Goal: Task Accomplishment & Management: Manage account settings

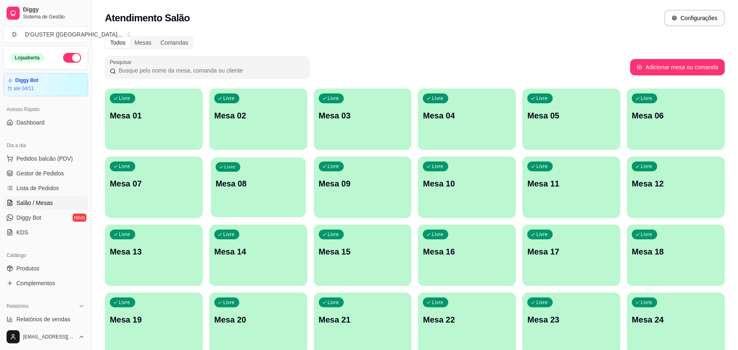
click at [237, 197] on div "Livre Mesa 08" at bounding box center [258, 182] width 95 height 50
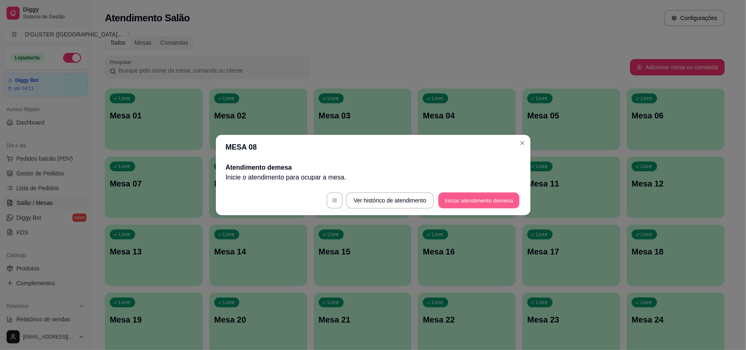
click at [482, 198] on button "Iniciar atendimento de mesa" at bounding box center [478, 201] width 81 height 16
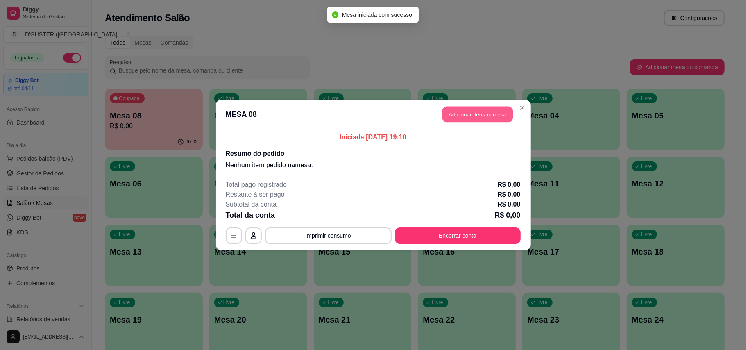
click at [500, 115] on button "Adicionar itens na mesa" at bounding box center [477, 115] width 70 height 16
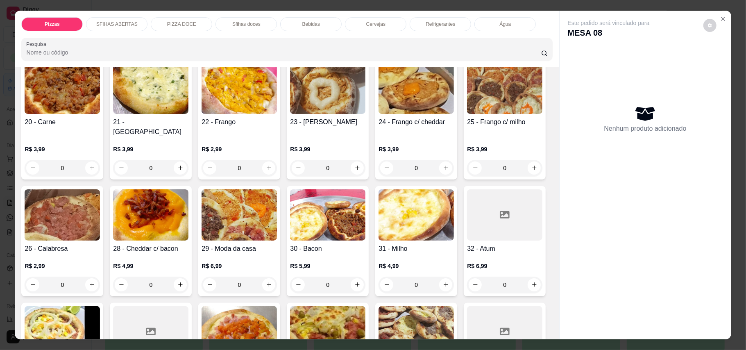
scroll to position [164, 0]
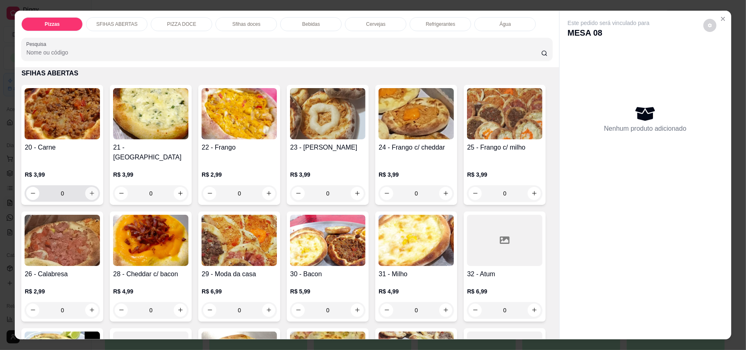
click at [87, 188] on button "increase-product-quantity" at bounding box center [91, 193] width 13 height 13
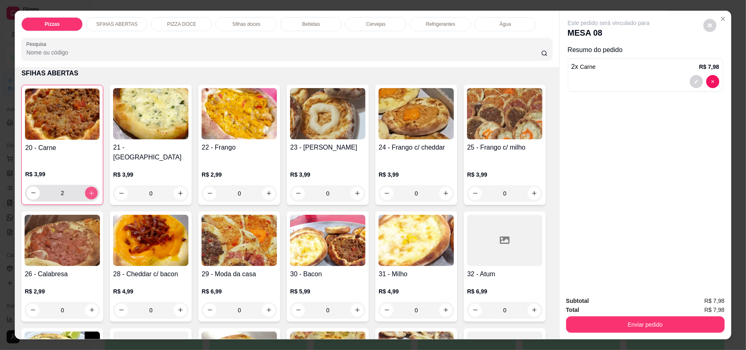
click at [87, 188] on button "increase-product-quantity" at bounding box center [91, 192] width 13 height 13
type input "4"
click at [263, 187] on button "increase-product-quantity" at bounding box center [269, 193] width 13 height 13
type input "1"
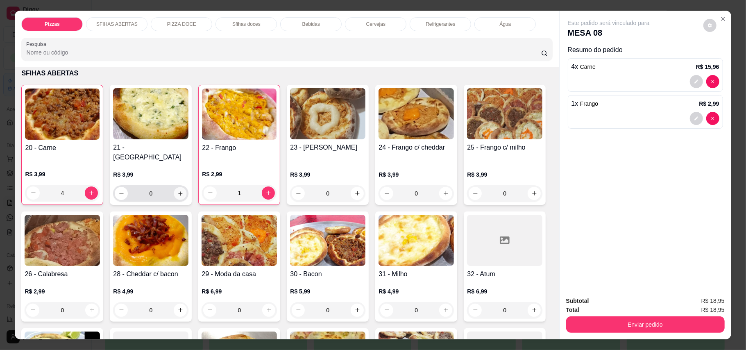
click at [177, 190] on icon "increase-product-quantity" at bounding box center [180, 193] width 6 height 6
type input "1"
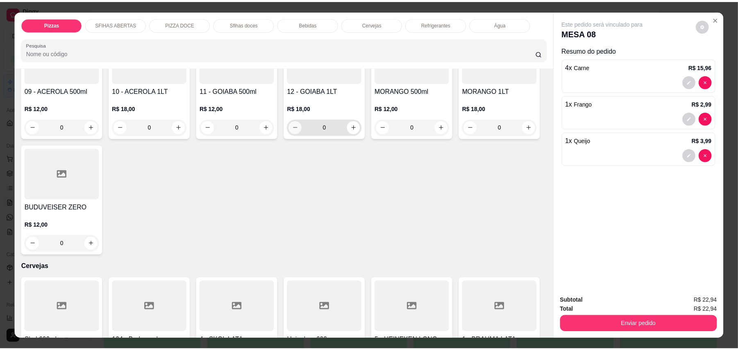
scroll to position [1420, 0]
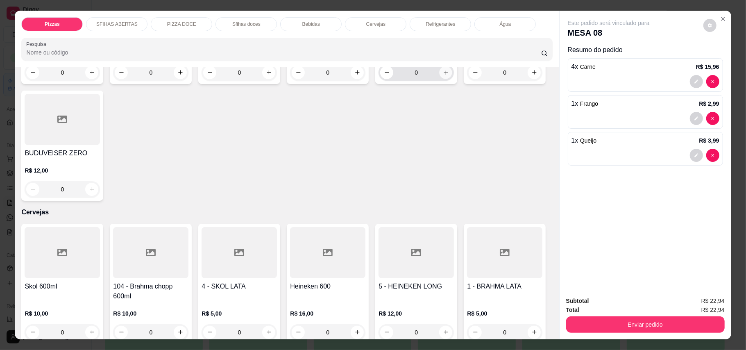
click at [440, 79] on button "increase-product-quantity" at bounding box center [446, 72] width 13 height 13
type input "1"
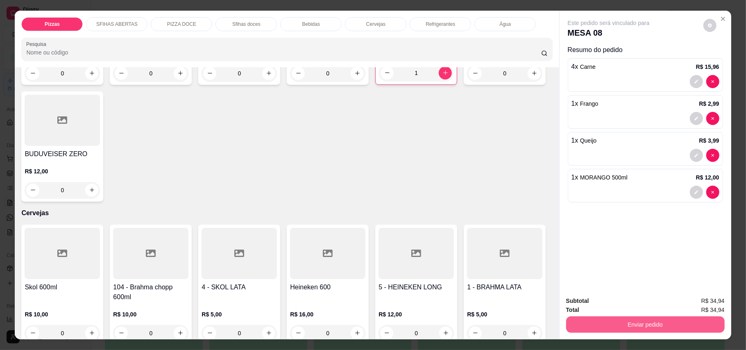
click at [597, 327] on button "Enviar pedido" at bounding box center [645, 324] width 159 height 16
click at [703, 307] on button "Enviar pedido" at bounding box center [702, 304] width 45 height 15
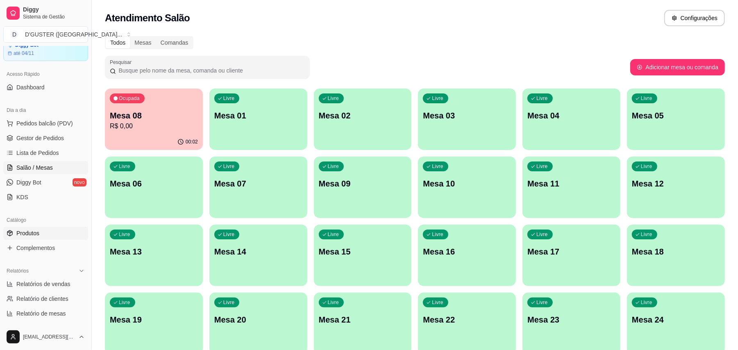
scroll to position [54, 0]
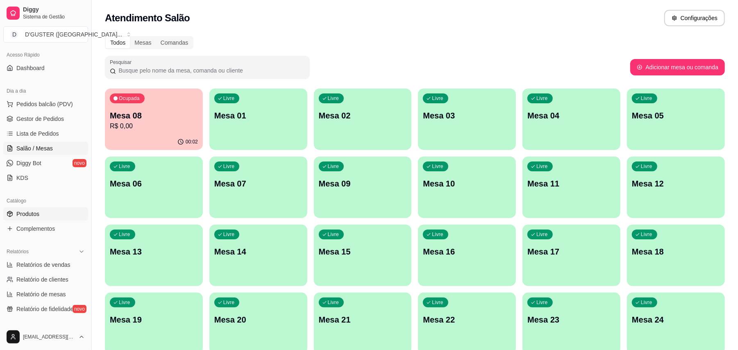
click at [33, 209] on link "Produtos" at bounding box center [45, 213] width 85 height 13
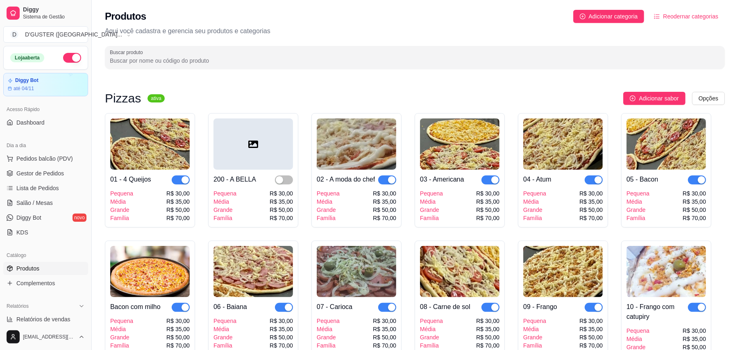
click at [47, 261] on div "Catálogo" at bounding box center [45, 255] width 85 height 13
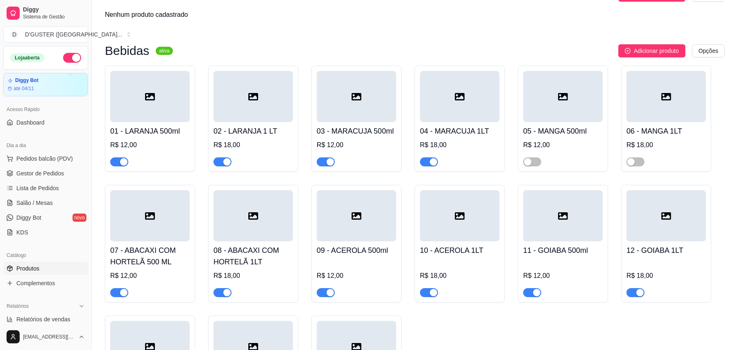
scroll to position [2021, 0]
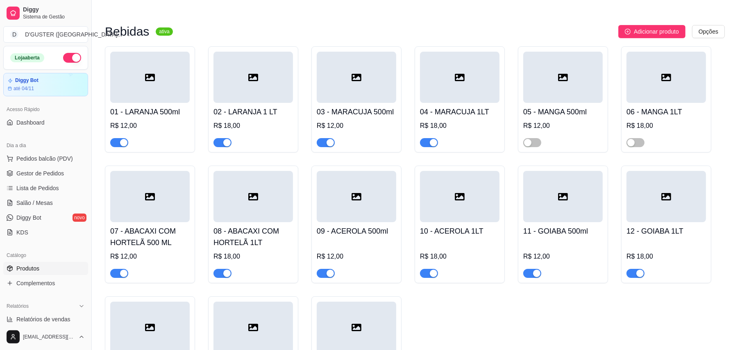
click at [431, 270] on div "button" at bounding box center [433, 273] width 7 height 7
click at [323, 269] on span "button" at bounding box center [326, 273] width 18 height 9
click at [61, 174] on span "Gestor de Pedidos" at bounding box center [40, 173] width 48 height 8
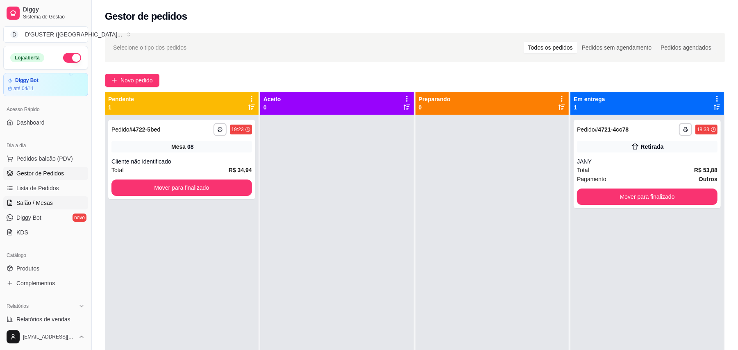
click at [34, 202] on span "Salão / Mesas" at bounding box center [34, 203] width 36 height 8
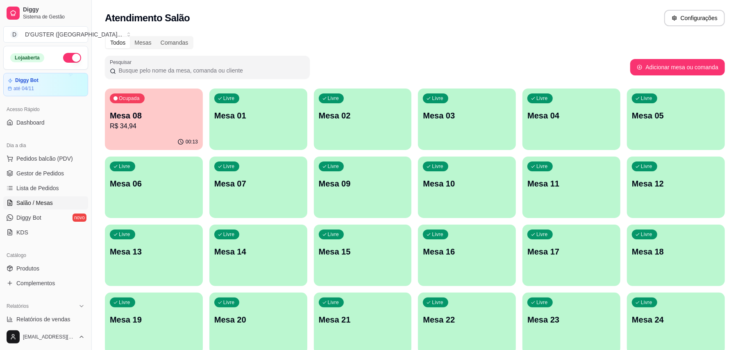
click at [165, 206] on div "Livre Mesa 06" at bounding box center [154, 182] width 98 height 52
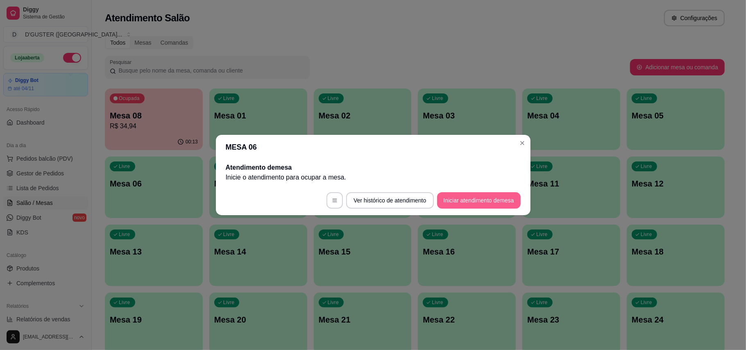
click at [478, 205] on button "Iniciar atendimento de mesa" at bounding box center [479, 200] width 84 height 16
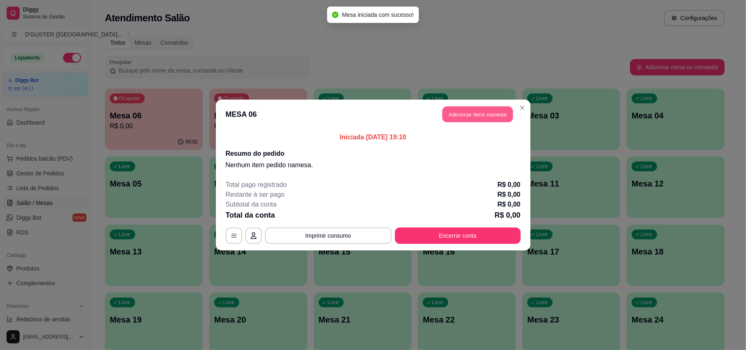
click at [485, 112] on button "Adicionar itens na mesa" at bounding box center [477, 115] width 70 height 16
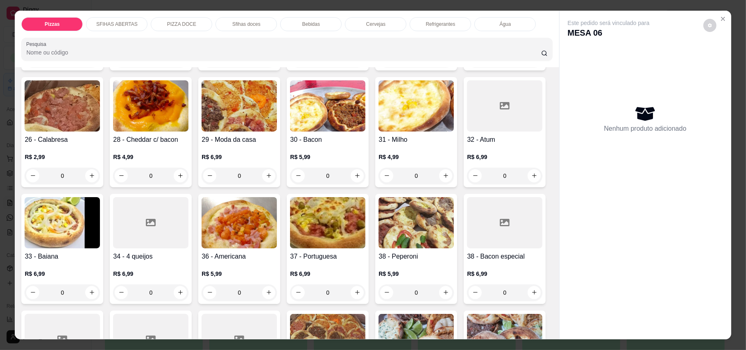
scroll to position [273, 0]
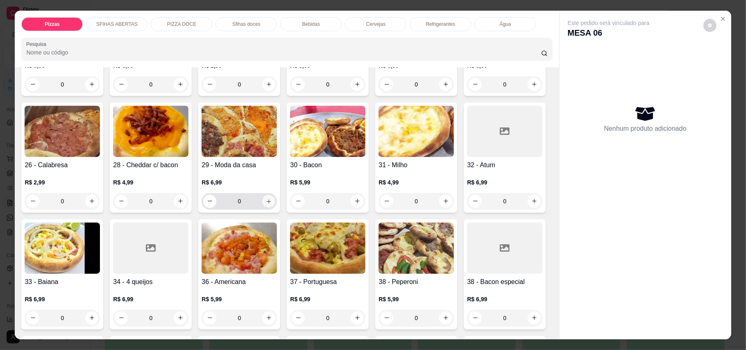
click at [272, 198] on icon "increase-product-quantity" at bounding box center [269, 201] width 6 height 6
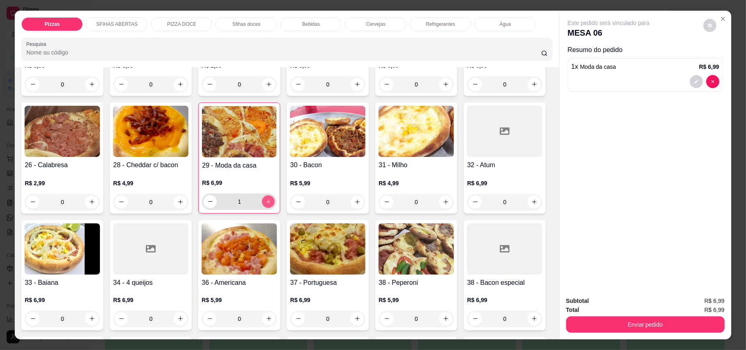
click at [272, 198] on icon "increase-product-quantity" at bounding box center [268, 201] width 6 height 6
type input "2"
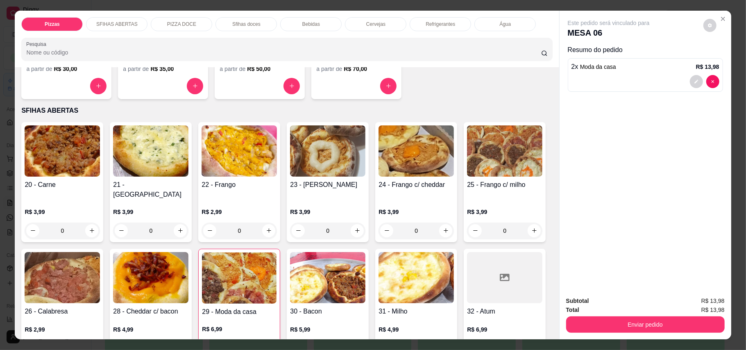
scroll to position [164, 0]
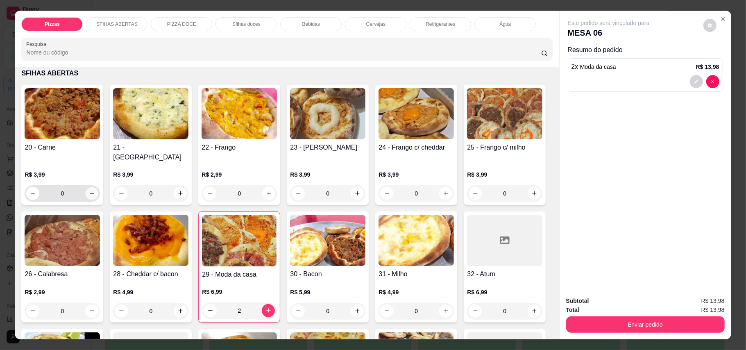
click at [89, 190] on icon "increase-product-quantity" at bounding box center [92, 193] width 6 height 6
type input "1"
click at [177, 190] on icon "increase-product-quantity" at bounding box center [180, 193] width 6 height 6
type input "1"
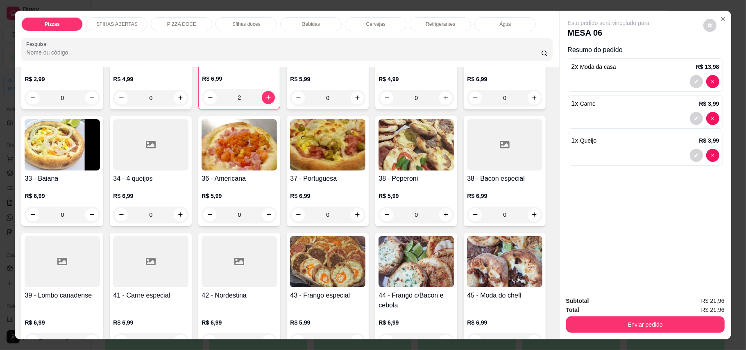
scroll to position [382, 0]
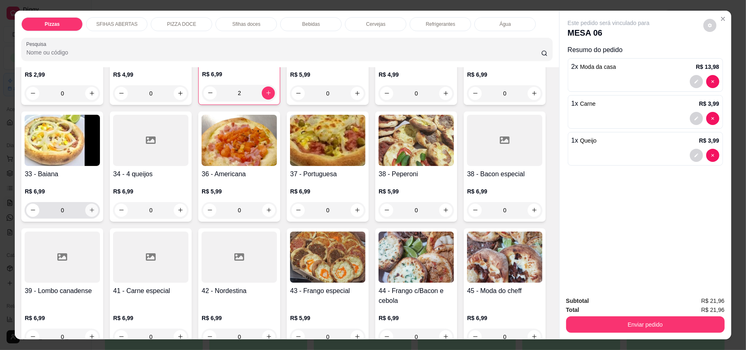
click at [98, 204] on button "increase-product-quantity" at bounding box center [91, 210] width 13 height 13
type input "1"
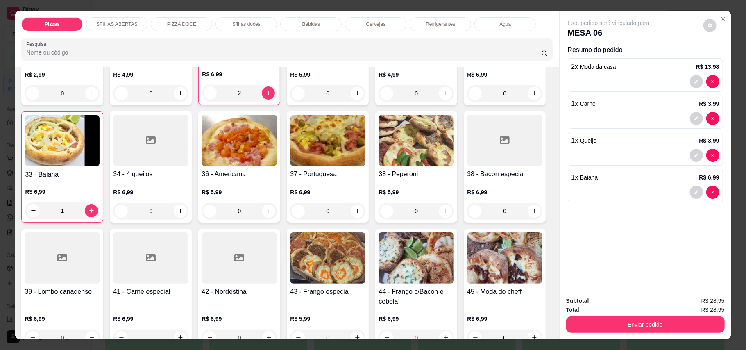
scroll to position [492, 0]
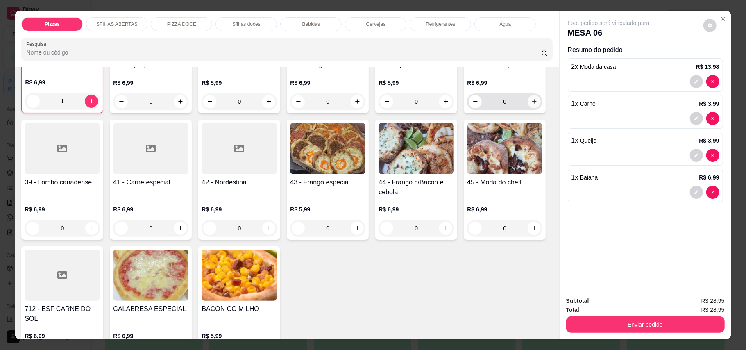
click at [531, 104] on icon "increase-product-quantity" at bounding box center [534, 101] width 6 height 6
type input "1"
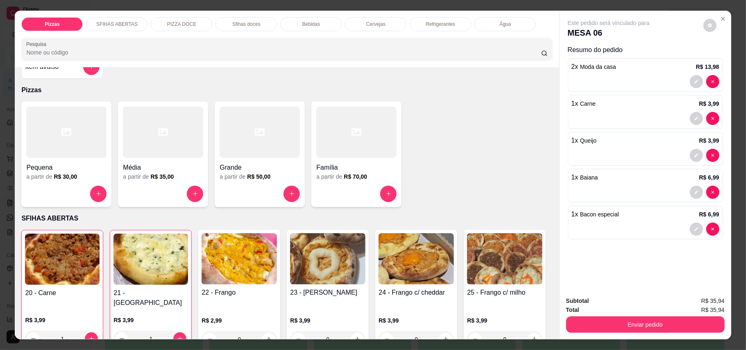
scroll to position [0, 0]
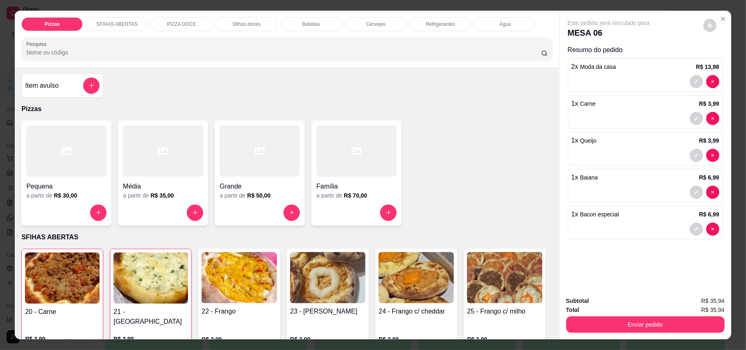
click at [66, 91] on div "Item avulso" at bounding box center [62, 85] width 75 height 16
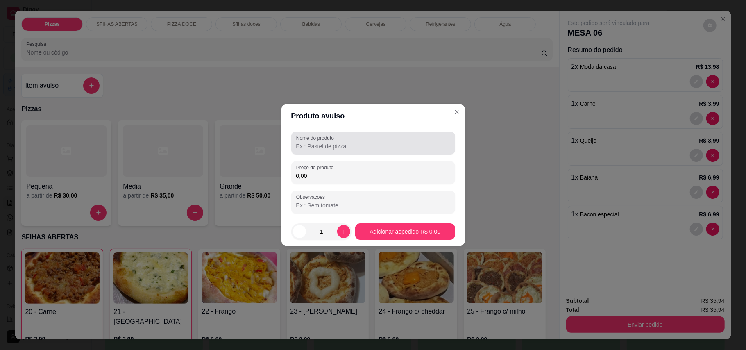
click at [331, 151] on div "Nome do produto" at bounding box center [373, 142] width 164 height 23
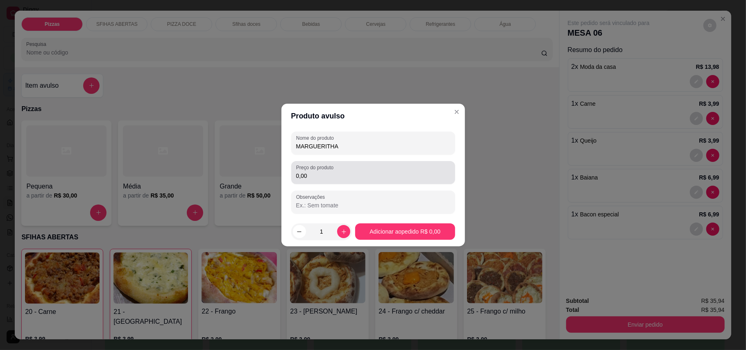
type input "MARGUERITHA"
click at [339, 173] on input "0,00" at bounding box center [373, 176] width 154 height 8
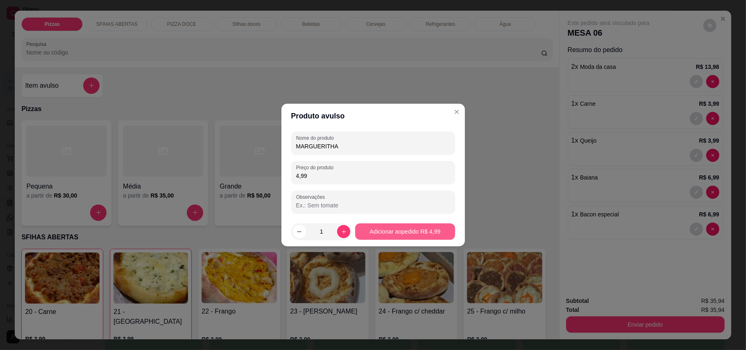
type input "4,99"
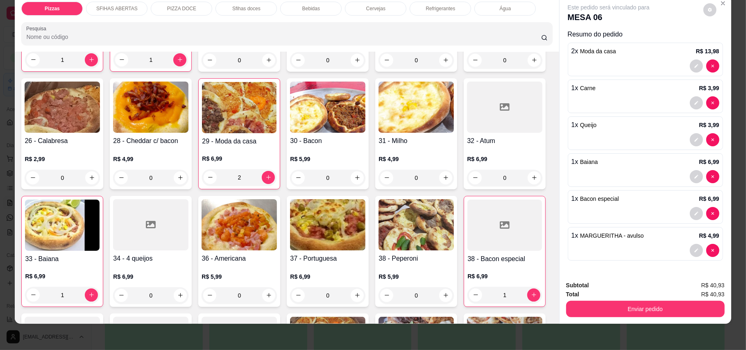
scroll to position [273, 0]
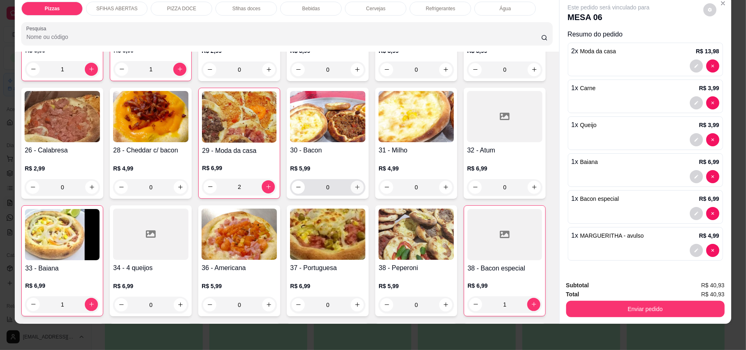
click at [360, 184] on icon "increase-product-quantity" at bounding box center [357, 187] width 6 height 6
type input "1"
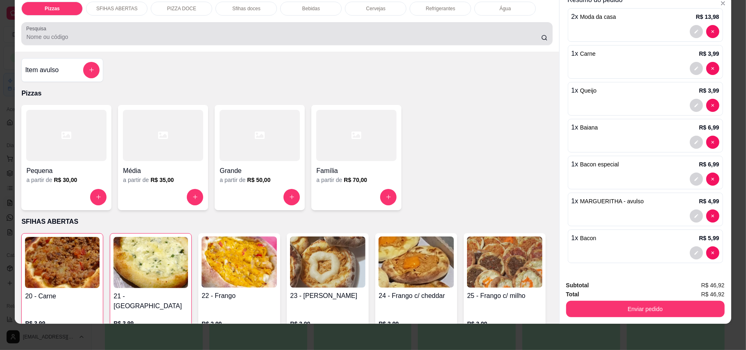
scroll to position [0, 0]
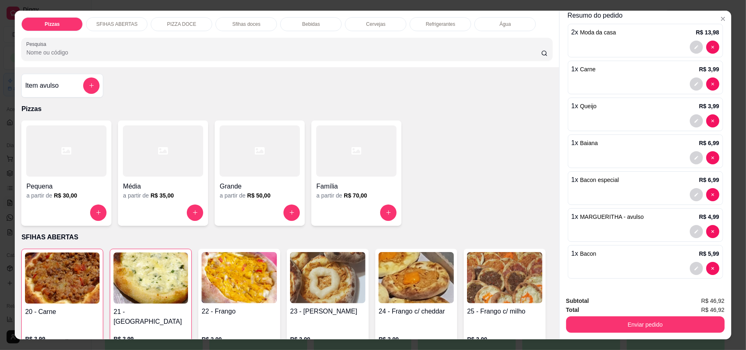
click at [61, 92] on div "Item avulso" at bounding box center [62, 85] width 75 height 16
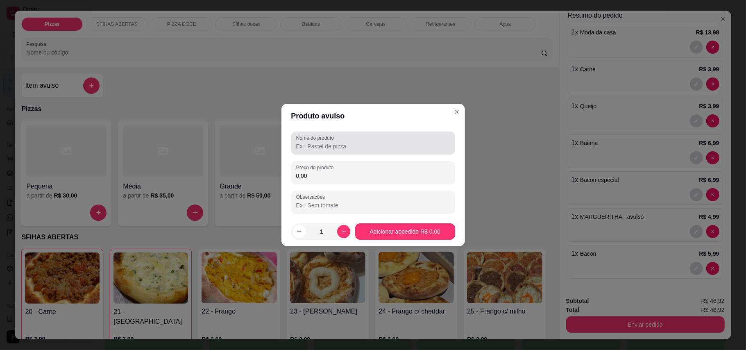
click at [344, 138] on div at bounding box center [373, 143] width 154 height 16
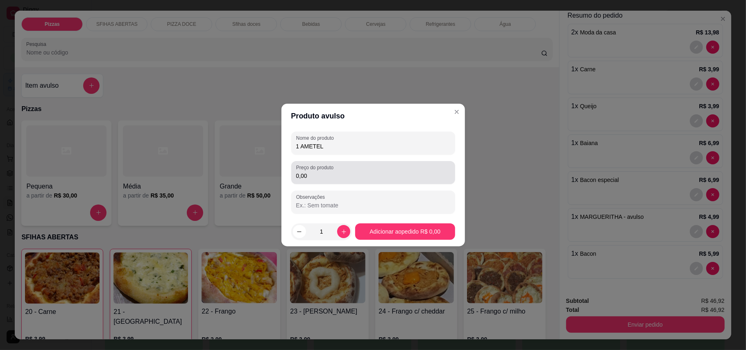
type input "1 AMETEL"
click at [343, 176] on input "0,00" at bounding box center [373, 176] width 154 height 8
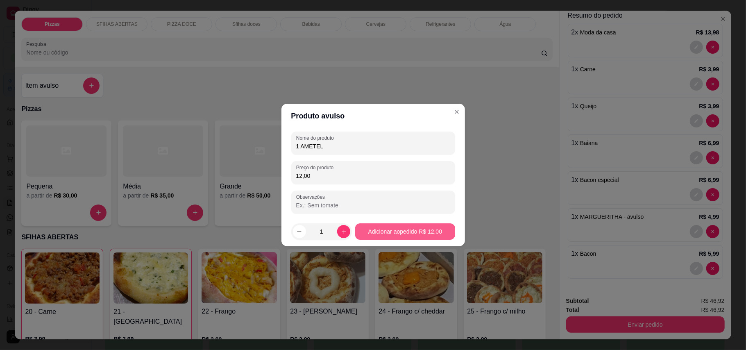
type input "12,00"
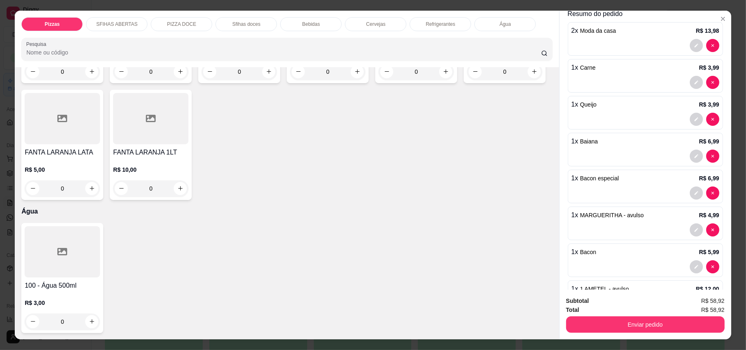
scroll to position [1911, 0]
click at [86, 78] on button "increase-product-quantity" at bounding box center [92, 71] width 13 height 13
type input "1"
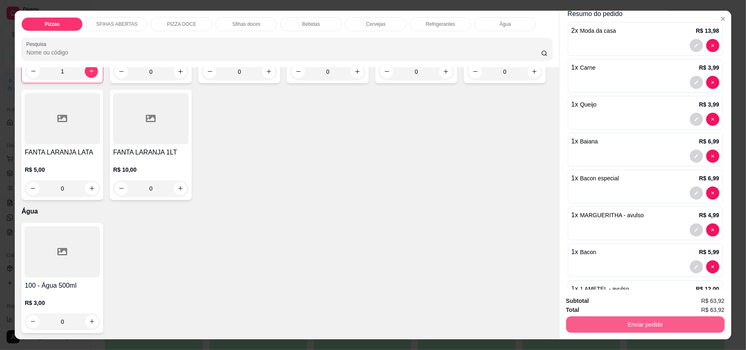
click at [662, 325] on button "Enviar pedido" at bounding box center [645, 324] width 159 height 16
click at [689, 306] on button "Enviar pedido" at bounding box center [702, 304] width 45 height 15
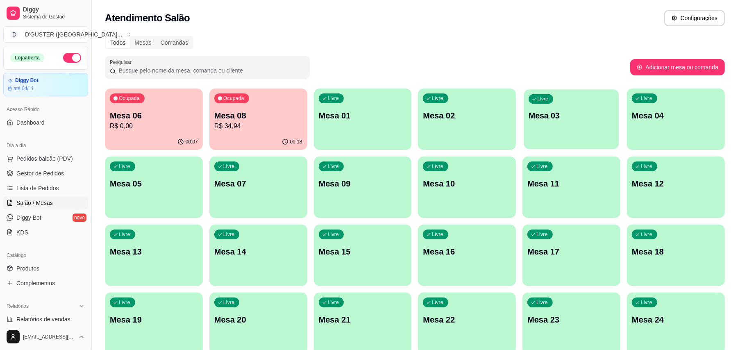
click at [554, 105] on div "Livre Mesa 03" at bounding box center [571, 114] width 95 height 50
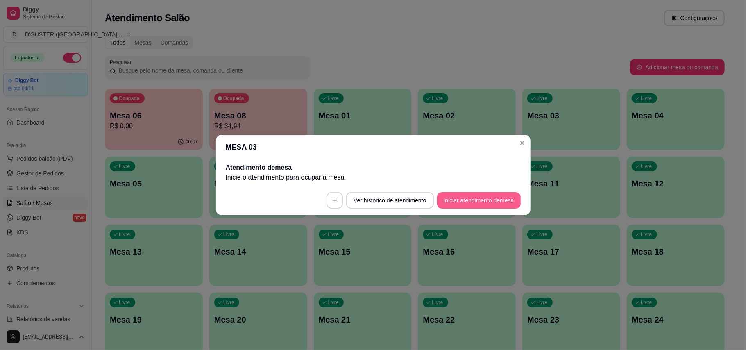
click at [484, 204] on button "Iniciar atendimento de mesa" at bounding box center [479, 200] width 84 height 16
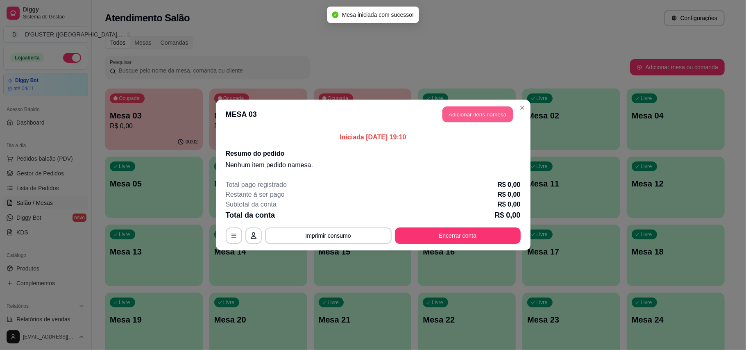
click at [468, 116] on button "Adicionar itens na mesa" at bounding box center [477, 115] width 70 height 16
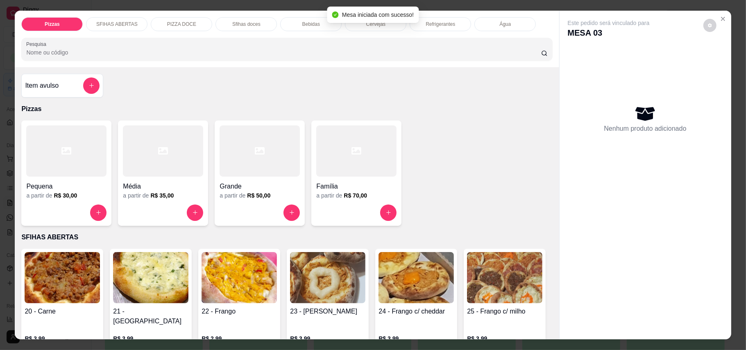
click at [270, 184] on h4 "Grande" at bounding box center [260, 186] width 80 height 10
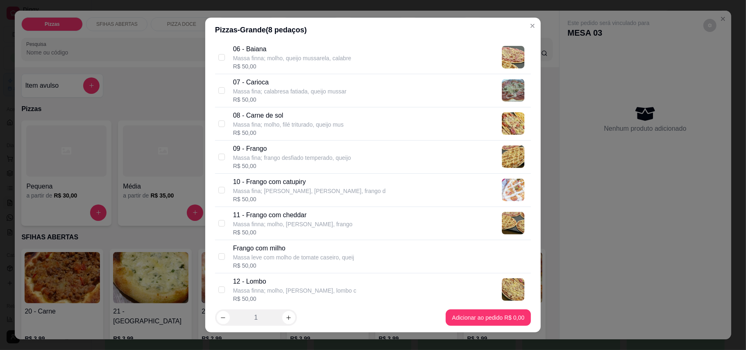
scroll to position [273, 0]
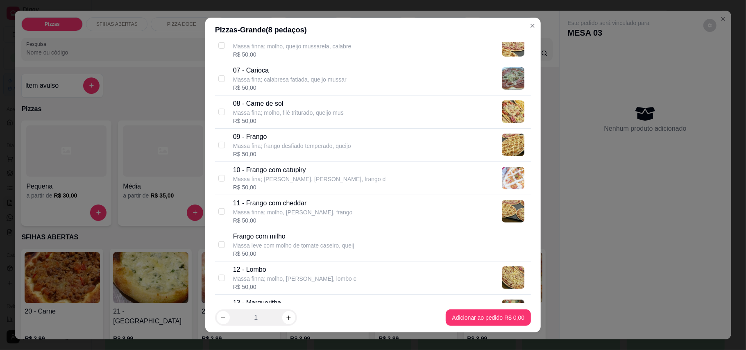
click at [215, 115] on div "08 - Carne de sol Massa fina; molho, filé triturado, queijo mus R$ 50,00" at bounding box center [373, 111] width 316 height 33
checkbox input "true"
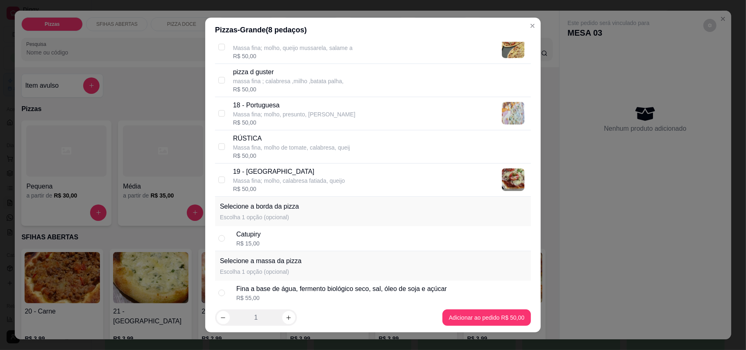
scroll to position [723, 0]
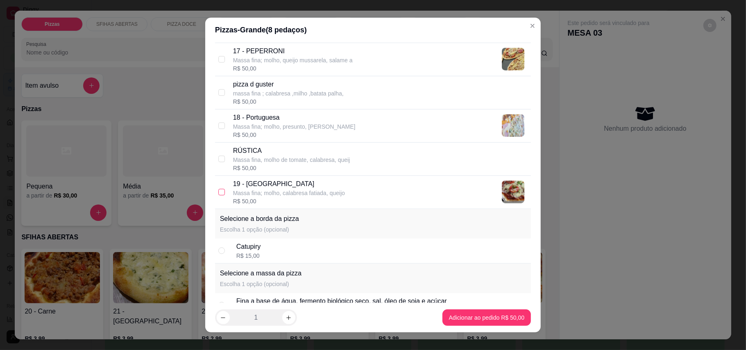
click at [220, 195] on input "checkbox" at bounding box center [221, 192] width 7 height 7
checkbox input "true"
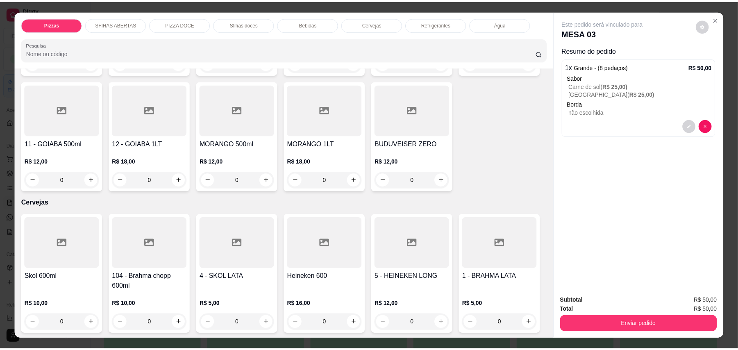
scroll to position [1311, 0]
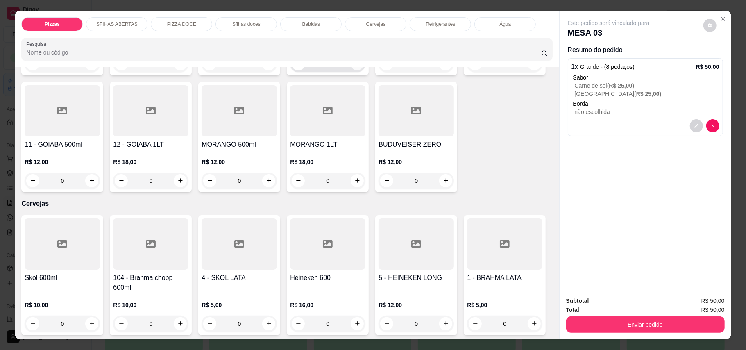
click at [351, 70] on button "increase-product-quantity" at bounding box center [357, 63] width 13 height 13
type input "1"
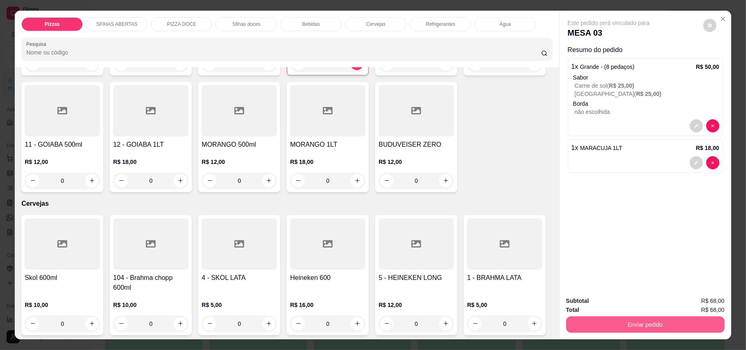
click at [641, 328] on button "Enviar pedido" at bounding box center [645, 324] width 159 height 16
click at [723, 302] on button "Enviar pedido" at bounding box center [702, 305] width 46 height 16
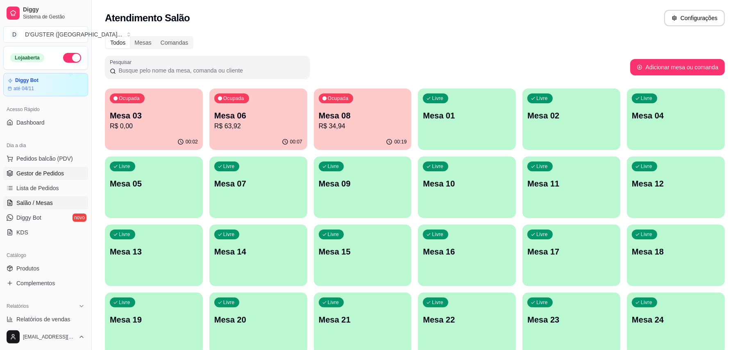
click at [23, 171] on span "Gestor de Pedidos" at bounding box center [40, 173] width 48 height 8
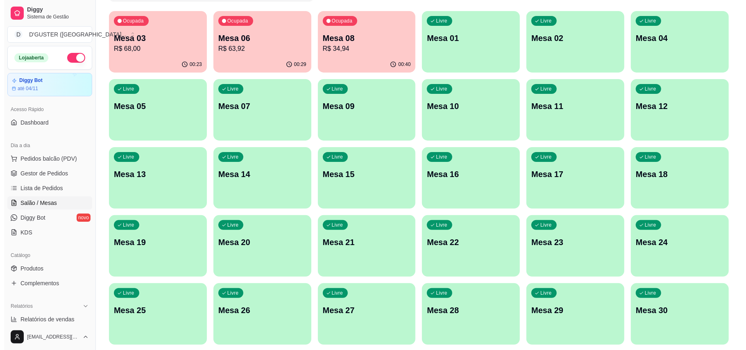
scroll to position [173, 0]
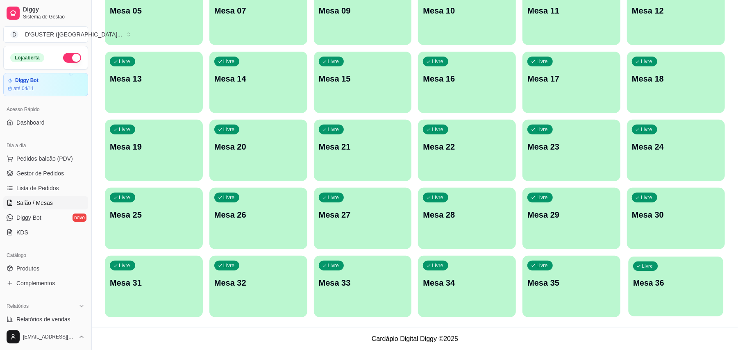
click at [671, 295] on div "Livre Mesa 36" at bounding box center [675, 281] width 95 height 50
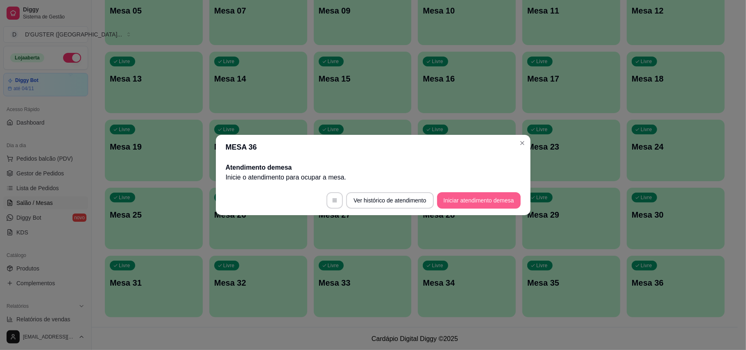
click at [482, 202] on button "Iniciar atendimento de mesa" at bounding box center [479, 200] width 84 height 16
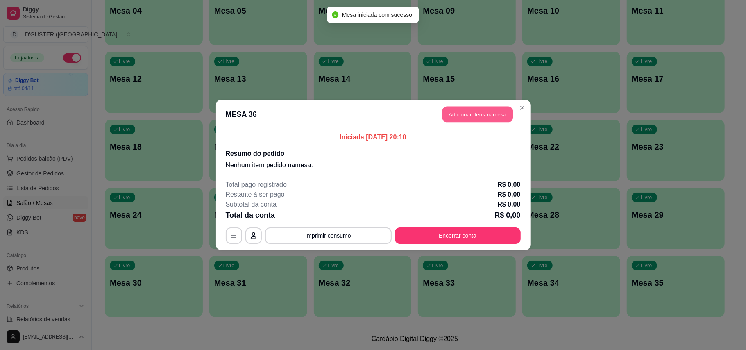
click at [477, 120] on button "Adicionar itens na mesa" at bounding box center [477, 115] width 70 height 16
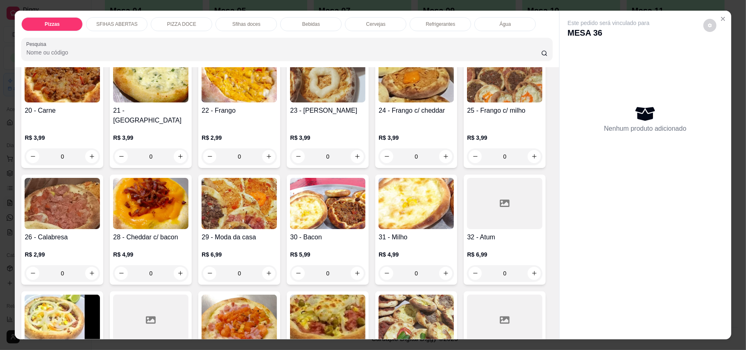
scroll to position [218, 0]
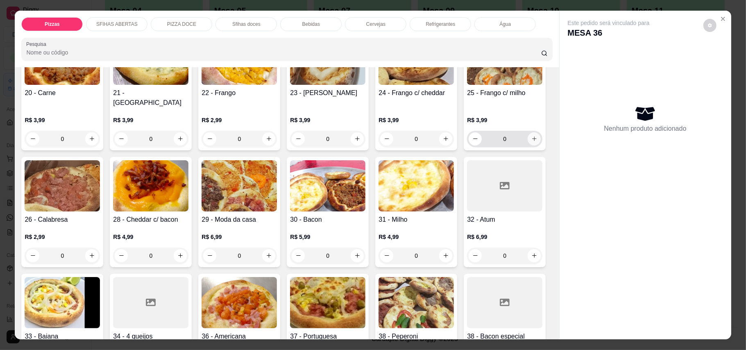
click at [531, 142] on icon "increase-product-quantity" at bounding box center [534, 139] width 6 height 6
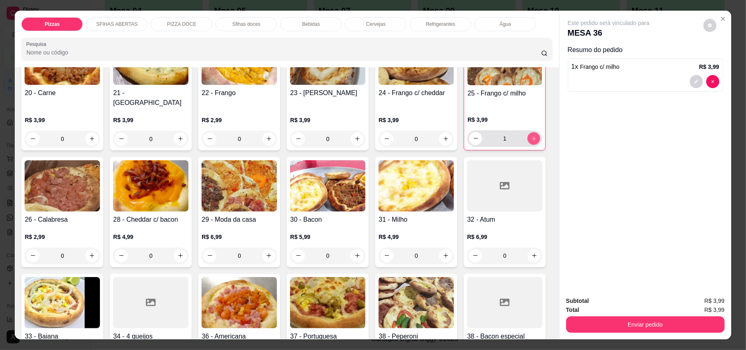
click at [531, 141] on icon "increase-product-quantity" at bounding box center [534, 138] width 6 height 6
type input "2"
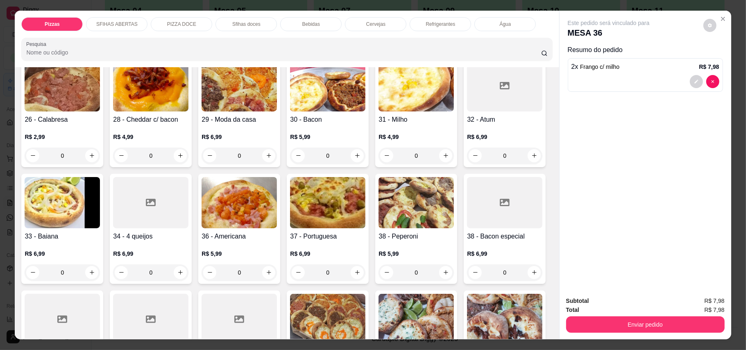
scroll to position [328, 0]
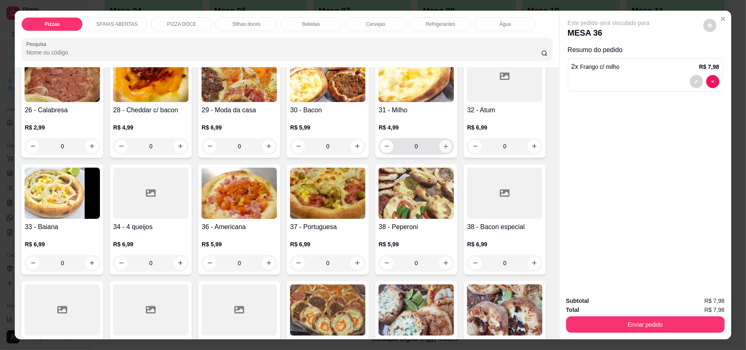
click at [443, 149] on icon "increase-product-quantity" at bounding box center [446, 146] width 6 height 6
type input "1"
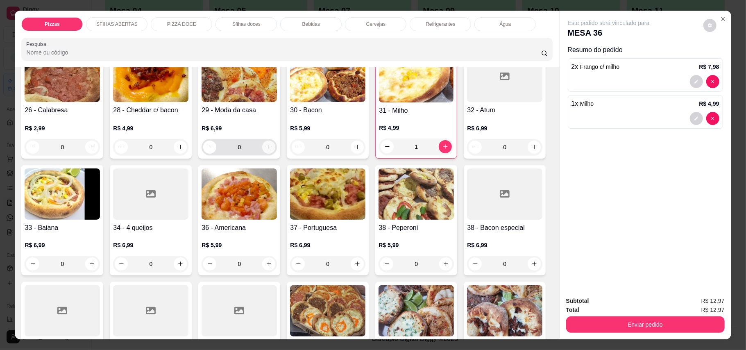
click at [272, 144] on icon "increase-product-quantity" at bounding box center [269, 147] width 6 height 6
type input "1"
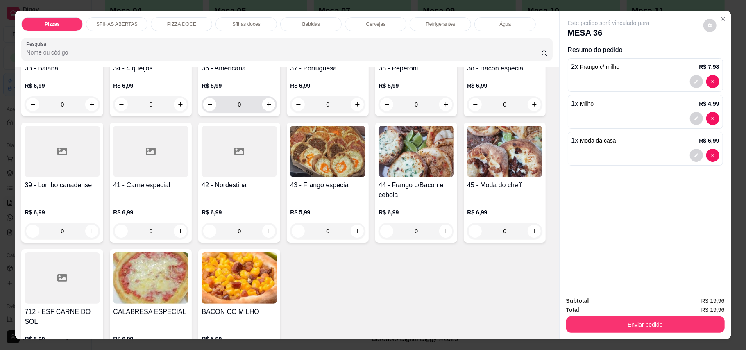
scroll to position [546, 0]
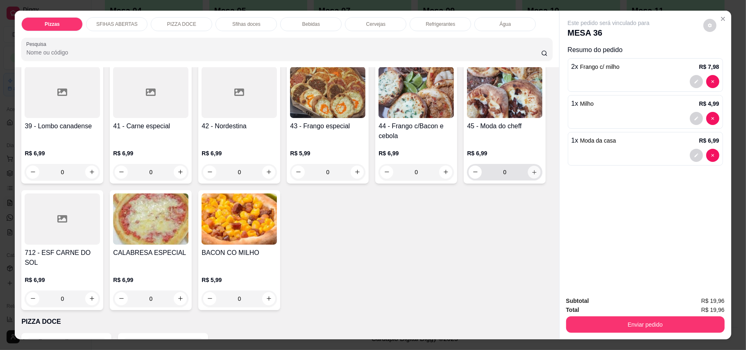
click at [531, 175] on icon "increase-product-quantity" at bounding box center [534, 172] width 6 height 6
type input "1"
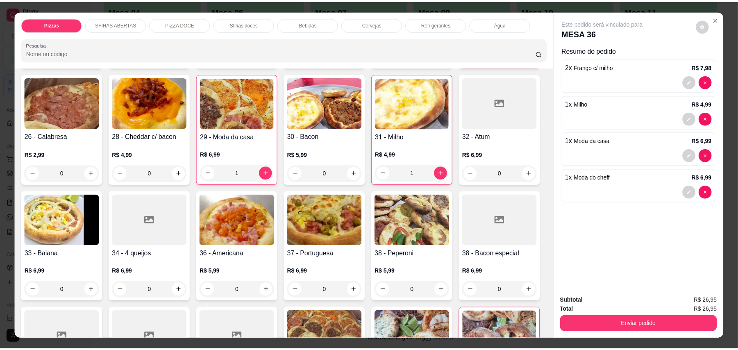
scroll to position [328, 0]
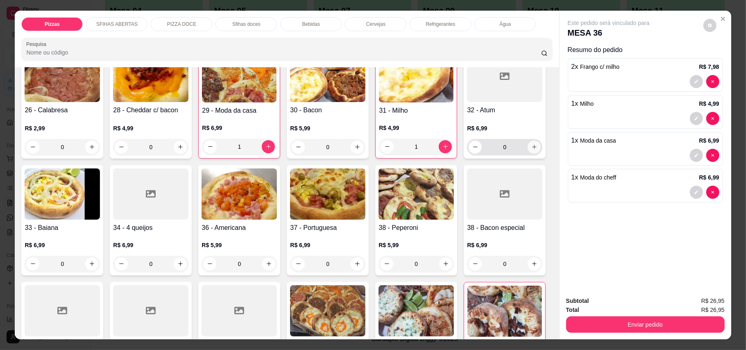
click at [531, 150] on icon "increase-product-quantity" at bounding box center [534, 147] width 6 height 6
type input "1"
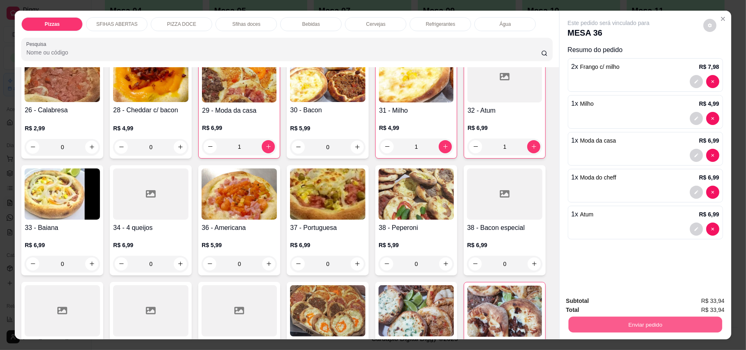
click at [628, 322] on button "Enviar pedido" at bounding box center [645, 325] width 154 height 16
click at [710, 305] on button "Enviar pedido" at bounding box center [702, 305] width 46 height 16
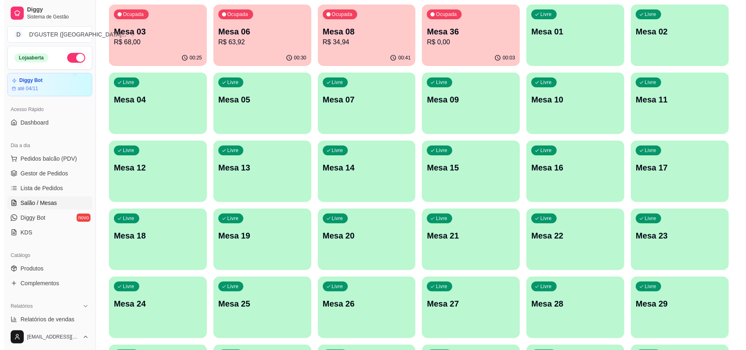
scroll to position [0, 0]
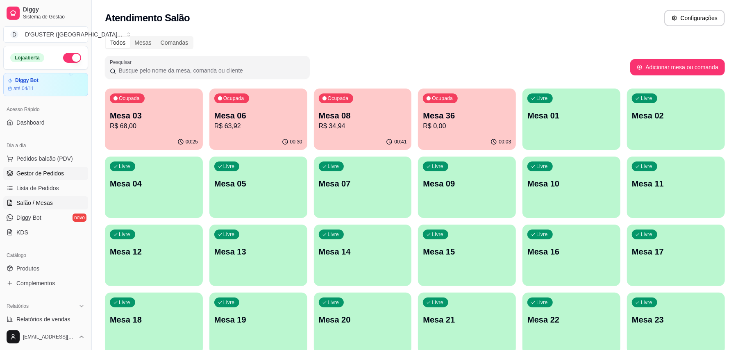
click at [51, 170] on span "Gestor de Pedidos" at bounding box center [40, 173] width 48 height 8
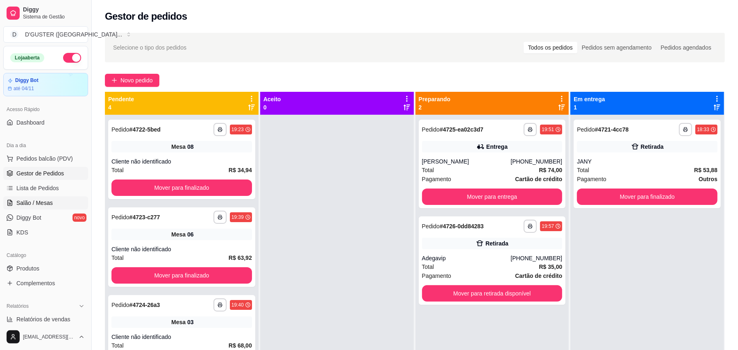
click at [15, 197] on link "Salão / Mesas" at bounding box center [45, 202] width 85 height 13
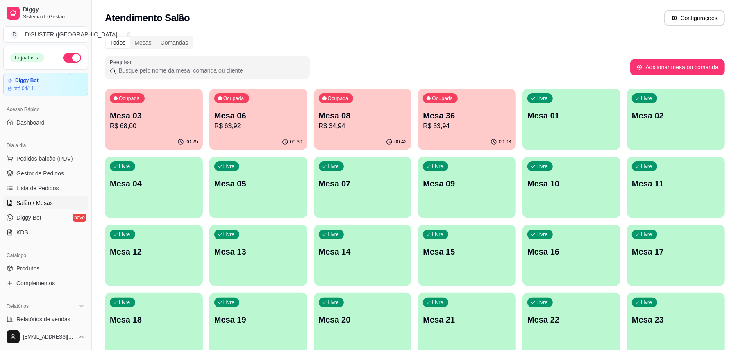
click at [121, 113] on p "Mesa 03" at bounding box center [154, 115] width 88 height 11
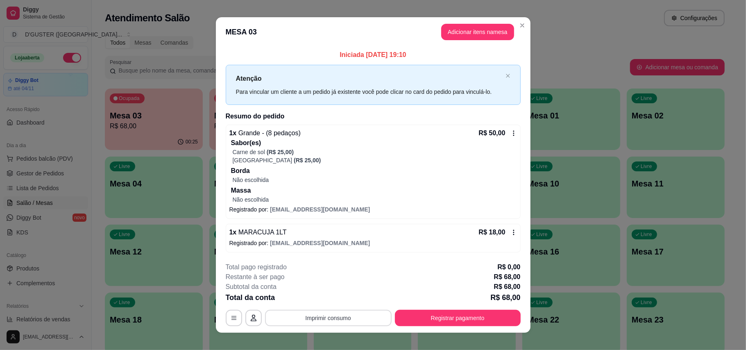
click at [349, 322] on button "Imprimir consumo" at bounding box center [328, 318] width 127 height 16
click at [329, 265] on button "IMPRESSORA" at bounding box center [326, 266] width 59 height 13
click at [476, 38] on button "Adicionar itens na mesa" at bounding box center [477, 32] width 73 height 16
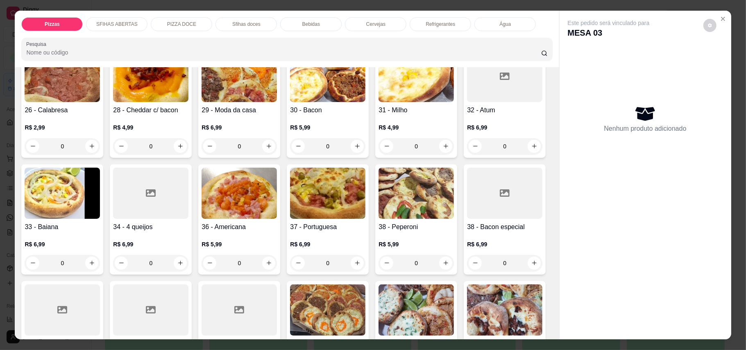
scroll to position [218, 0]
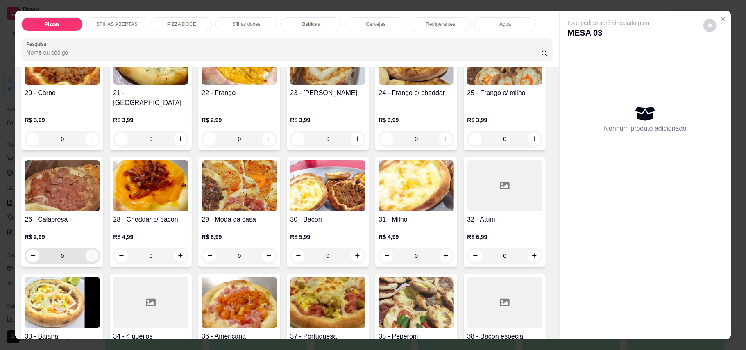
click at [94, 254] on icon "increase-product-quantity" at bounding box center [92, 256] width 4 height 4
type input "1"
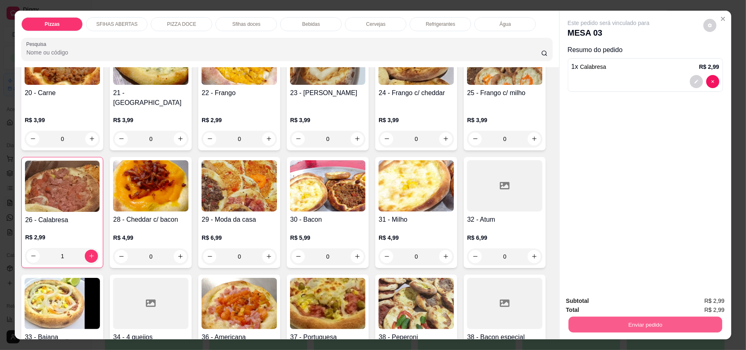
click at [700, 329] on button "Enviar pedido" at bounding box center [645, 325] width 154 height 16
click at [708, 300] on button "Enviar pedido" at bounding box center [702, 304] width 45 height 15
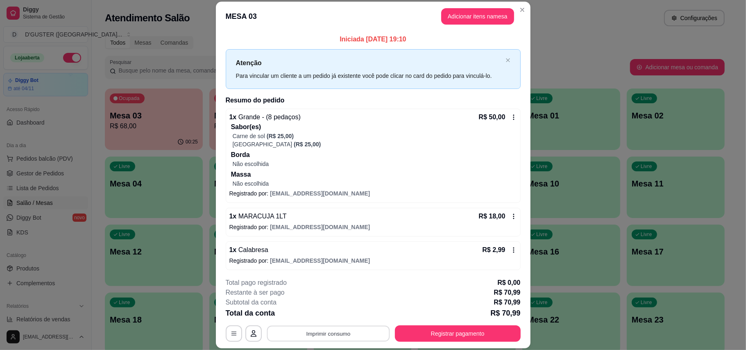
click at [326, 327] on button "Imprimir consumo" at bounding box center [328, 333] width 123 height 16
click at [317, 279] on button "IMPRESSORA" at bounding box center [326, 281] width 57 height 13
click at [496, 335] on button "Registrar pagamento" at bounding box center [458, 333] width 122 height 16
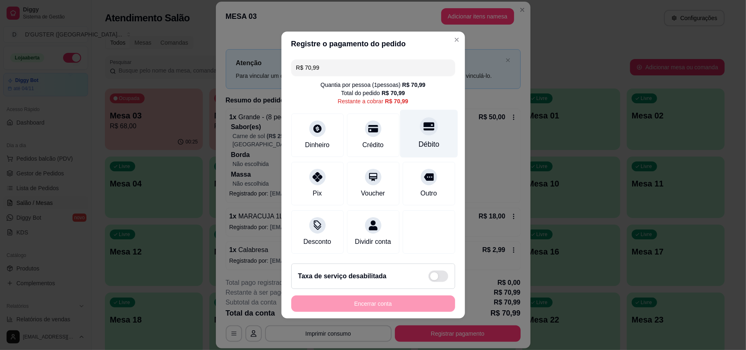
click at [423, 125] on icon at bounding box center [428, 126] width 11 height 8
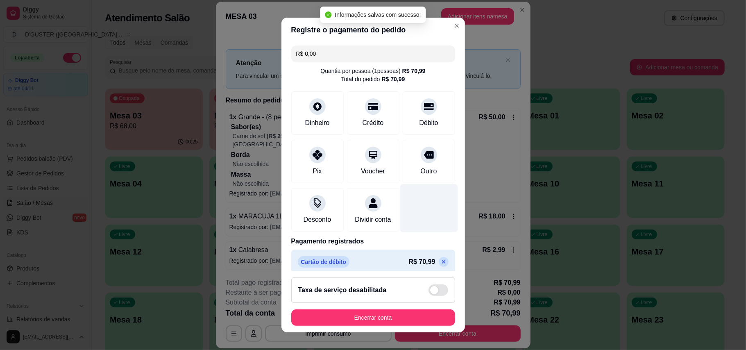
type input "R$ 0,00"
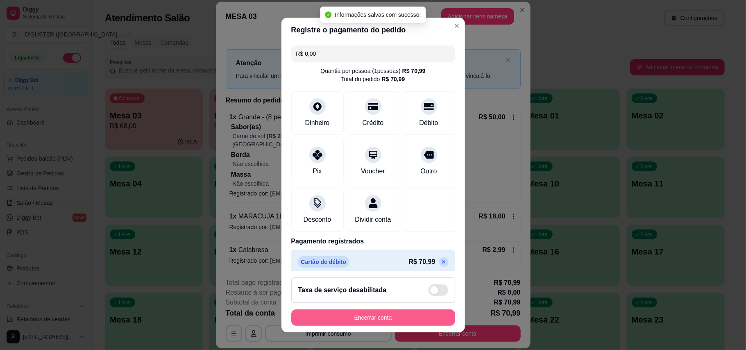
click at [402, 317] on button "Encerrar conta" at bounding box center [373, 317] width 164 height 16
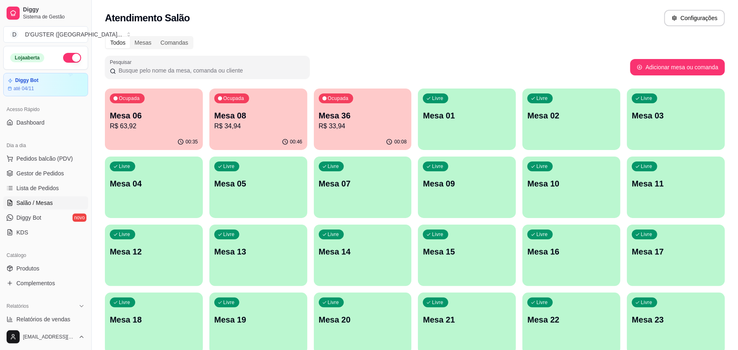
click at [134, 125] on p "R$ 63,92" at bounding box center [154, 126] width 88 height 10
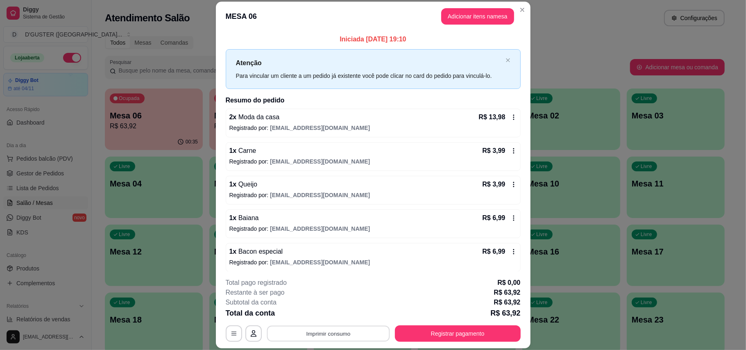
click at [313, 337] on button "Imprimir consumo" at bounding box center [328, 333] width 123 height 16
click at [338, 280] on button "IMPRESSORA" at bounding box center [326, 281] width 57 height 13
click at [438, 337] on button "Registrar pagamento" at bounding box center [458, 333] width 126 height 16
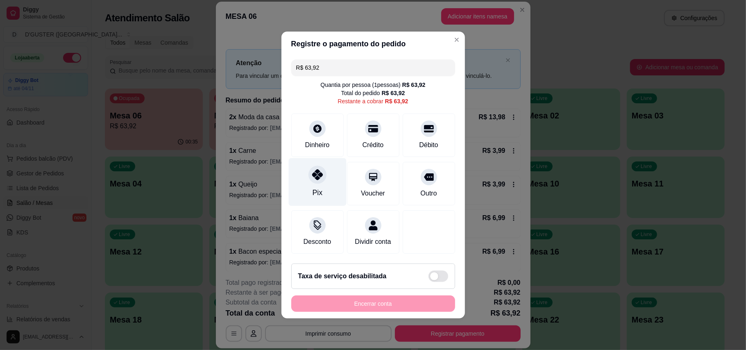
click at [319, 179] on div "Pix" at bounding box center [317, 182] width 58 height 48
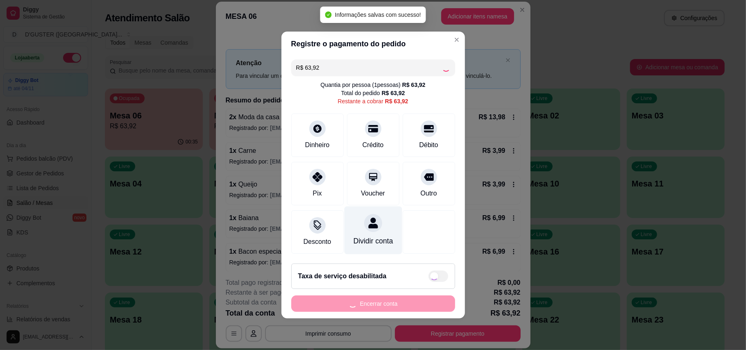
type input "R$ 0,00"
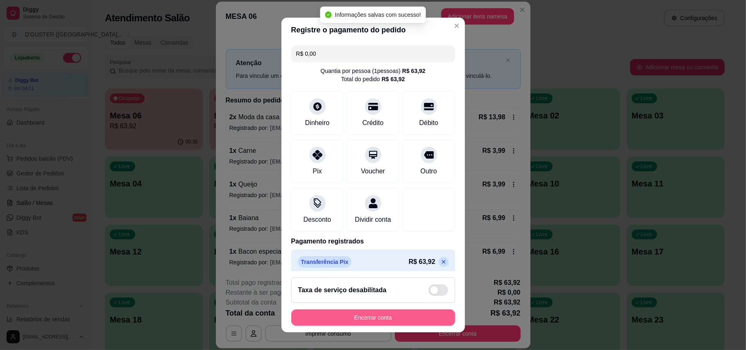
click at [430, 313] on button "Encerrar conta" at bounding box center [373, 317] width 164 height 16
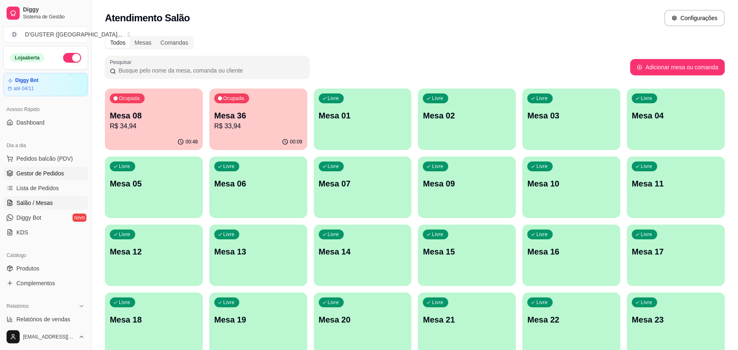
click at [57, 168] on link "Gestor de Pedidos" at bounding box center [45, 173] width 85 height 13
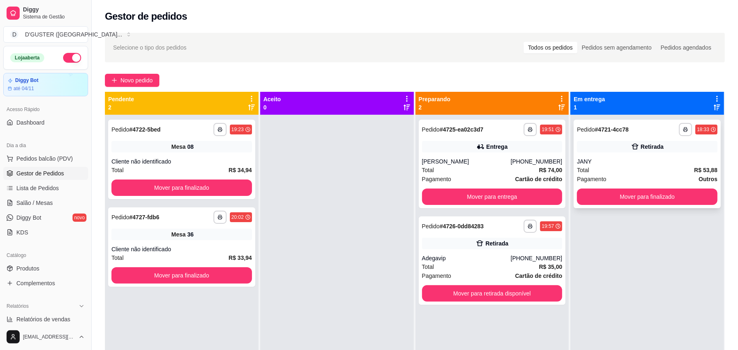
click at [649, 147] on div "Retirada" at bounding box center [652, 147] width 23 height 8
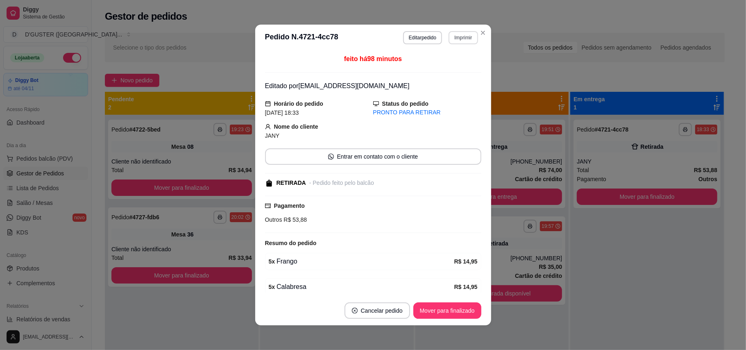
click at [469, 34] on button "Imprimir" at bounding box center [463, 37] width 29 height 13
click at [451, 68] on button "IMPRESSORA" at bounding box center [444, 66] width 59 height 13
click at [374, 309] on button "Cancelar pedido" at bounding box center [376, 311] width 63 height 16
click at [398, 292] on button "Sim" at bounding box center [396, 291] width 32 height 16
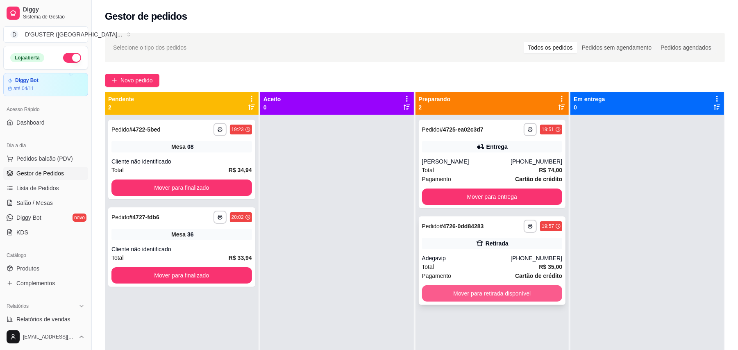
click at [520, 297] on button "Mover para retirada disponível" at bounding box center [492, 293] width 141 height 16
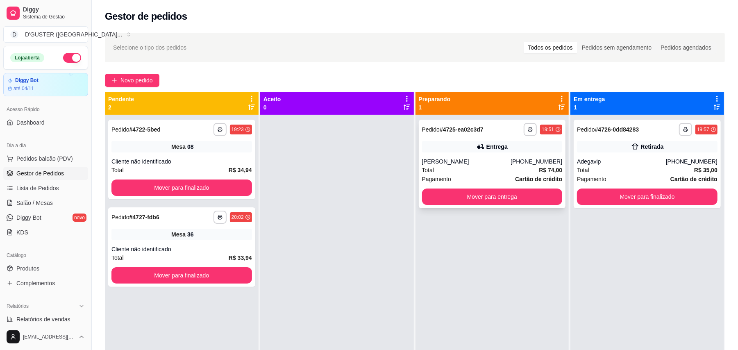
click at [451, 162] on div "[PERSON_NAME]" at bounding box center [466, 161] width 89 height 8
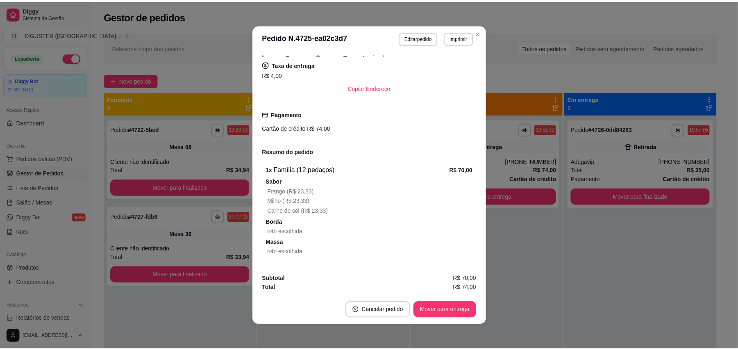
scroll to position [167, 0]
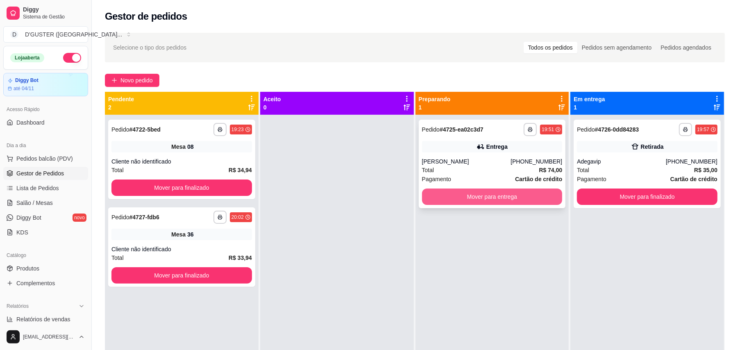
click at [502, 198] on button "Mover para entrega" at bounding box center [492, 196] width 141 height 16
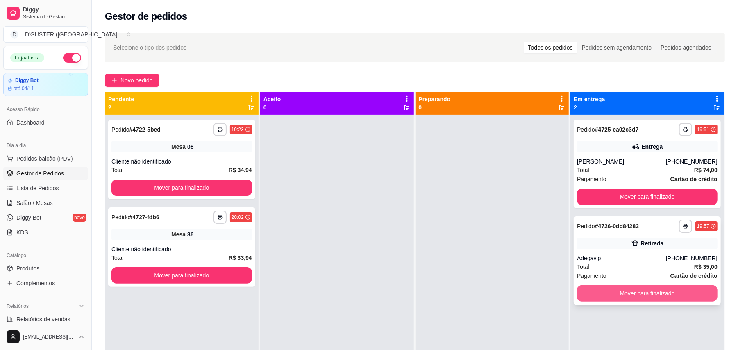
click at [651, 291] on button "Mover para finalizado" at bounding box center [647, 293] width 141 height 16
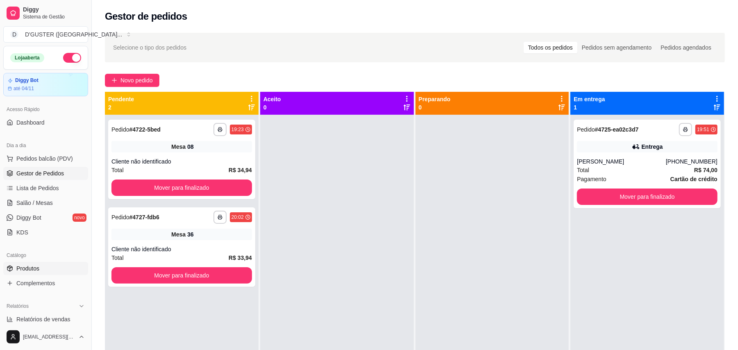
click at [25, 264] on link "Produtos" at bounding box center [45, 268] width 85 height 13
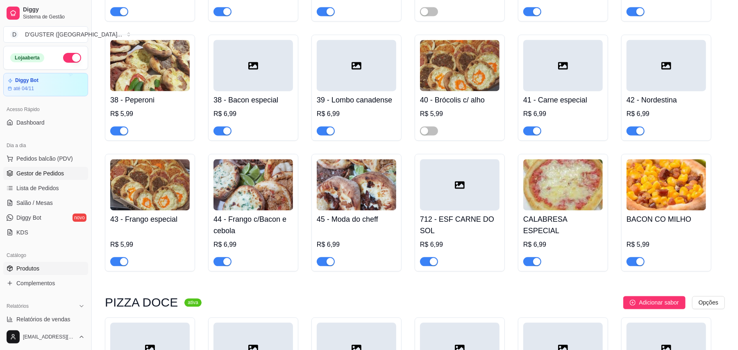
click at [28, 176] on span "Gestor de Pedidos" at bounding box center [40, 173] width 48 height 8
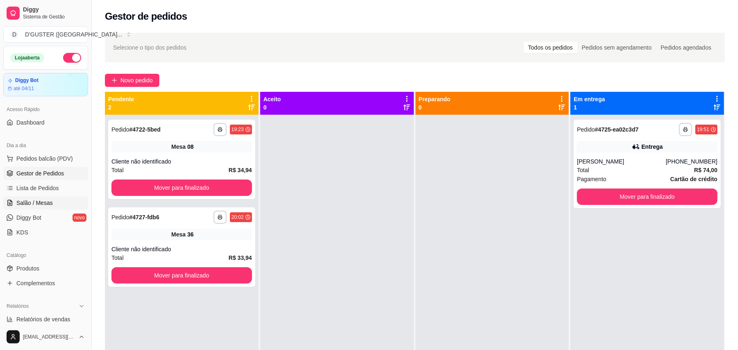
click at [35, 202] on span "Salão / Mesas" at bounding box center [34, 203] width 36 height 8
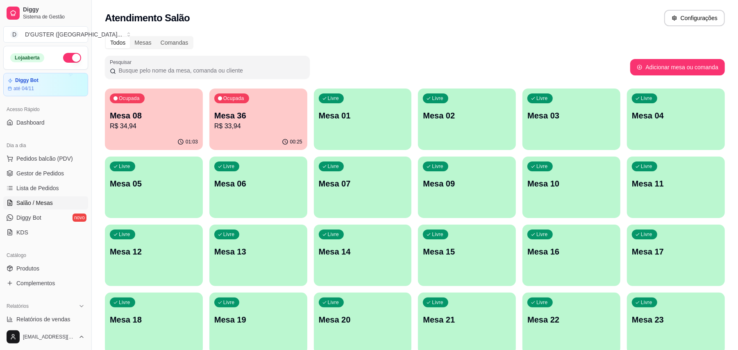
click at [286, 124] on p "R$ 33,94" at bounding box center [258, 126] width 88 height 10
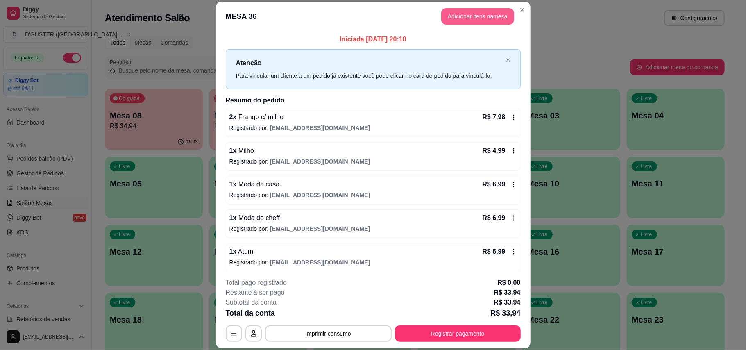
click at [471, 11] on button "Adicionar itens na mesa" at bounding box center [477, 16] width 73 height 16
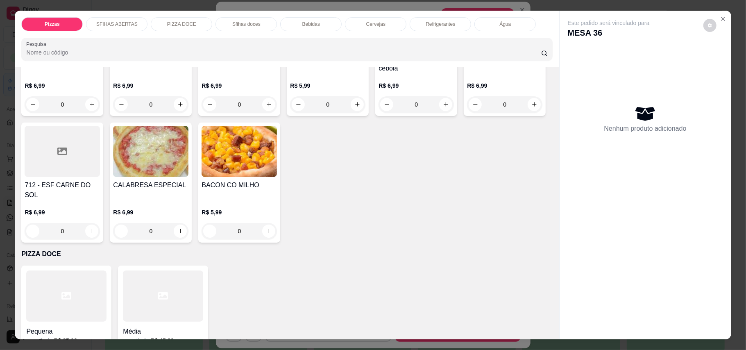
scroll to position [601, 0]
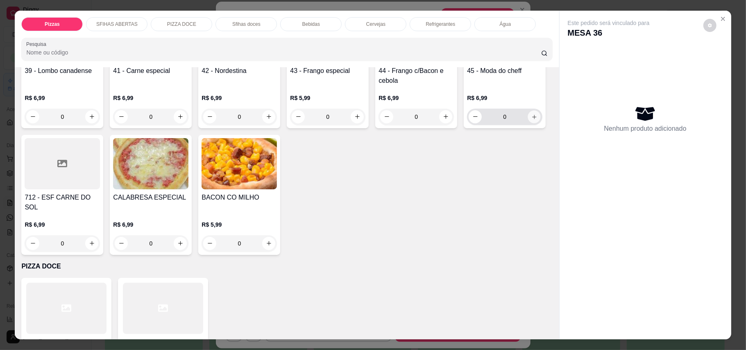
click at [531, 120] on icon "increase-product-quantity" at bounding box center [534, 116] width 6 height 6
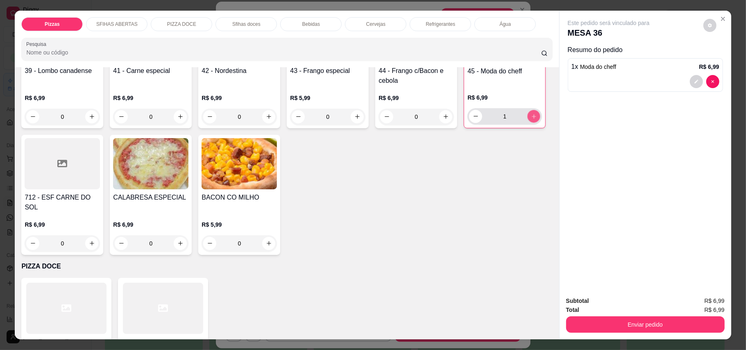
click at [531, 119] on icon "increase-product-quantity" at bounding box center [534, 116] width 6 height 6
type input "4"
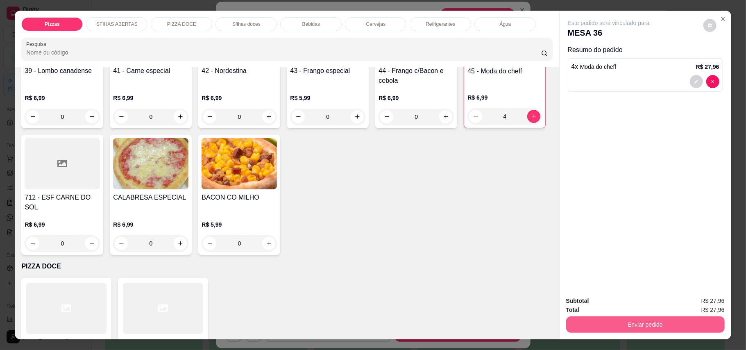
click at [597, 324] on button "Enviar pedido" at bounding box center [645, 324] width 159 height 16
click at [720, 309] on button "Enviar pedido" at bounding box center [702, 305] width 46 height 16
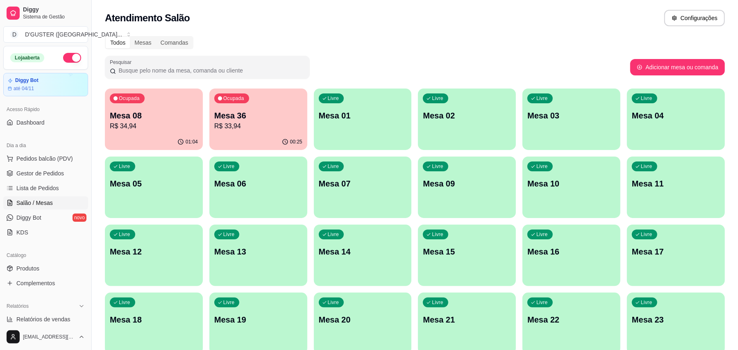
click at [358, 141] on div "button" at bounding box center [363, 145] width 98 height 10
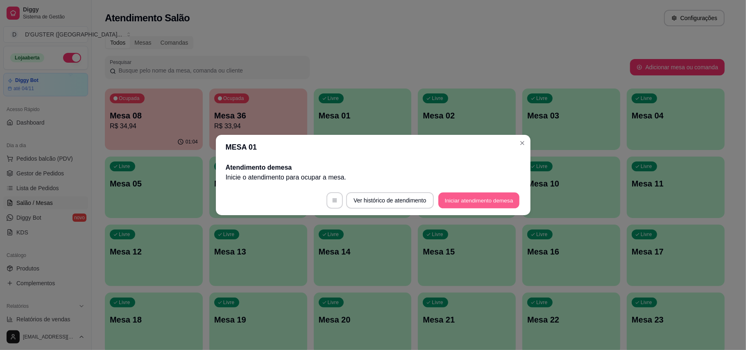
click at [477, 197] on button "Iniciar atendimento de mesa" at bounding box center [478, 201] width 81 height 16
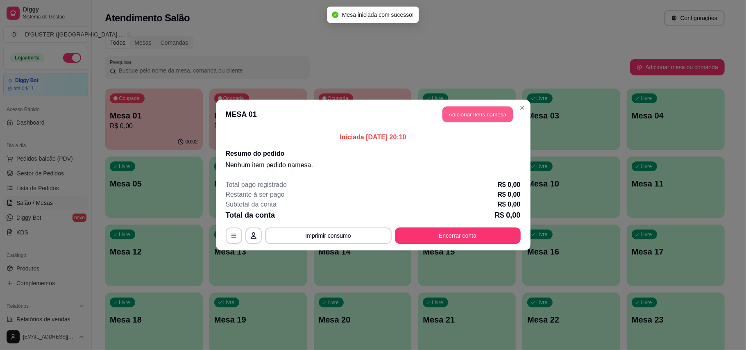
click at [497, 107] on button "Adicionar itens na mesa" at bounding box center [477, 115] width 70 height 16
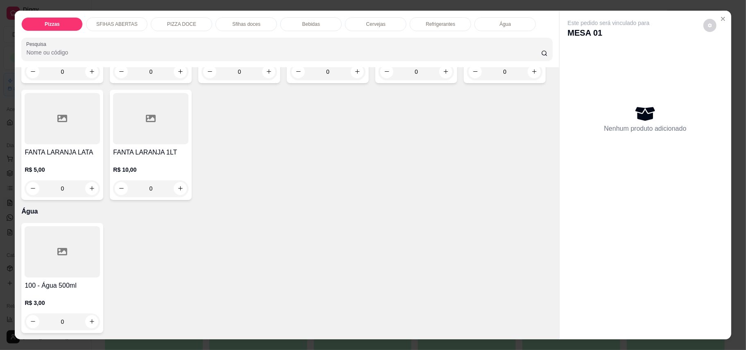
scroll to position [1966, 0]
click at [442, 78] on button "increase-product-quantity" at bounding box center [446, 71] width 13 height 13
type input "1"
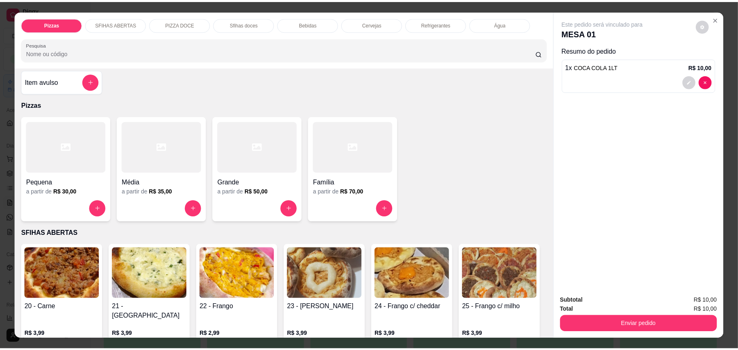
scroll to position [0, 0]
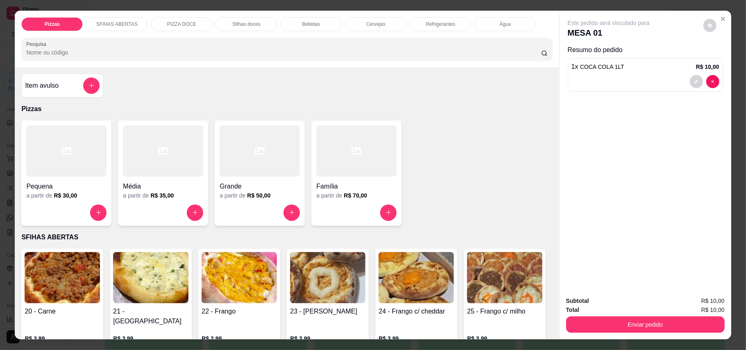
click at [48, 84] on h4 "Item avulso" at bounding box center [42, 86] width 34 height 10
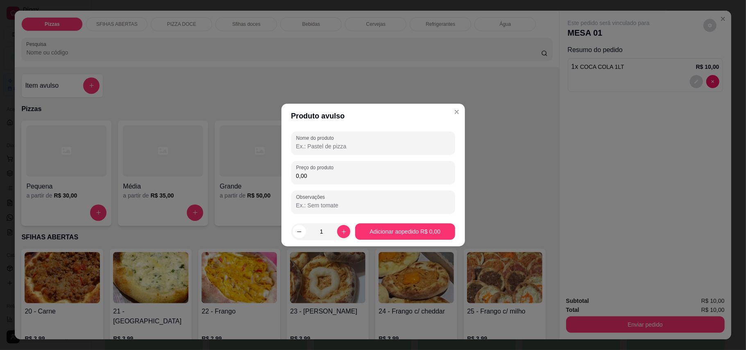
drag, startPoint x: 410, startPoint y: 143, endPoint x: 402, endPoint y: 145, distance: 7.9
click at [407, 143] on input "Nome do produto" at bounding box center [373, 146] width 154 height 8
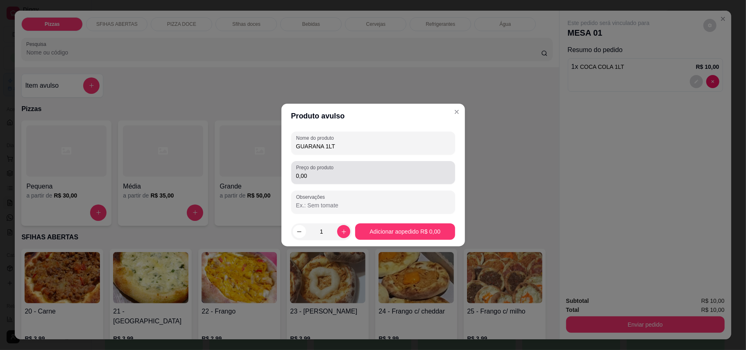
type input "GUARANA 1LT"
click at [315, 177] on input "0,00" at bounding box center [373, 176] width 154 height 8
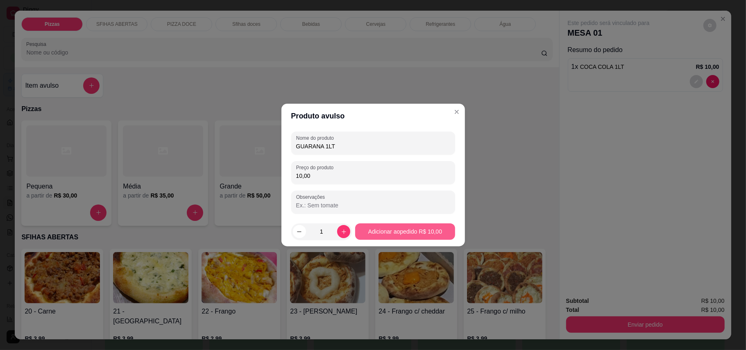
type input "10,00"
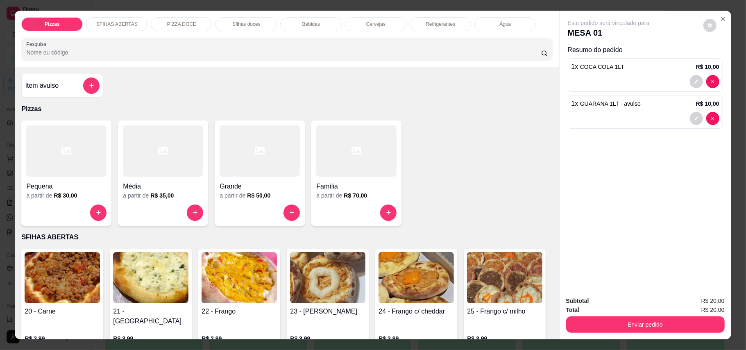
click at [689, 336] on div "Subtotal R$ 20,00 Total R$ 20,00 Enviar pedido" at bounding box center [646, 315] width 172 height 50
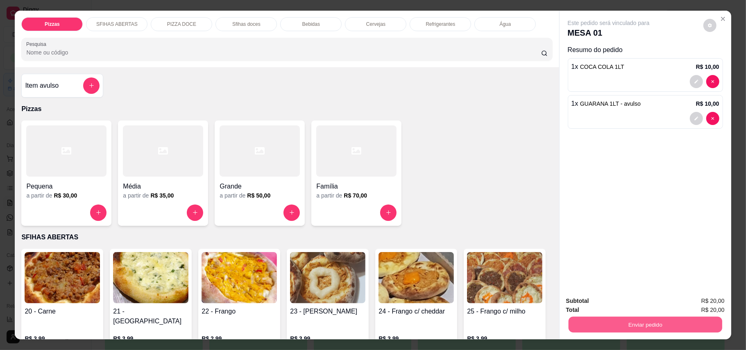
click at [682, 327] on button "Enviar pedido" at bounding box center [645, 325] width 154 height 16
click at [702, 304] on button "Enviar pedido" at bounding box center [702, 304] width 45 height 15
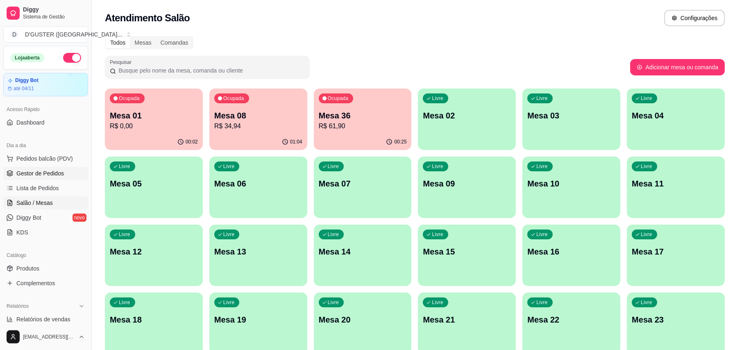
click at [25, 173] on span "Gestor de Pedidos" at bounding box center [40, 173] width 48 height 8
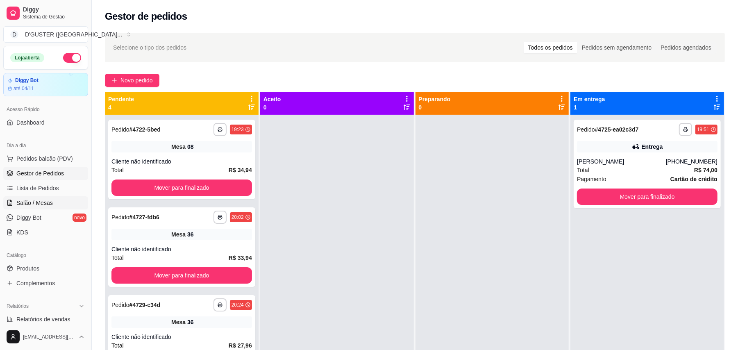
click at [46, 197] on link "Salão / Mesas" at bounding box center [45, 202] width 85 height 13
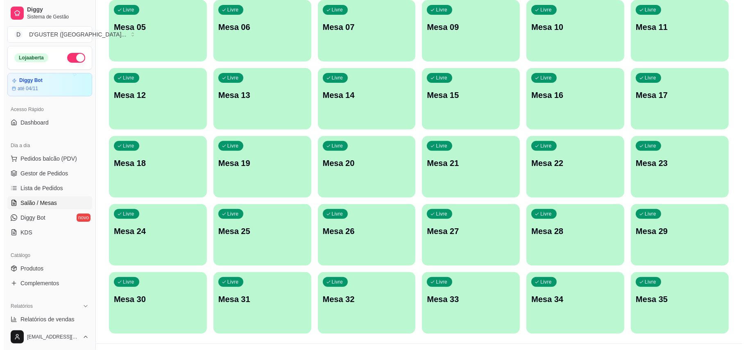
scroll to position [173, 0]
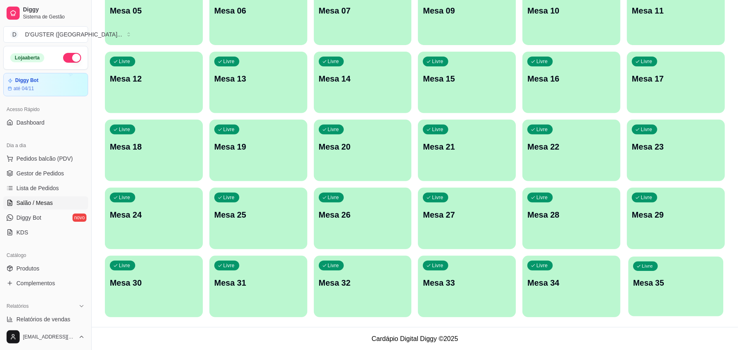
click at [669, 289] on div "Livre Mesa 35" at bounding box center [675, 281] width 95 height 50
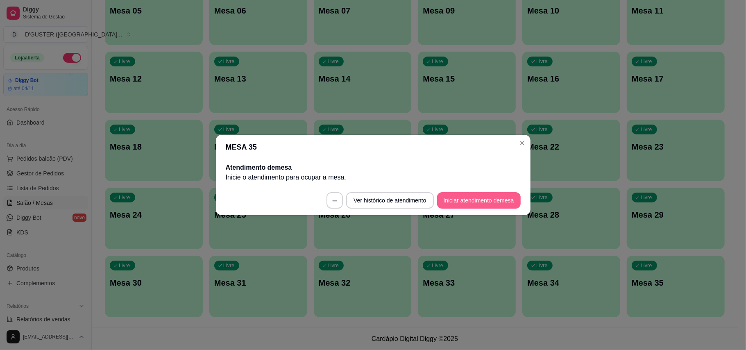
click at [479, 200] on button "Iniciar atendimento de mesa" at bounding box center [479, 200] width 84 height 16
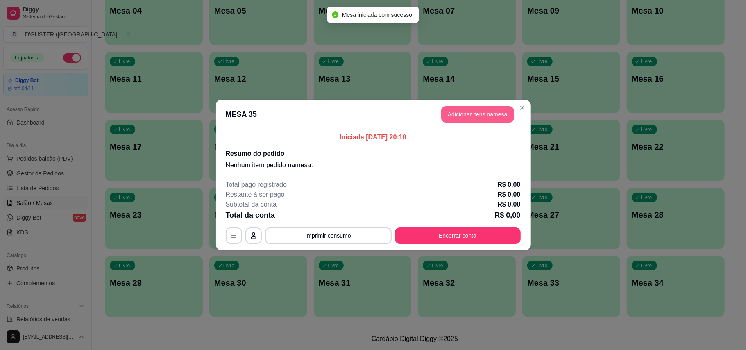
click at [472, 111] on button "Adicionar itens na mesa" at bounding box center [477, 114] width 73 height 16
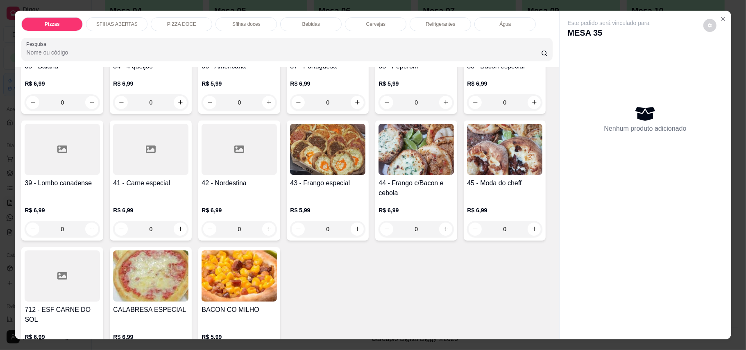
scroll to position [492, 0]
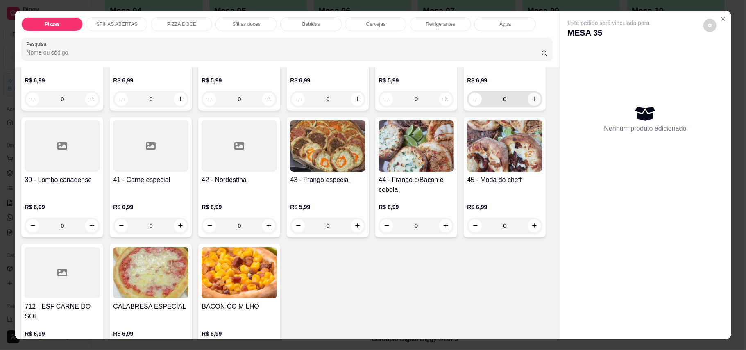
click at [528, 106] on button "increase-product-quantity" at bounding box center [534, 99] width 13 height 13
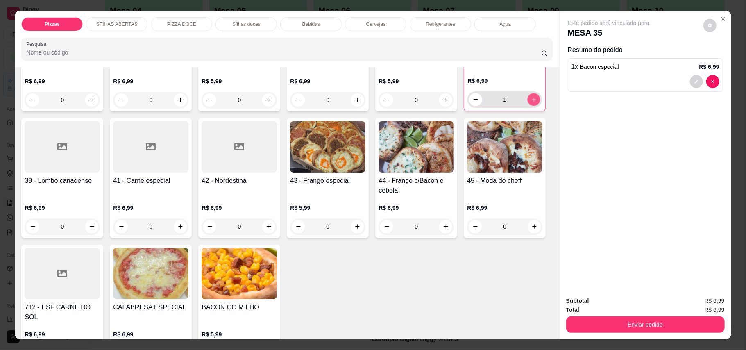
click at [528, 106] on button "increase-product-quantity" at bounding box center [534, 99] width 13 height 13
click at [527, 106] on button "increase-product-quantity" at bounding box center [533, 99] width 13 height 13
type input "4"
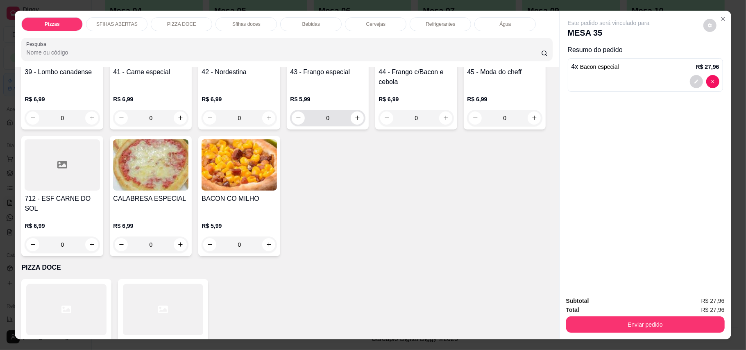
scroll to position [601, 0]
click at [263, 124] on button "increase-product-quantity" at bounding box center [269, 117] width 13 height 13
click at [262, 123] on button "increase-product-quantity" at bounding box center [268, 117] width 13 height 13
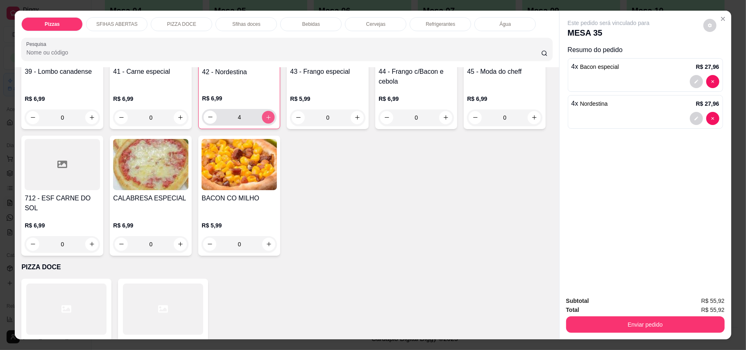
click at [262, 123] on button "increase-product-quantity" at bounding box center [268, 117] width 13 height 13
click at [262, 124] on button "increase-product-quantity" at bounding box center [268, 117] width 13 height 13
type input "8"
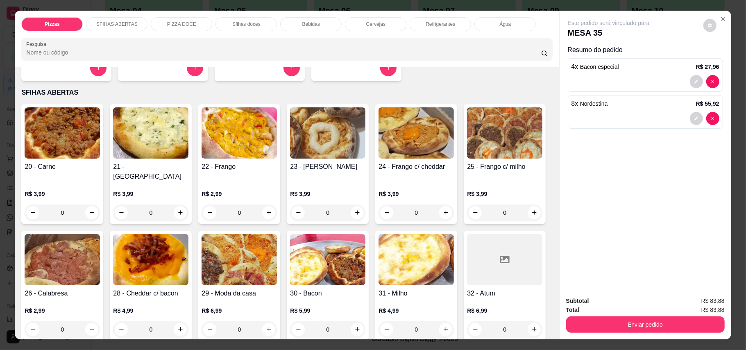
scroll to position [164, 0]
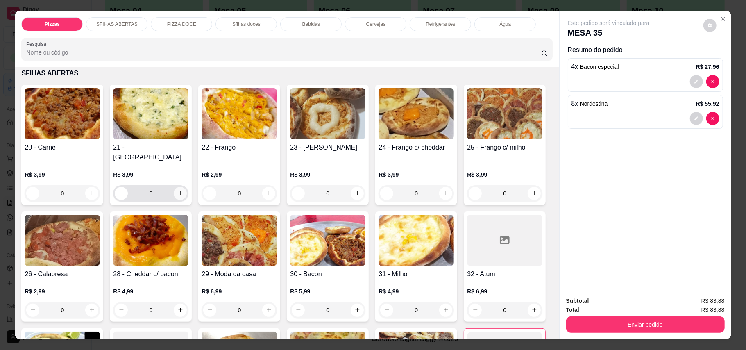
click at [177, 190] on icon "increase-product-quantity" at bounding box center [180, 193] width 6 height 6
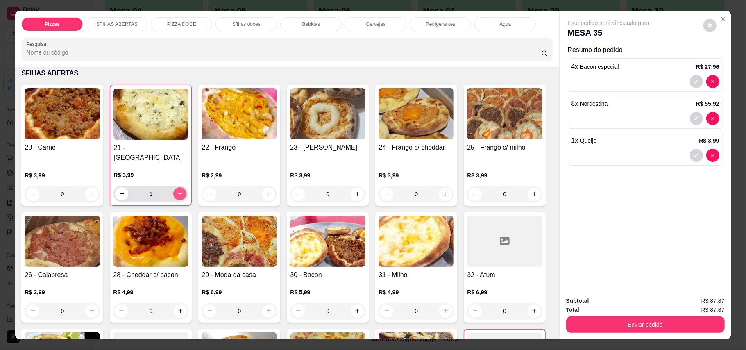
click at [177, 190] on icon "increase-product-quantity" at bounding box center [180, 193] width 6 height 6
type input "4"
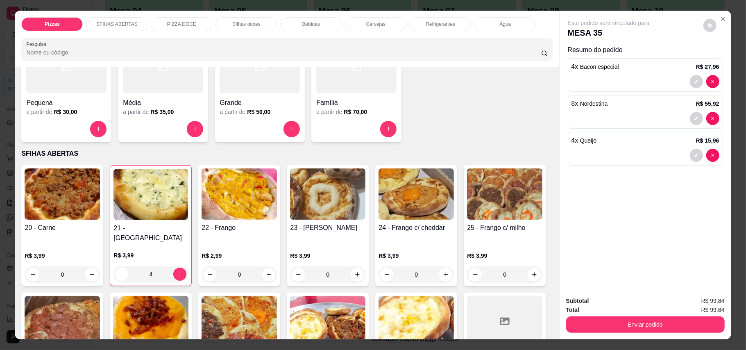
scroll to position [0, 0]
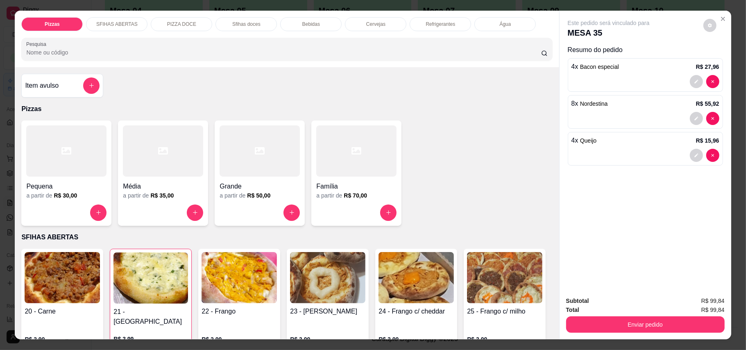
click at [56, 84] on div "Item avulso" at bounding box center [62, 85] width 75 height 16
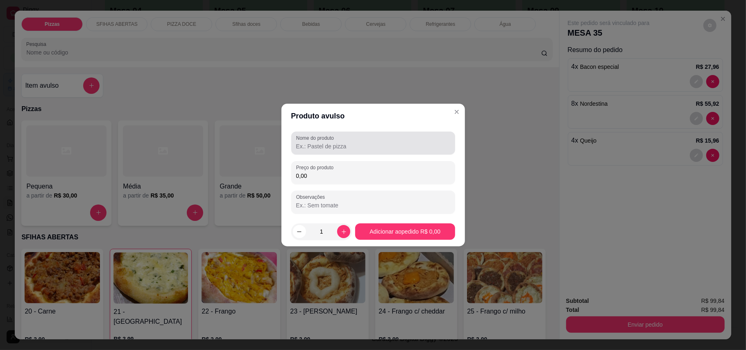
click at [329, 151] on div at bounding box center [373, 143] width 154 height 16
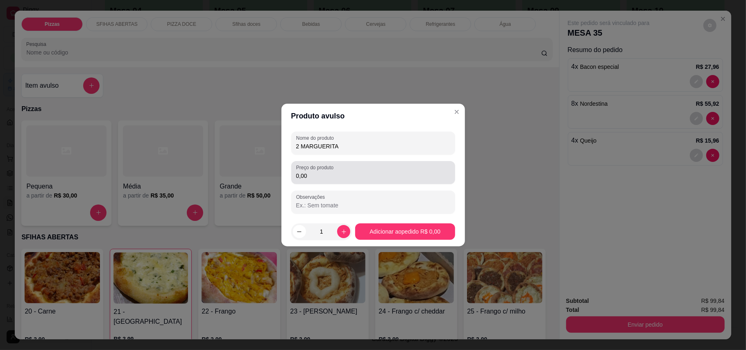
type input "2 MARGUERITA"
click at [322, 179] on input "0,00" at bounding box center [373, 176] width 154 height 8
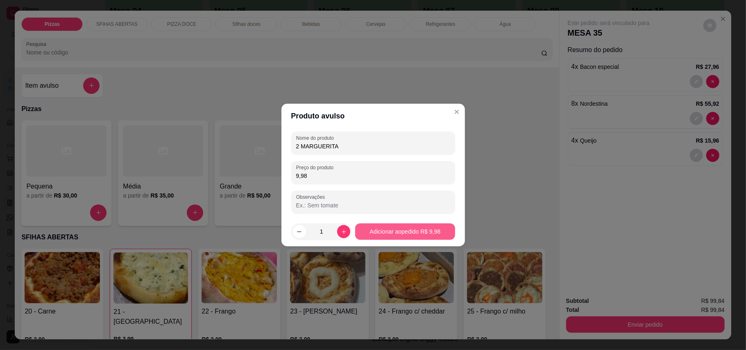
type input "9,98"
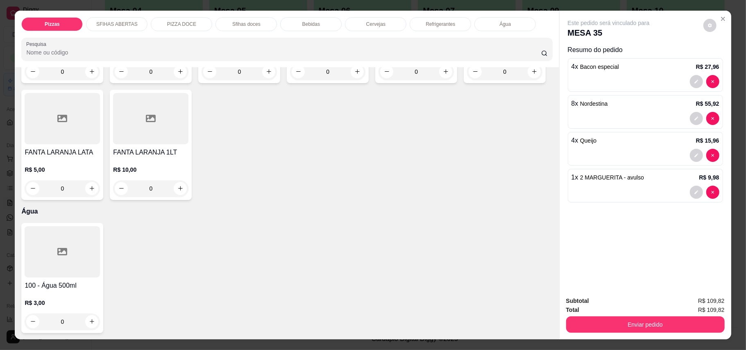
scroll to position [2021, 0]
click at [531, 75] on icon "increase-product-quantity" at bounding box center [534, 71] width 6 height 6
type input "1"
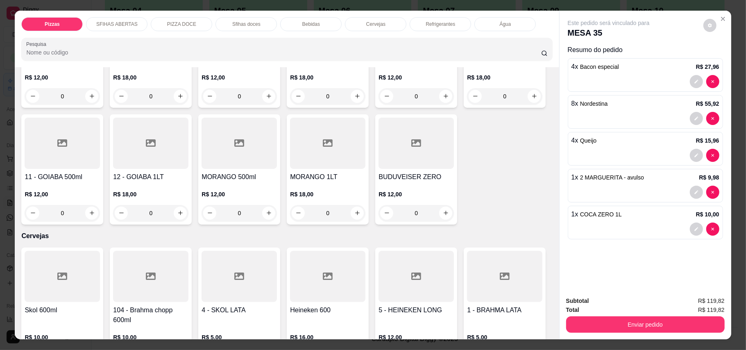
scroll to position [1256, 0]
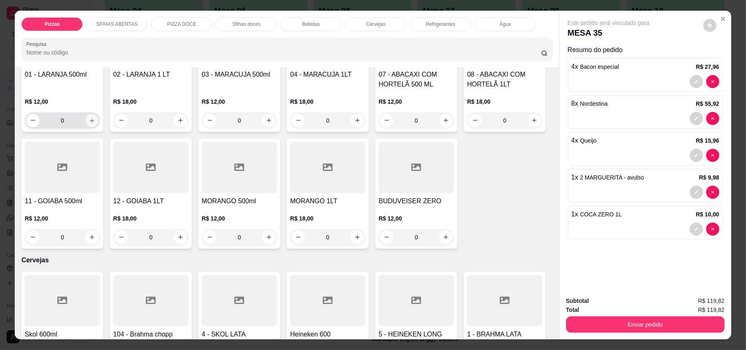
click at [86, 127] on button "increase-product-quantity" at bounding box center [92, 120] width 13 height 13
type input "1"
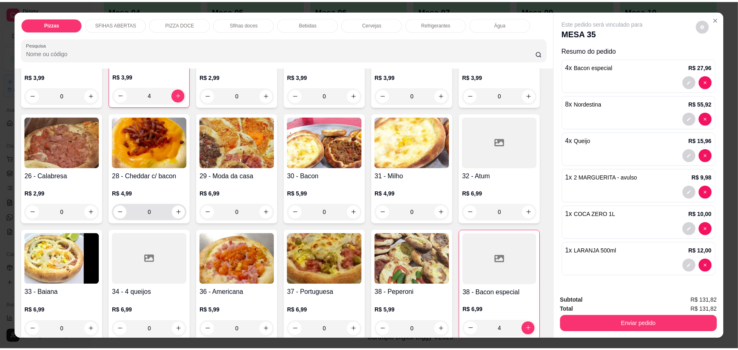
scroll to position [273, 0]
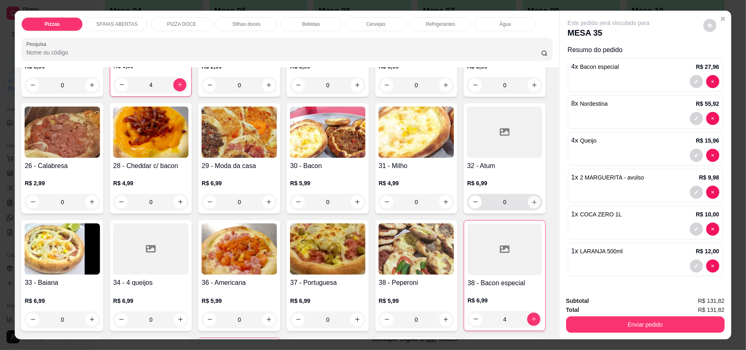
click at [531, 205] on icon "increase-product-quantity" at bounding box center [534, 202] width 6 height 6
type input "1"
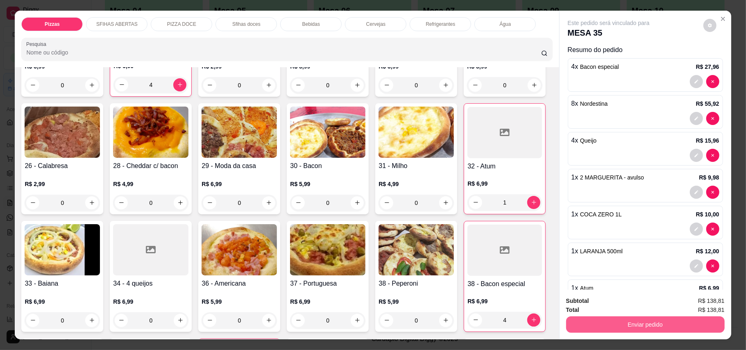
click at [597, 330] on button "Enviar pedido" at bounding box center [645, 324] width 159 height 16
click at [701, 306] on button "Enviar pedido" at bounding box center [702, 304] width 45 height 15
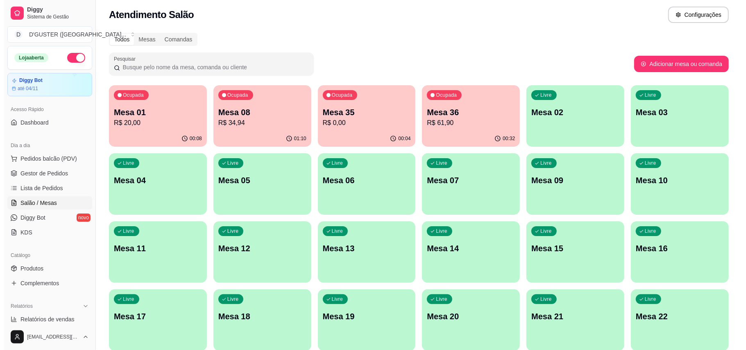
scroll to position [0, 0]
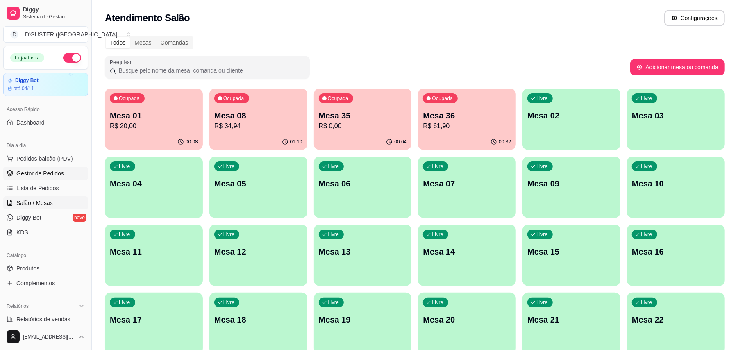
click at [49, 169] on link "Gestor de Pedidos" at bounding box center [45, 173] width 85 height 13
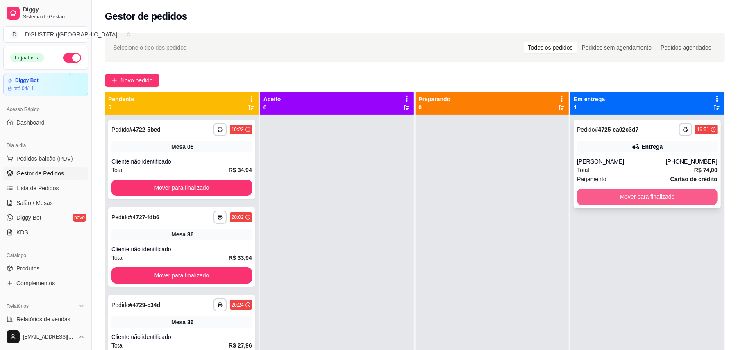
click at [669, 197] on button "Mover para finalizado" at bounding box center [647, 196] width 141 height 16
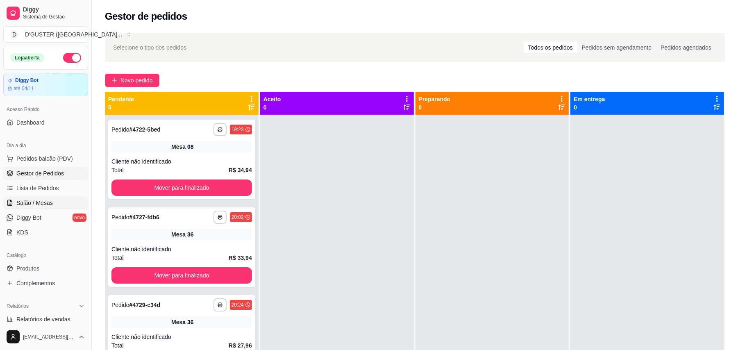
click at [28, 197] on link "Salão / Mesas" at bounding box center [45, 202] width 85 height 13
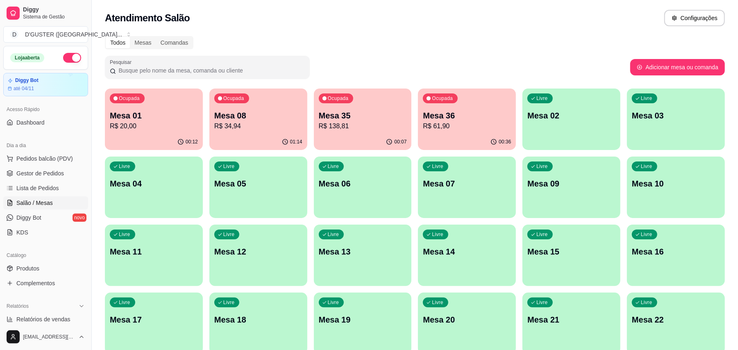
click at [408, 136] on div "00:07" at bounding box center [363, 142] width 98 height 16
click at [489, 117] on p "Mesa 36" at bounding box center [467, 115] width 88 height 11
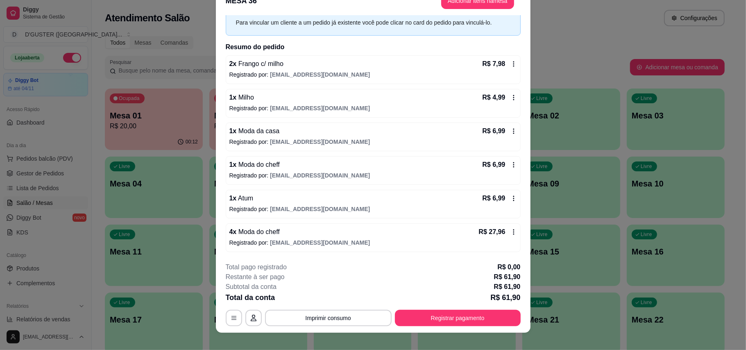
scroll to position [25, 0]
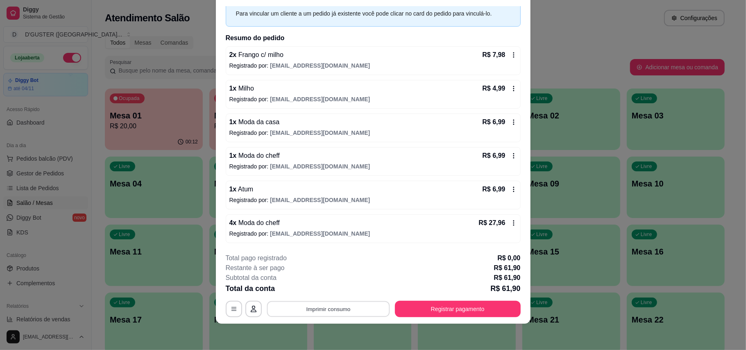
click at [334, 315] on button "Imprimir consumo" at bounding box center [328, 309] width 123 height 16
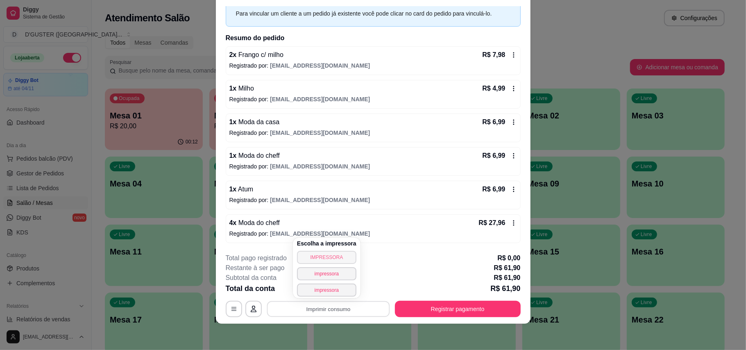
click at [330, 258] on button "IMPRESSORA" at bounding box center [326, 257] width 59 height 13
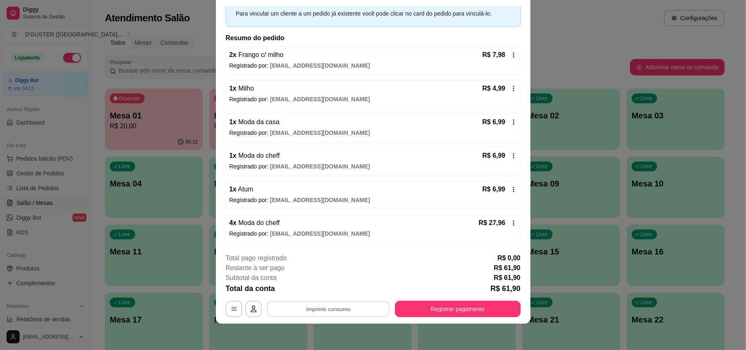
click at [583, 21] on div "**********" at bounding box center [373, 175] width 746 height 350
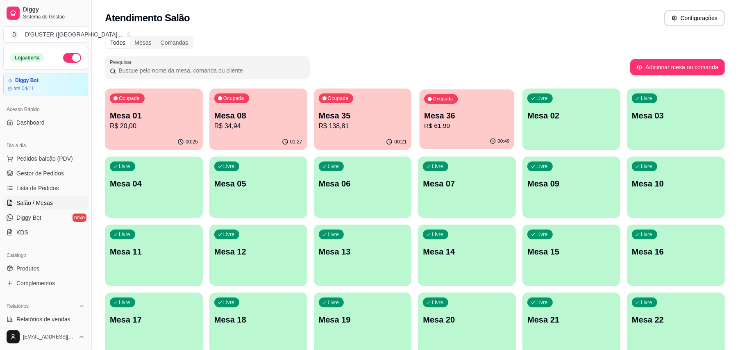
click at [488, 127] on p "R$ 61,90" at bounding box center [466, 125] width 85 height 9
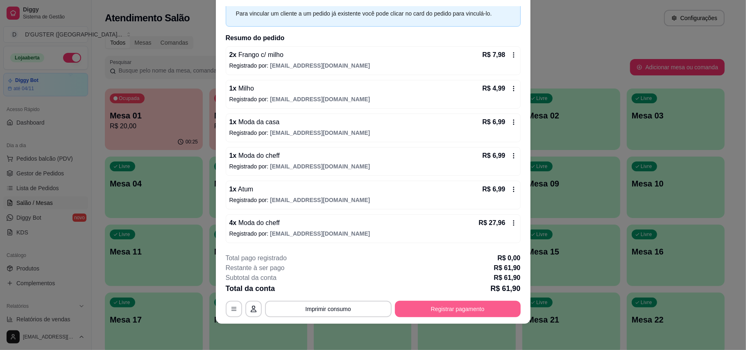
click at [451, 307] on button "Registrar pagamento" at bounding box center [458, 309] width 126 height 16
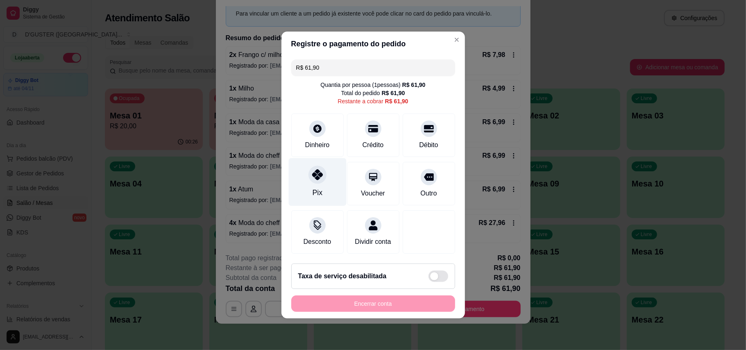
click at [323, 176] on div "Pix" at bounding box center [317, 182] width 58 height 48
type input "R$ 0,00"
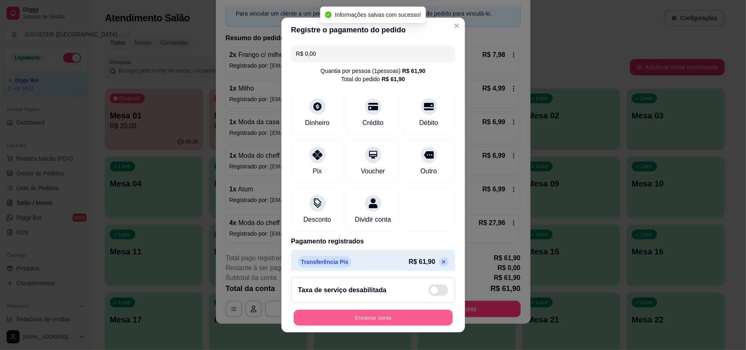
click at [410, 315] on button "Encerrar conta" at bounding box center [373, 318] width 159 height 16
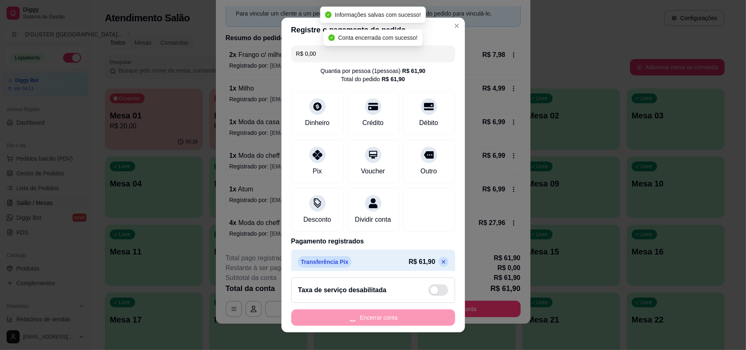
scroll to position [0, 0]
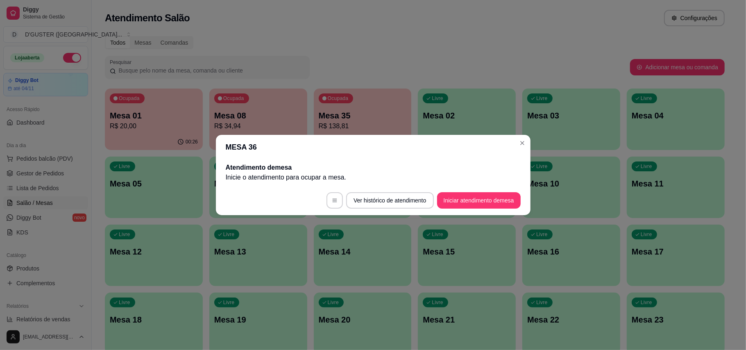
click at [373, 162] on div "Atendimento de mesa Inicie o atendimento para ocupar a mesa ." at bounding box center [373, 172] width 315 height 26
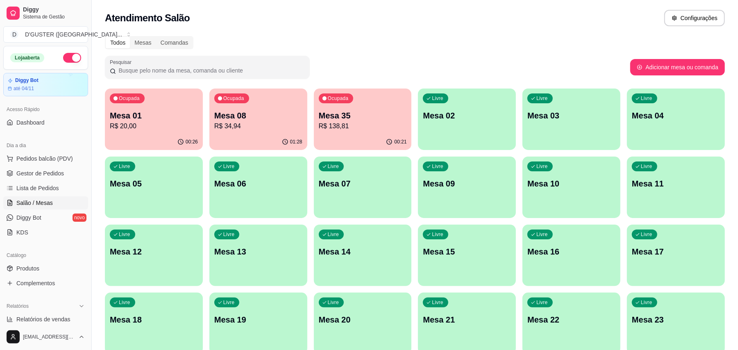
click at [359, 123] on p "R$ 138,81" at bounding box center [363, 126] width 88 height 10
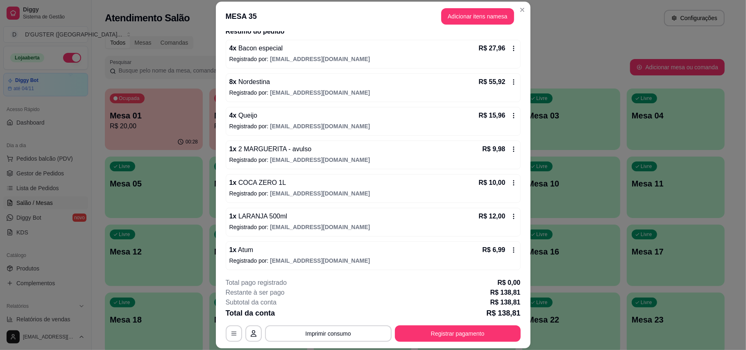
scroll to position [73, 0]
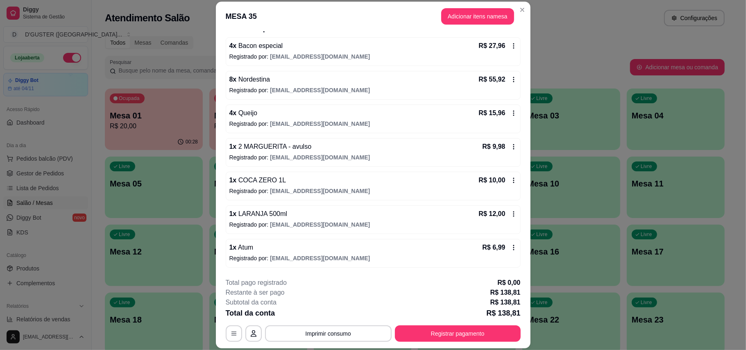
click at [513, 248] on icon at bounding box center [513, 247] width 1 height 5
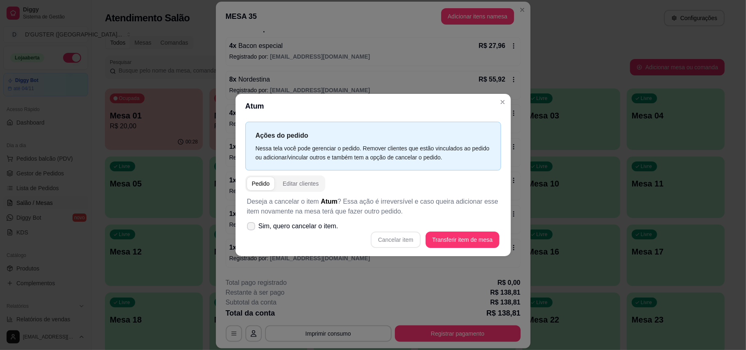
click at [246, 231] on label "Sim, quero cancelar o item." at bounding box center [293, 226] width 98 height 16
click at [247, 231] on input "Sim, quero cancelar o item." at bounding box center [249, 230] width 5 height 5
checkbox input "true"
click at [398, 241] on button "Cancelar item" at bounding box center [396, 239] width 50 height 16
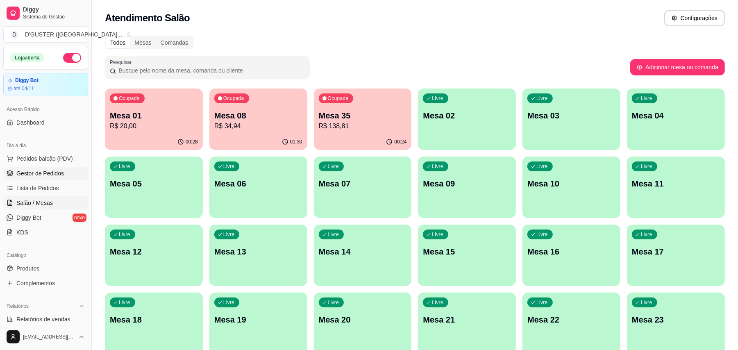
click at [40, 174] on span "Gestor de Pedidos" at bounding box center [40, 173] width 48 height 8
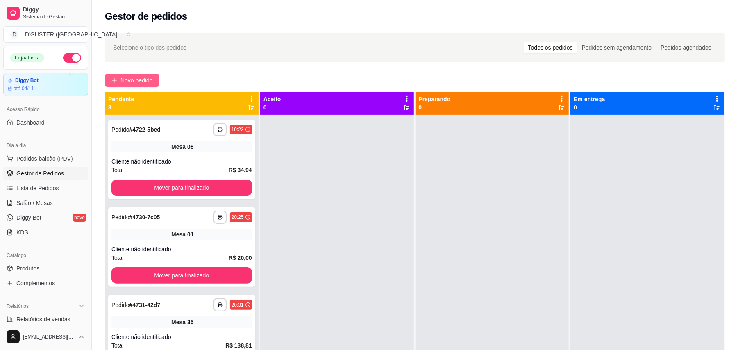
click at [146, 74] on button "Novo pedido" at bounding box center [132, 80] width 54 height 13
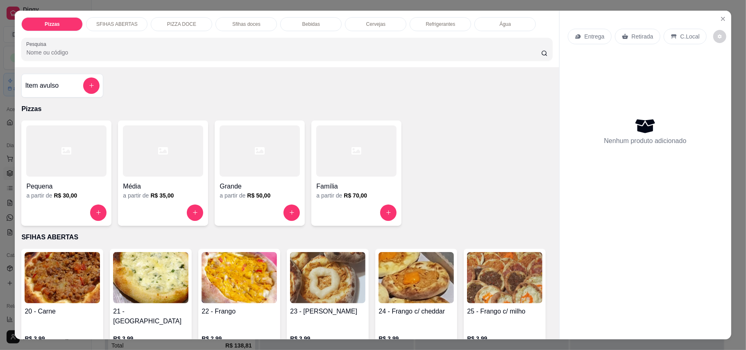
click at [637, 38] on p "Retirada" at bounding box center [643, 36] width 22 height 8
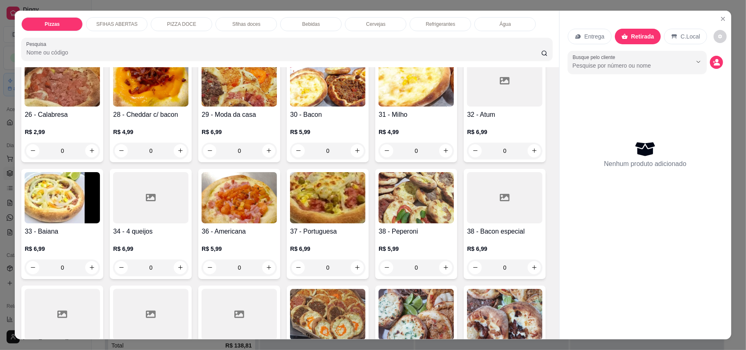
scroll to position [328, 0]
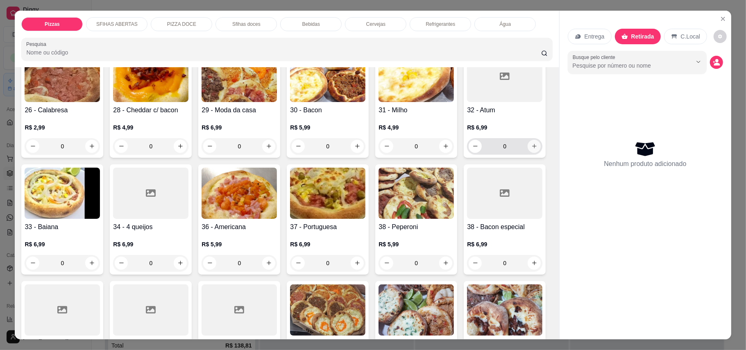
click at [531, 149] on icon "increase-product-quantity" at bounding box center [534, 146] width 6 height 6
type input "1"
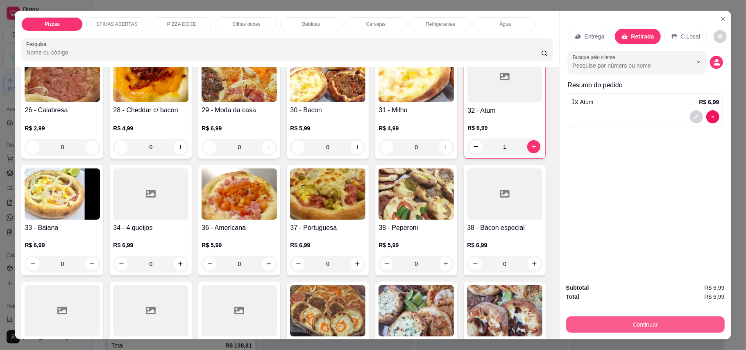
click at [590, 320] on button "Continuar" at bounding box center [645, 324] width 159 height 16
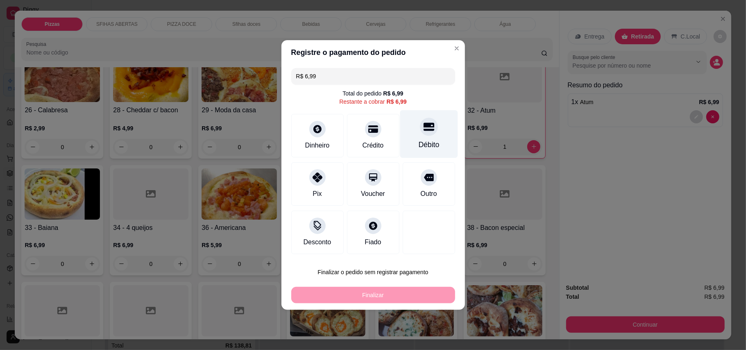
click at [418, 146] on div "Débito" at bounding box center [428, 144] width 21 height 11
type input "R$ 0,00"
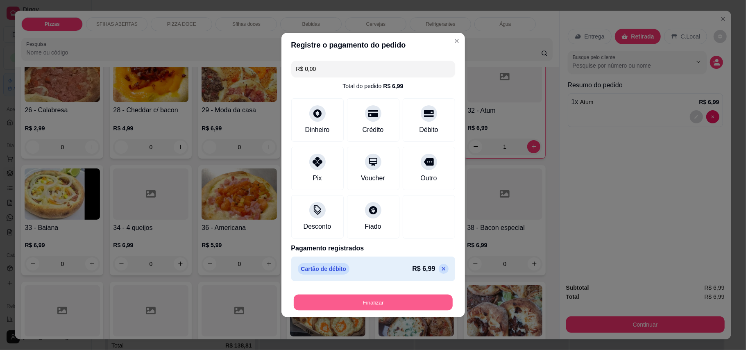
click at [398, 309] on button "Finalizar" at bounding box center [373, 303] width 159 height 16
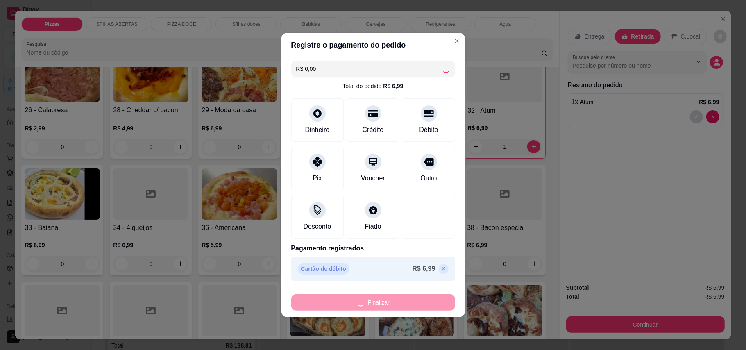
type input "0"
type input "-R$ 6,99"
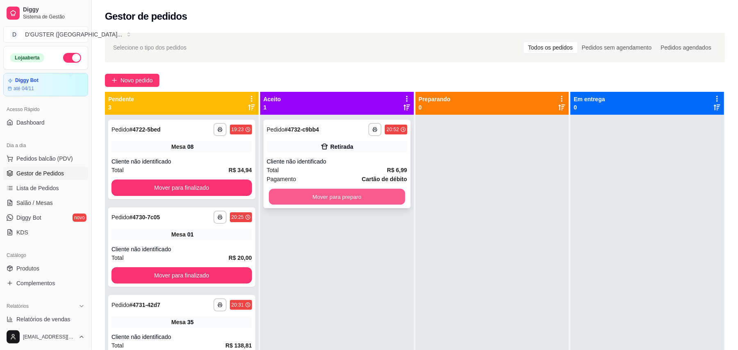
click at [370, 189] on button "Mover para preparo" at bounding box center [337, 197] width 136 height 16
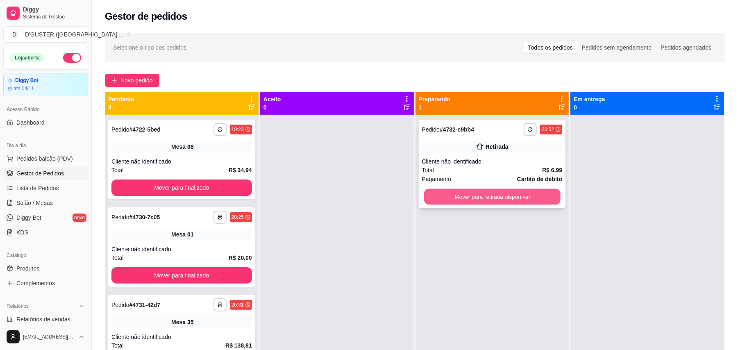
click at [424, 194] on button "Mover para retirada disponível" at bounding box center [492, 197] width 136 height 16
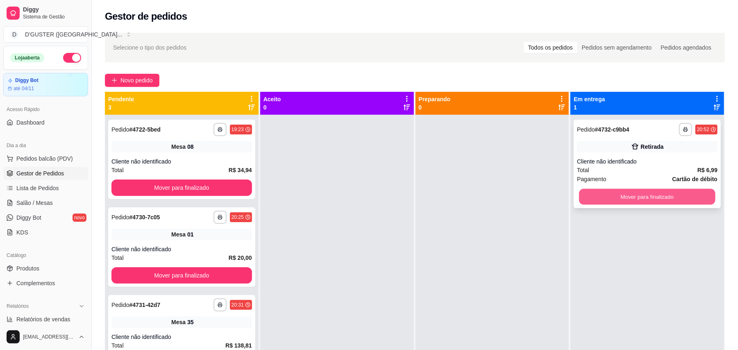
click at [605, 202] on button "Mover para finalizado" at bounding box center [647, 197] width 136 height 16
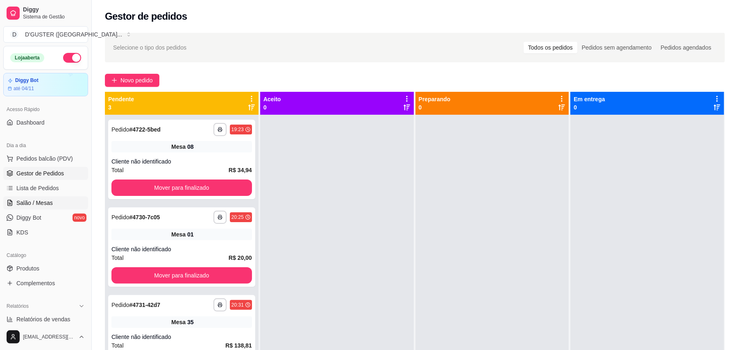
click at [48, 205] on span "Salão / Mesas" at bounding box center [34, 203] width 36 height 8
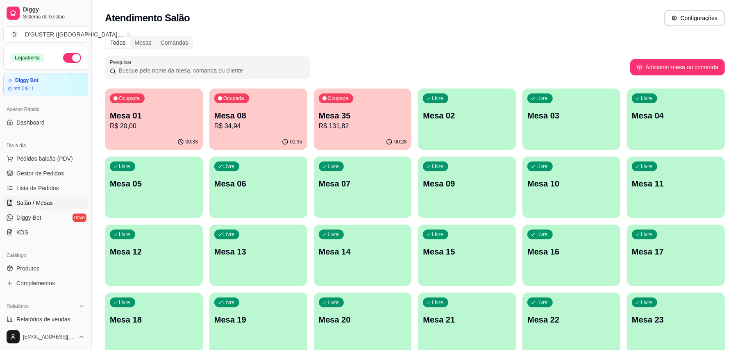
drag, startPoint x: 203, startPoint y: 133, endPoint x: 176, endPoint y: 131, distance: 27.5
click at [202, 133] on div "Ocupada Mesa 01 R$ 20,00 00:33 Ocupada Mesa 08 R$ 34,94 01:35 Ocupada Mesa 35 R…" at bounding box center [415, 288] width 620 height 401
click at [176, 131] on div "Ocupada Mesa 01 R$ 20,00" at bounding box center [154, 110] width 98 height 45
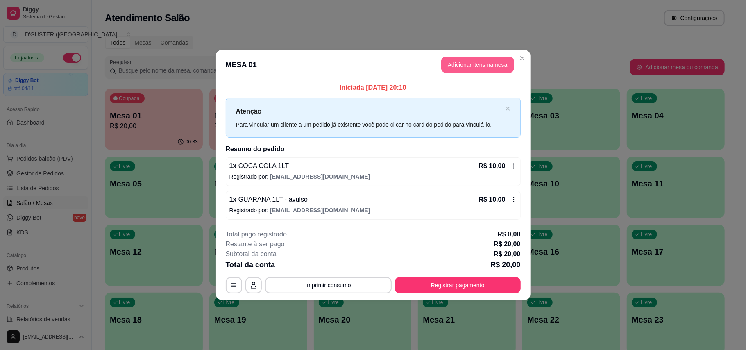
click at [501, 63] on button "Adicionar itens na mesa" at bounding box center [477, 65] width 73 height 16
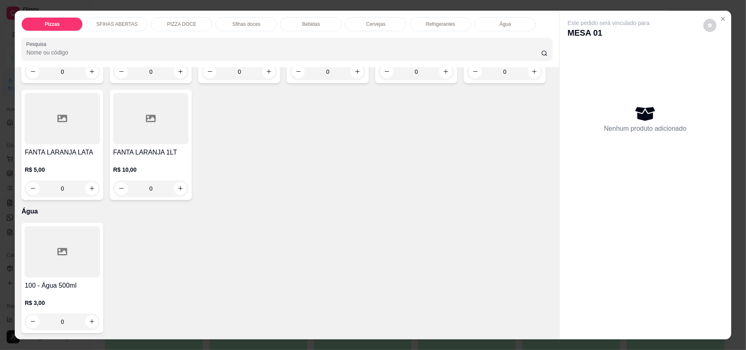
scroll to position [1808, 0]
click at [444, 78] on button "increase-product-quantity" at bounding box center [445, 71] width 13 height 13
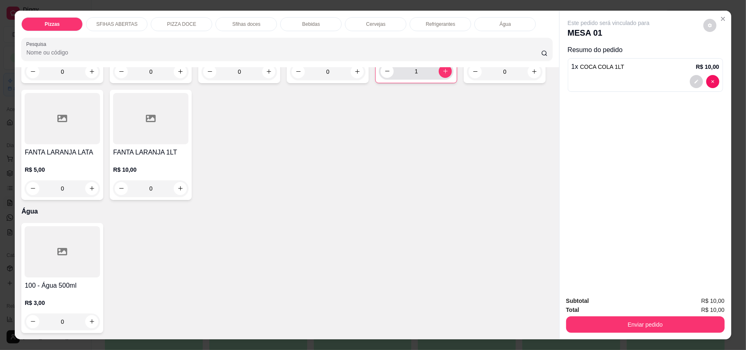
type input "1"
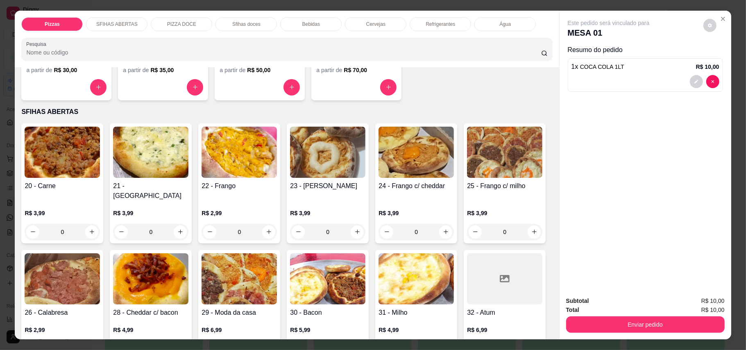
scroll to position [0, 0]
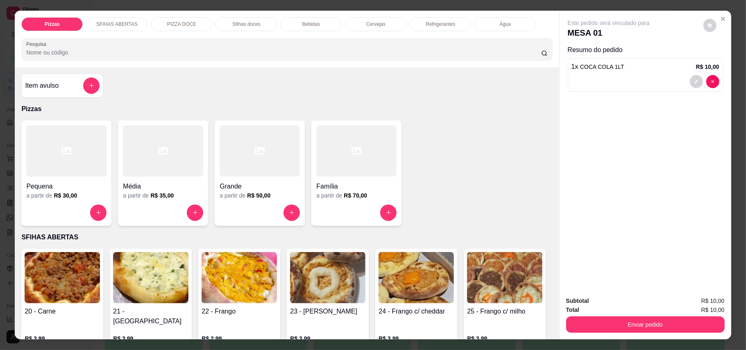
click at [50, 93] on div "Item avulso" at bounding box center [62, 85] width 75 height 16
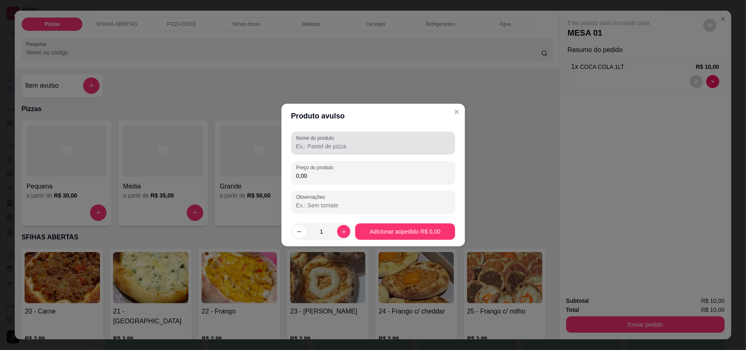
click at [307, 151] on div "Nome do produto" at bounding box center [373, 142] width 164 height 23
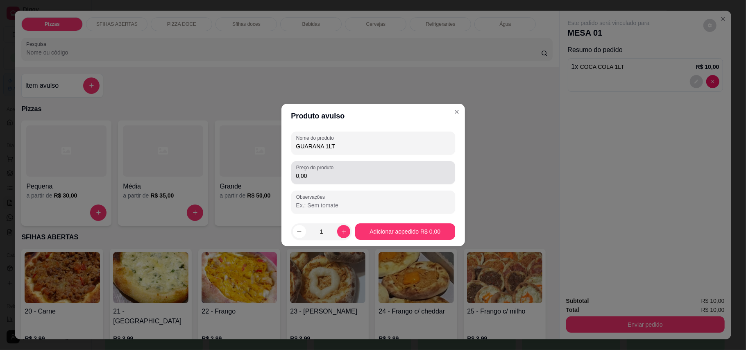
type input "GUARANA 1LT"
click at [316, 169] on label "Preço do produto" at bounding box center [316, 167] width 40 height 7
click at [316, 172] on input "0,00" at bounding box center [373, 176] width 154 height 8
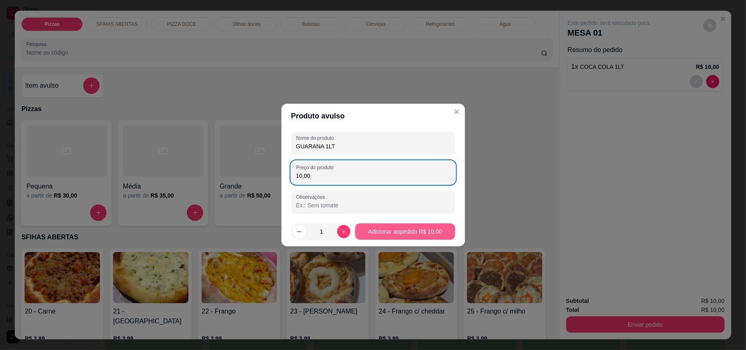
type input "10,00"
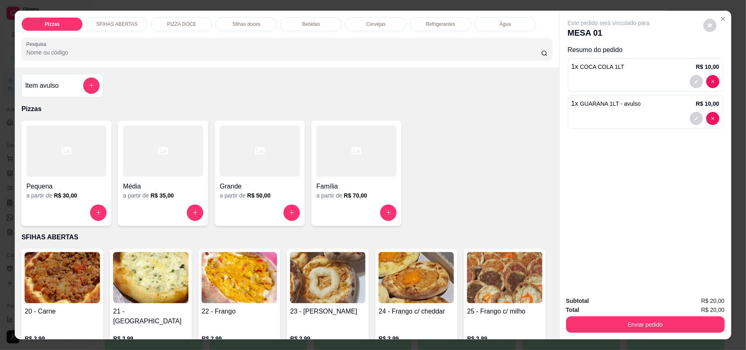
click at [333, 186] on h4 "Família" at bounding box center [356, 186] width 80 height 10
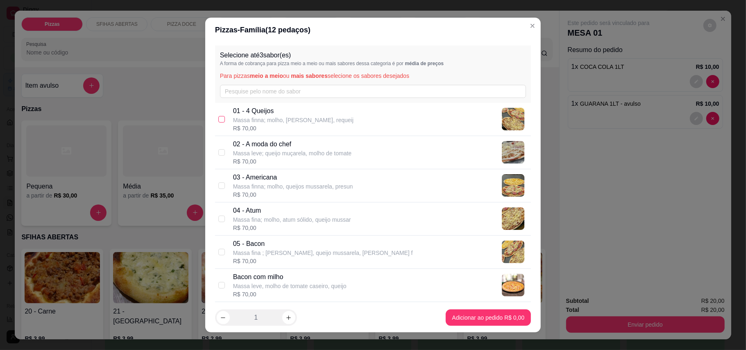
click at [218, 120] on input "checkbox" at bounding box center [221, 119] width 7 height 7
checkbox input "true"
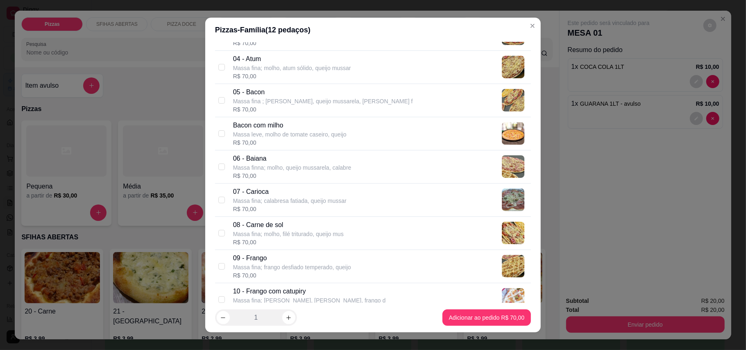
scroll to position [164, 0]
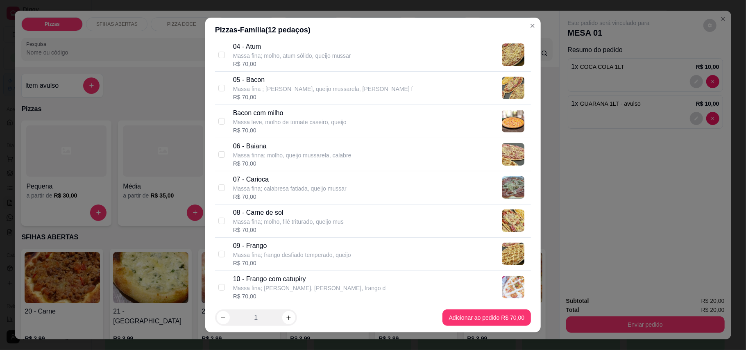
click at [215, 87] on div "05 - Bacon Massa fina ; molho, queijo mussarela, Bacon f R$ 70,00" at bounding box center [373, 88] width 316 height 33
checkbox input "true"
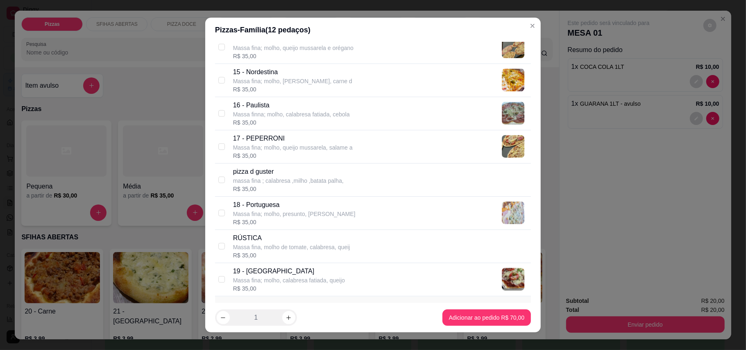
scroll to position [655, 0]
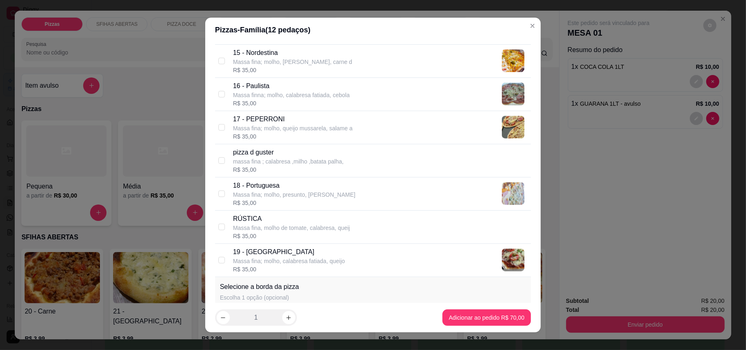
click at [215, 263] on div "19 - Toscana Massa fina; molho, calabresa fatiada, queijo R$ 35,00" at bounding box center [373, 260] width 316 height 33
checkbox input "true"
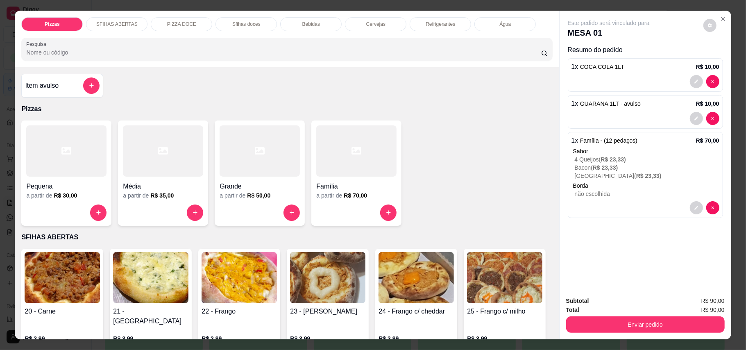
click at [365, 184] on h4 "Família" at bounding box center [356, 186] width 80 height 10
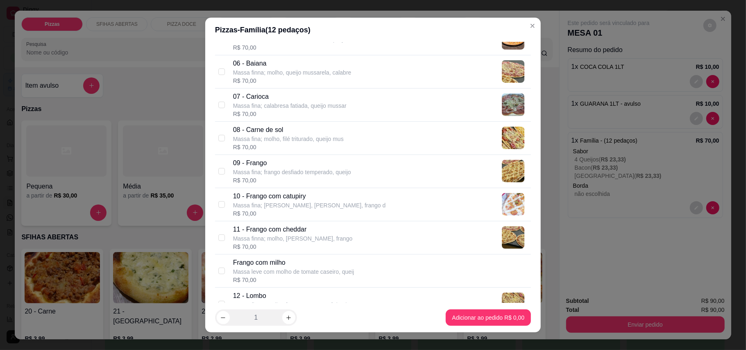
scroll to position [273, 0]
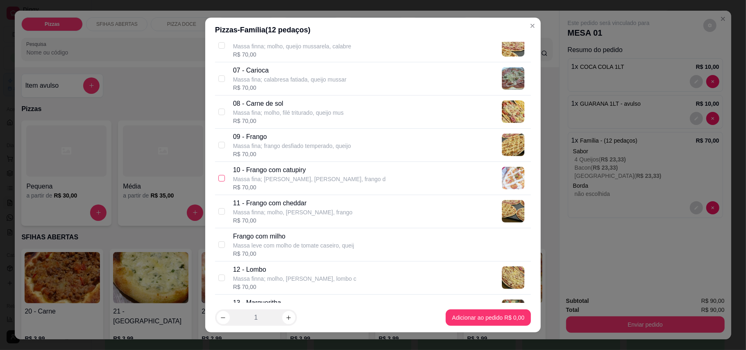
click at [218, 179] on input "checkbox" at bounding box center [221, 178] width 7 height 7
checkbox input "true"
click at [219, 148] on input "checkbox" at bounding box center [221, 145] width 7 height 7
checkbox input "true"
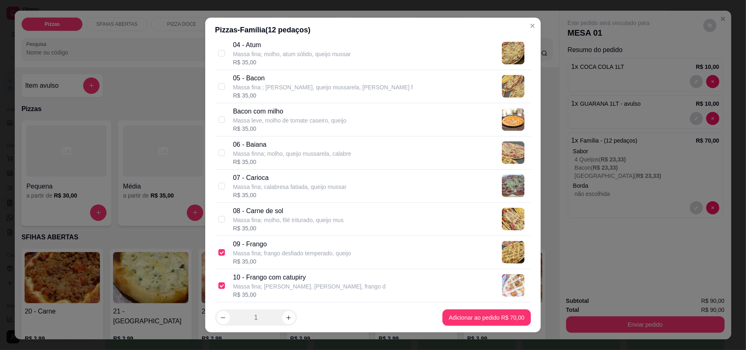
scroll to position [164, 0]
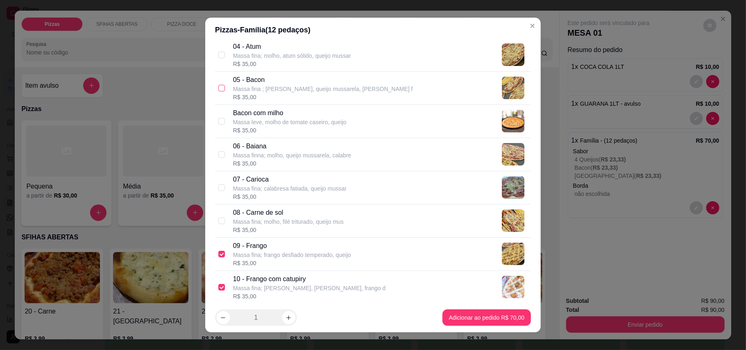
click at [218, 88] on input "checkbox" at bounding box center [221, 88] width 7 height 7
checkbox input "true"
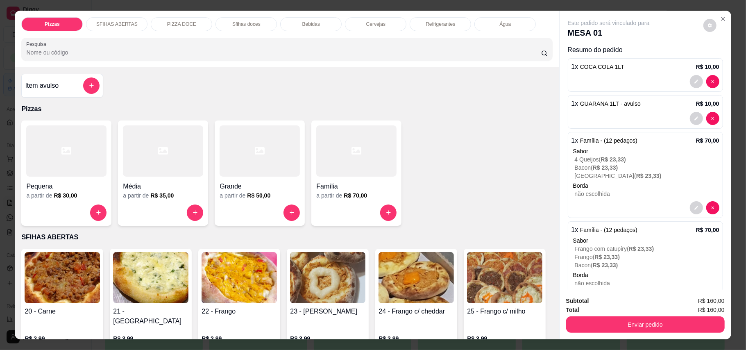
click at [348, 166] on div at bounding box center [356, 150] width 80 height 51
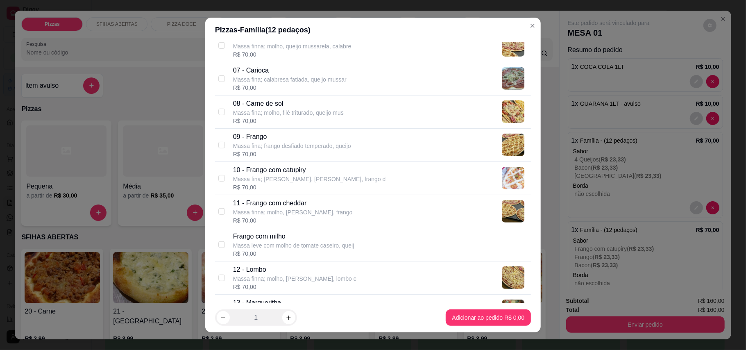
scroll to position [328, 0]
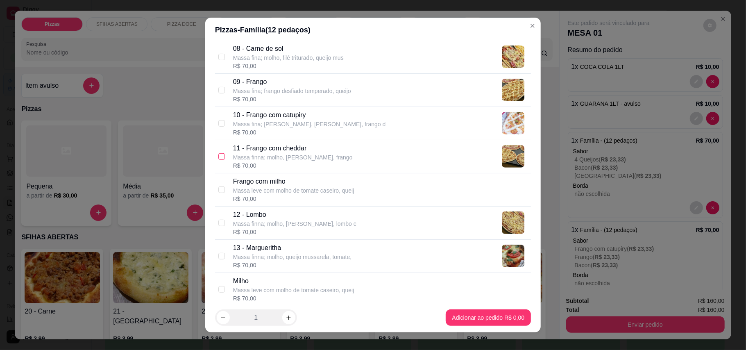
click at [219, 159] on input "checkbox" at bounding box center [221, 156] width 7 height 7
checkbox input "true"
click at [218, 93] on input "checkbox" at bounding box center [221, 90] width 7 height 7
checkbox input "true"
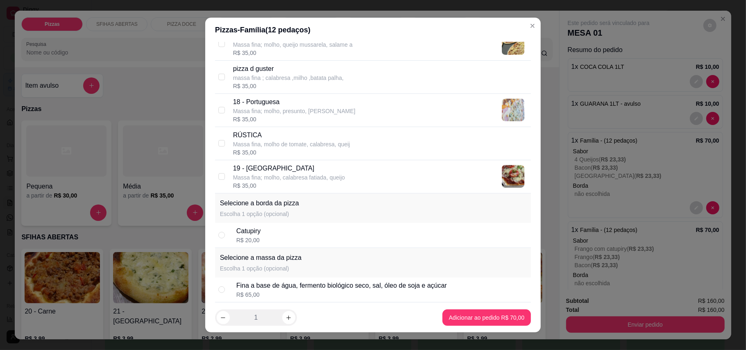
scroll to position [764, 0]
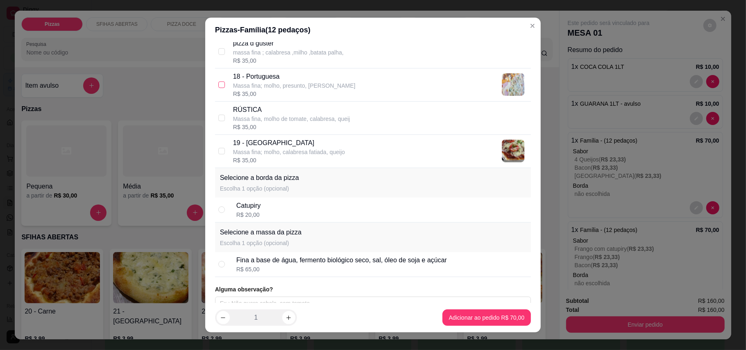
click at [218, 88] on input "checkbox" at bounding box center [221, 85] width 7 height 7
checkbox input "true"
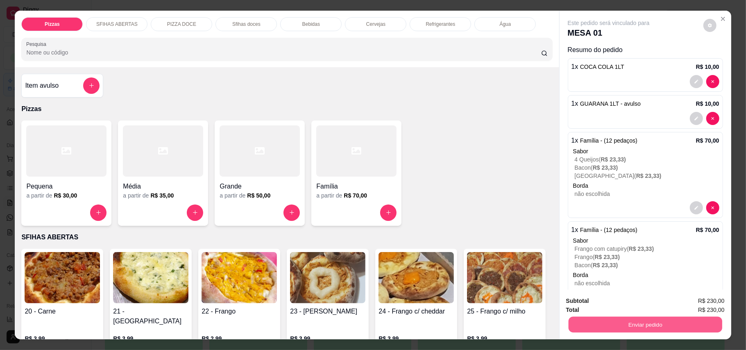
click at [659, 320] on button "Enviar pedido" at bounding box center [645, 325] width 154 height 16
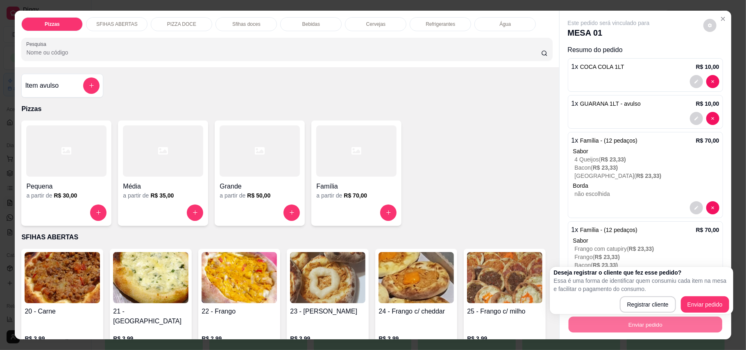
click at [692, 295] on div "Deseja registrar o cliente que fez esse pedido? Essa é uma forma de identificar…" at bounding box center [641, 290] width 175 height 44
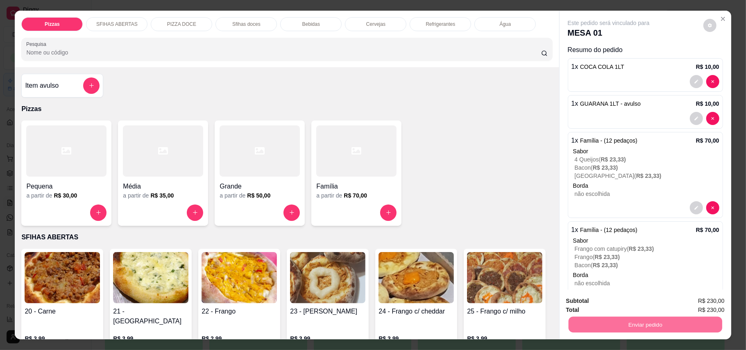
click at [697, 300] on button "Enviar pedido" at bounding box center [702, 304] width 45 height 15
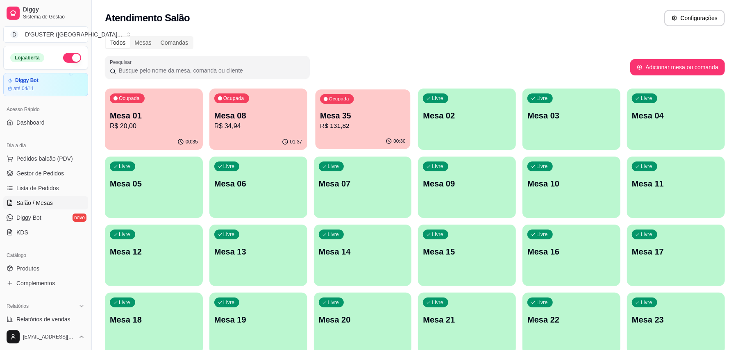
click at [355, 125] on p "R$ 131,82" at bounding box center [362, 125] width 85 height 9
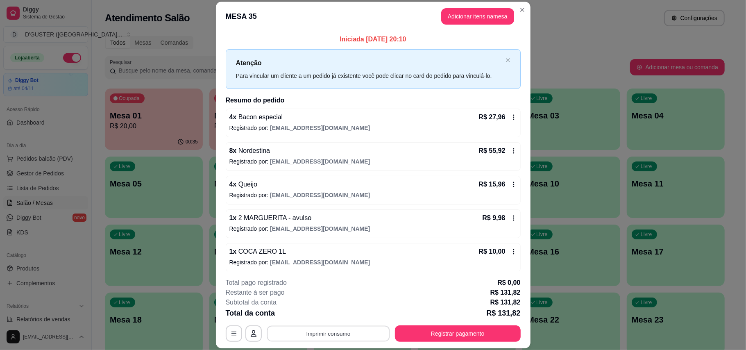
click at [308, 338] on button "Imprimir consumo" at bounding box center [328, 333] width 123 height 16
click at [323, 279] on button "IMPRESSORA" at bounding box center [326, 281] width 57 height 13
click at [483, 15] on button "Adicionar itens na mesa" at bounding box center [477, 16] width 73 height 16
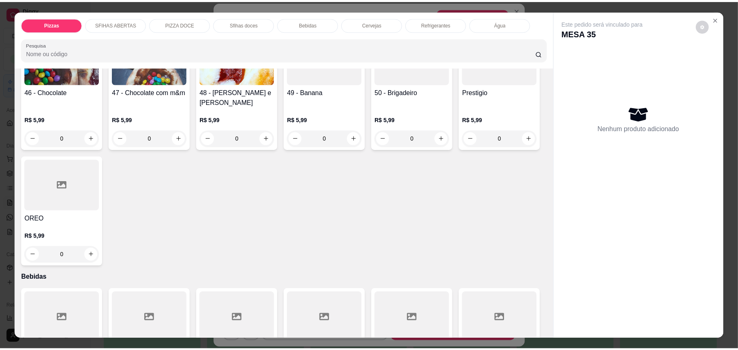
scroll to position [983, 0]
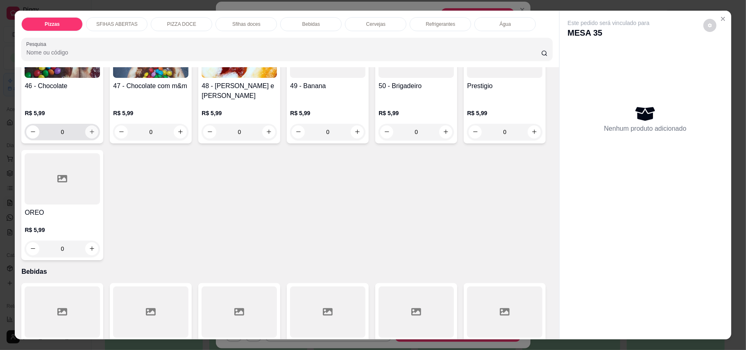
click at [89, 135] on icon "increase-product-quantity" at bounding box center [92, 132] width 6 height 6
type input "1"
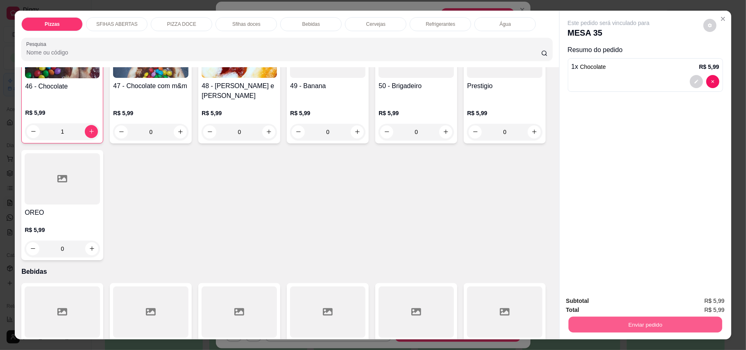
click at [659, 326] on button "Enviar pedido" at bounding box center [645, 325] width 154 height 16
click at [701, 304] on button "Enviar pedido" at bounding box center [702, 305] width 46 height 16
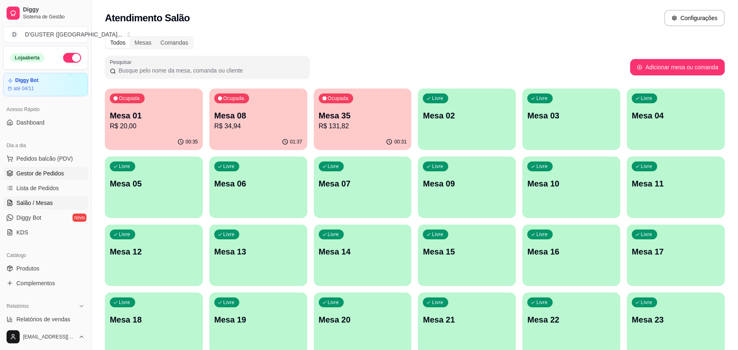
click at [46, 172] on span "Gestor de Pedidos" at bounding box center [40, 173] width 48 height 8
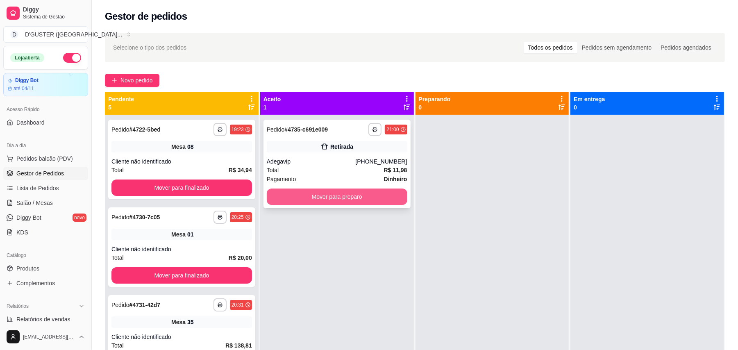
click at [373, 190] on button "Mover para preparo" at bounding box center [337, 196] width 141 height 16
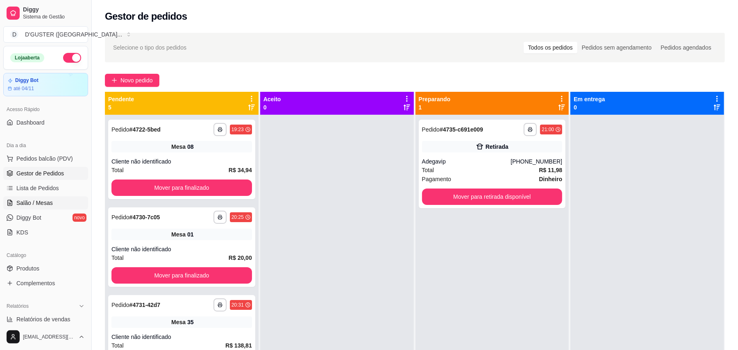
click at [40, 200] on span "Salão / Mesas" at bounding box center [34, 203] width 36 height 8
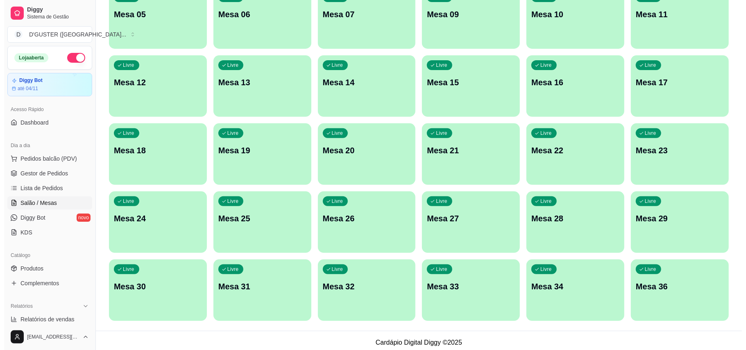
scroll to position [173, 0]
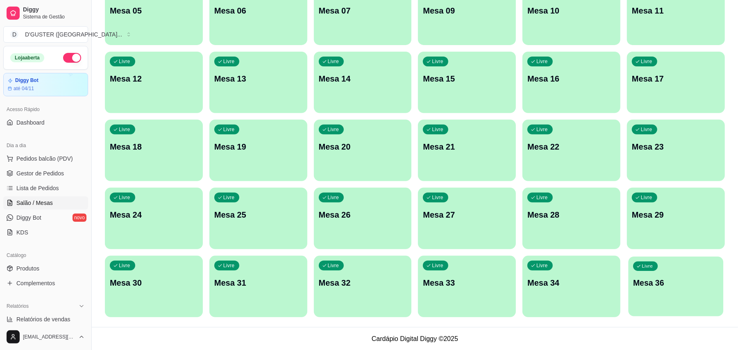
click at [675, 289] on div "Livre Mesa 36" at bounding box center [675, 281] width 95 height 50
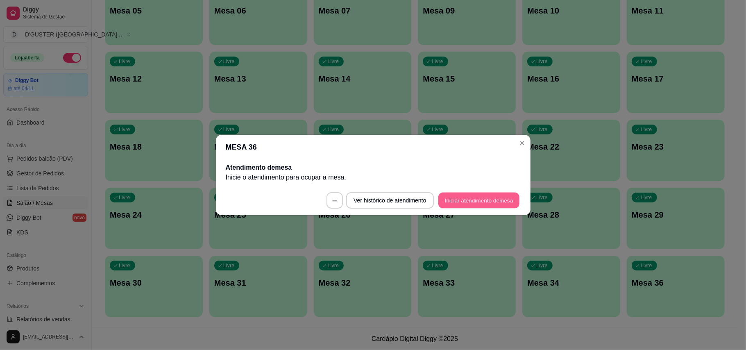
click at [495, 194] on button "Iniciar atendimento de mesa" at bounding box center [478, 201] width 81 height 16
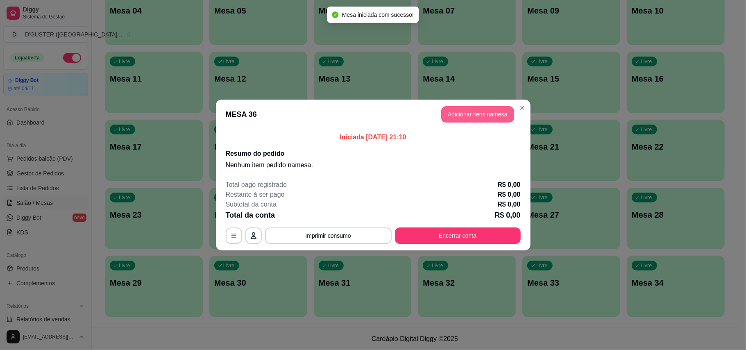
click at [474, 112] on button "Adicionar itens na mesa" at bounding box center [477, 114] width 73 height 16
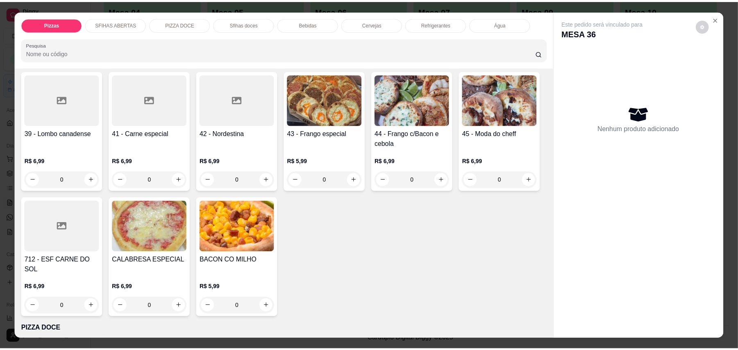
scroll to position [546, 0]
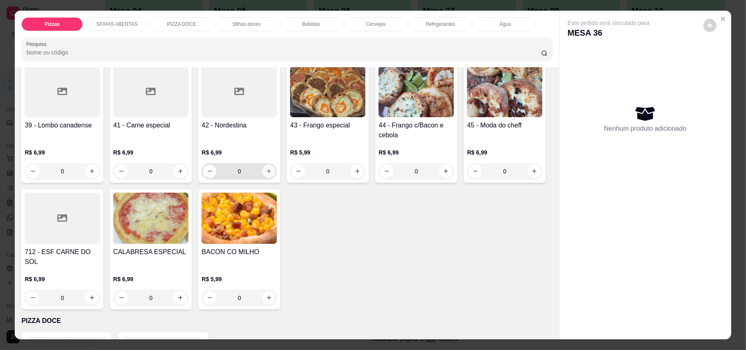
click at [266, 174] on icon "increase-product-quantity" at bounding box center [269, 171] width 6 height 6
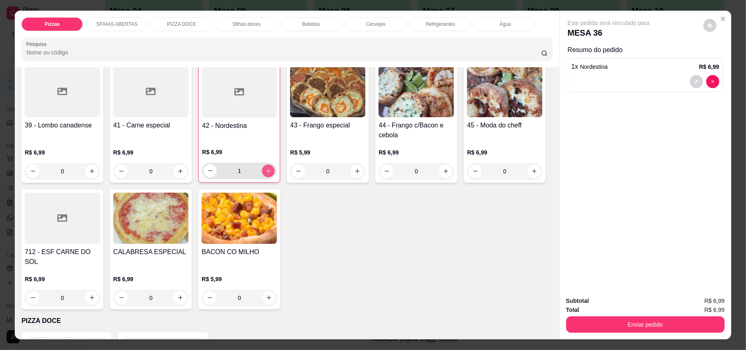
click at [265, 174] on icon "increase-product-quantity" at bounding box center [268, 171] width 6 height 6
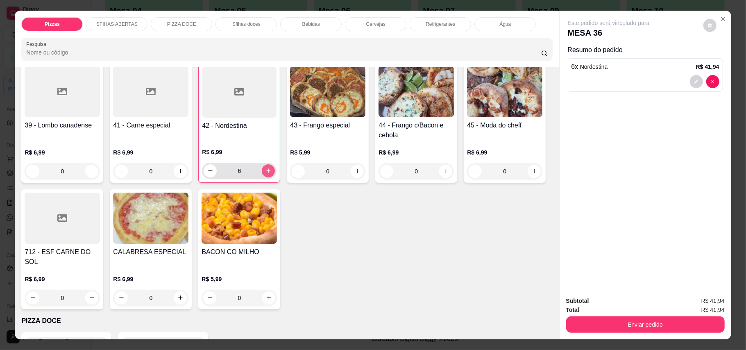
click at [265, 174] on icon "increase-product-quantity" at bounding box center [268, 171] width 6 height 6
type input "7"
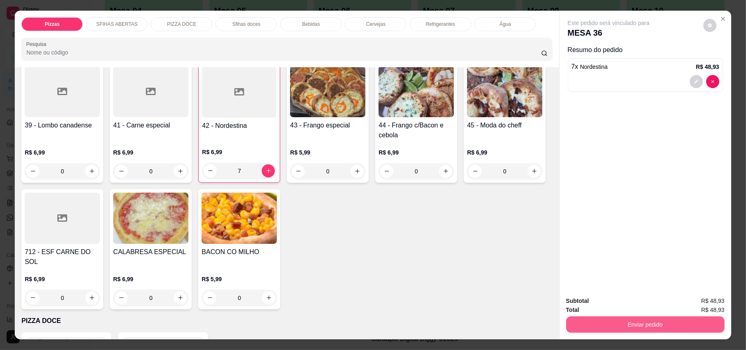
click at [700, 320] on button "Enviar pedido" at bounding box center [645, 324] width 159 height 16
click at [697, 304] on button "Enviar pedido" at bounding box center [702, 305] width 46 height 16
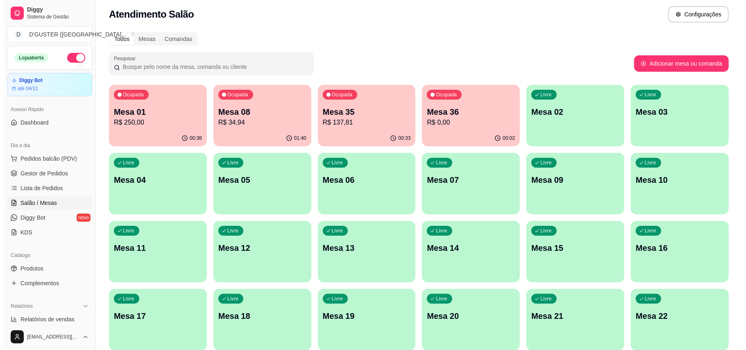
scroll to position [0, 0]
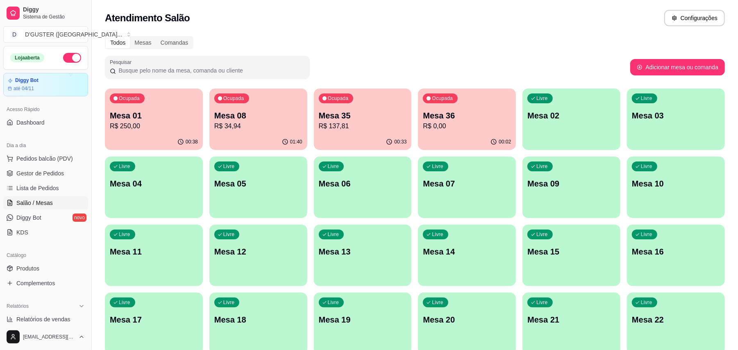
click at [243, 148] on div "01:40" at bounding box center [258, 142] width 98 height 16
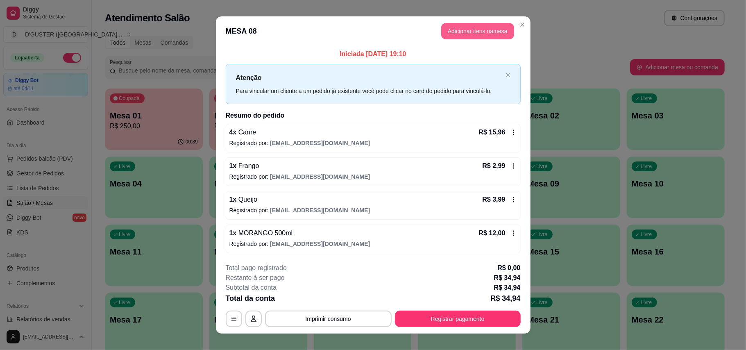
click at [495, 29] on button "Adicionar itens na mesa" at bounding box center [477, 31] width 73 height 16
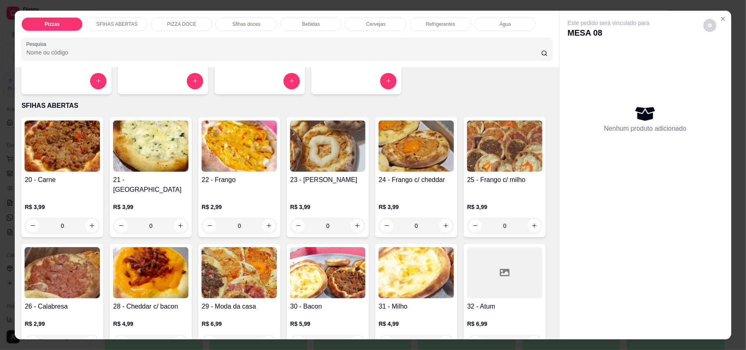
scroll to position [164, 0]
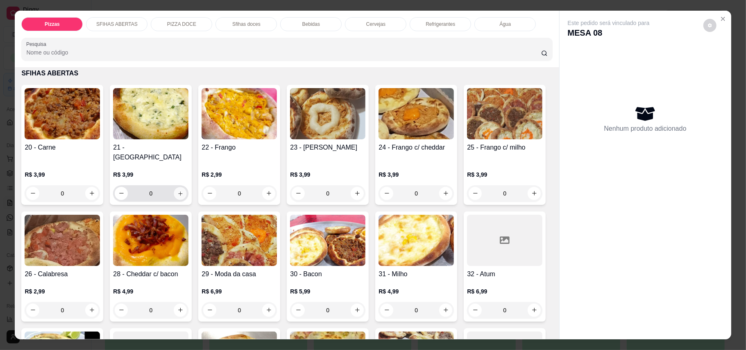
click at [177, 190] on icon "increase-product-quantity" at bounding box center [180, 193] width 6 height 6
type input "1"
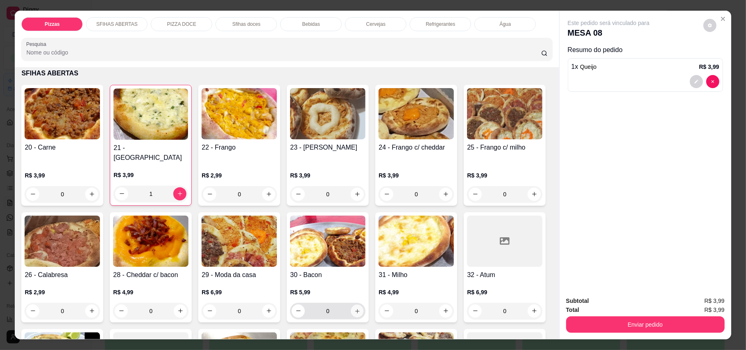
click at [364, 304] on button "increase-product-quantity" at bounding box center [357, 310] width 13 height 13
type input "1"
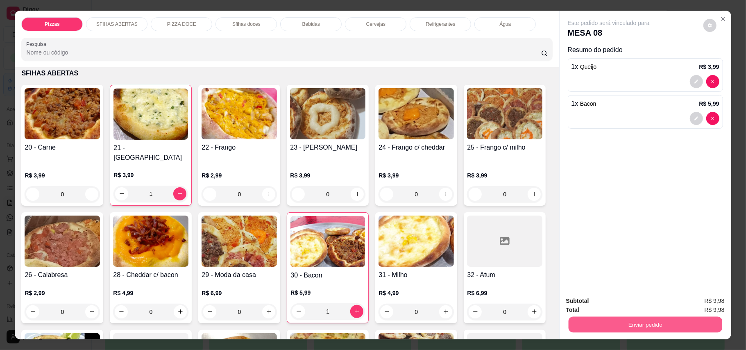
click at [656, 323] on button "Enviar pedido" at bounding box center [645, 325] width 154 height 16
click at [710, 303] on button "Enviar pedido" at bounding box center [702, 304] width 45 height 15
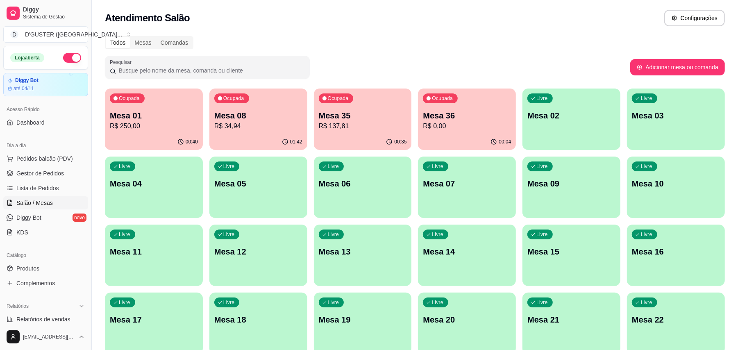
click at [358, 135] on div "00:35" at bounding box center [363, 142] width 98 height 16
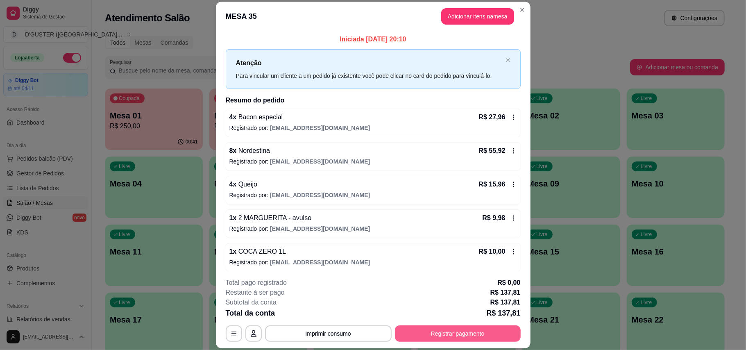
click at [443, 335] on button "Registrar pagamento" at bounding box center [458, 333] width 126 height 16
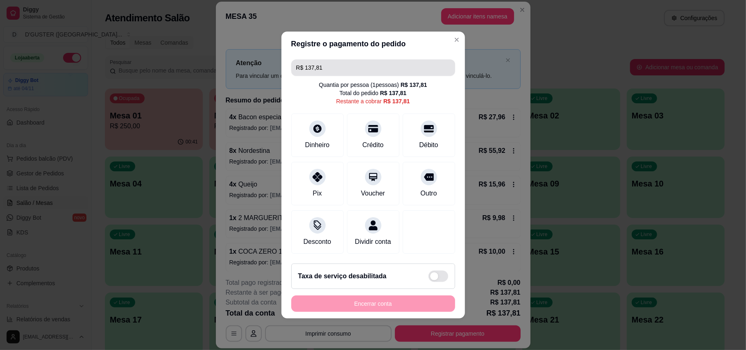
click at [368, 64] on input "R$ 137,81" at bounding box center [373, 67] width 154 height 16
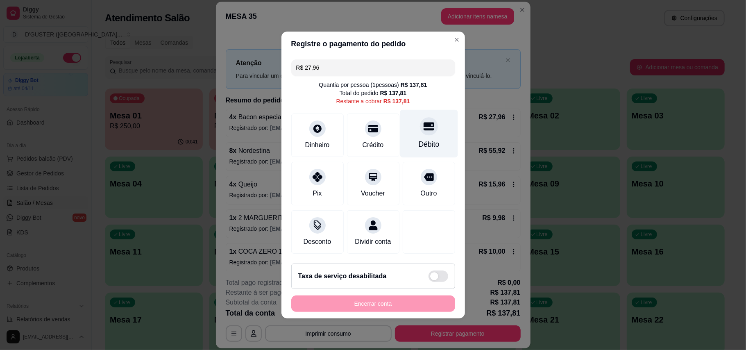
click at [419, 139] on div "Débito" at bounding box center [428, 144] width 21 height 11
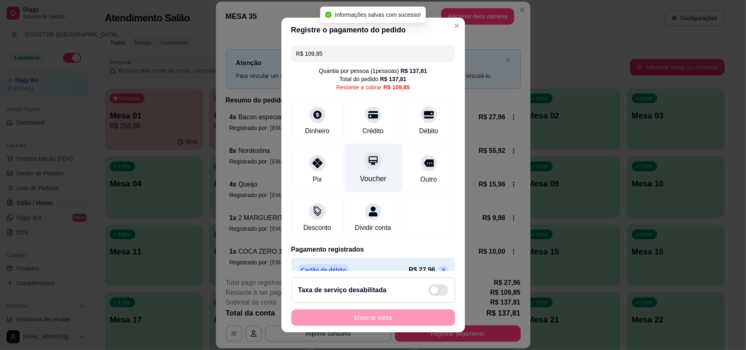
drag, startPoint x: 562, startPoint y: 45, endPoint x: 373, endPoint y: 162, distance: 222.9
click at [373, 162] on div "Voucher" at bounding box center [373, 168] width 58 height 48
type input "R$ 0,00"
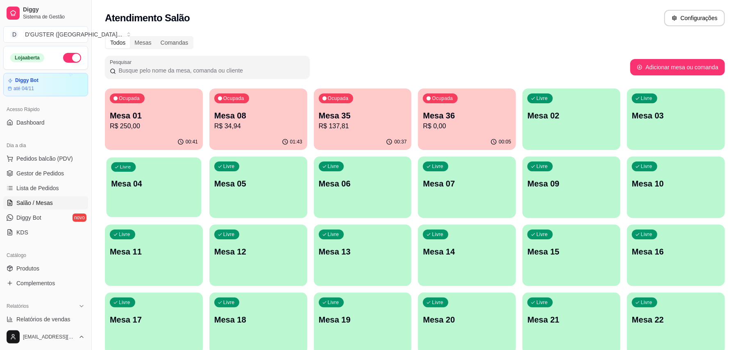
click at [124, 194] on div "Livre Mesa 04" at bounding box center [154, 182] width 95 height 50
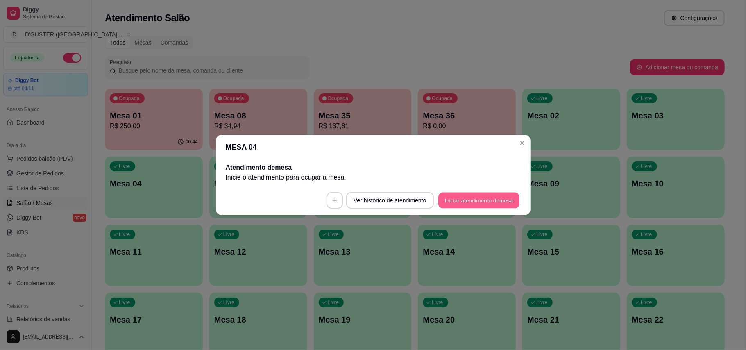
click at [483, 196] on button "Iniciar atendimento de mesa" at bounding box center [478, 201] width 81 height 16
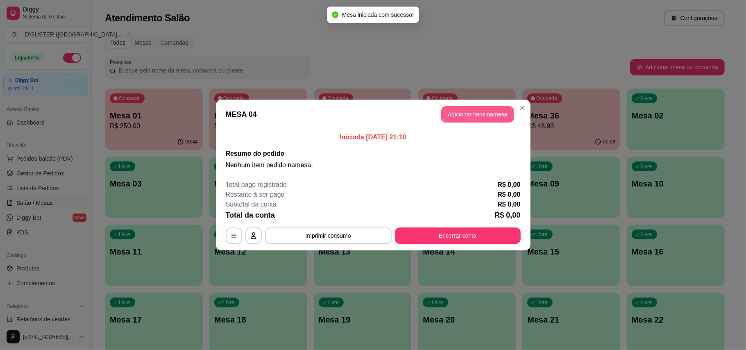
click at [484, 112] on button "Adicionar itens na mesa" at bounding box center [477, 114] width 73 height 16
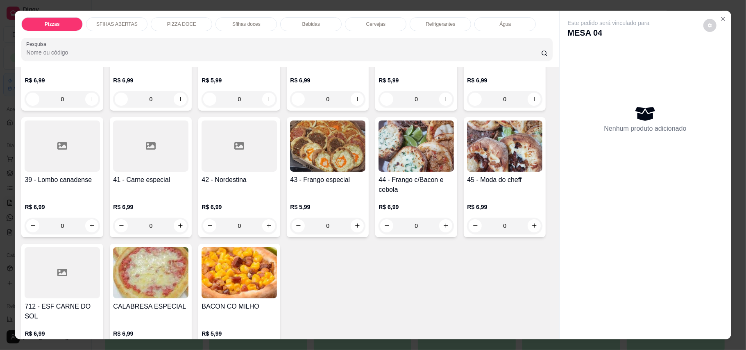
scroll to position [601, 0]
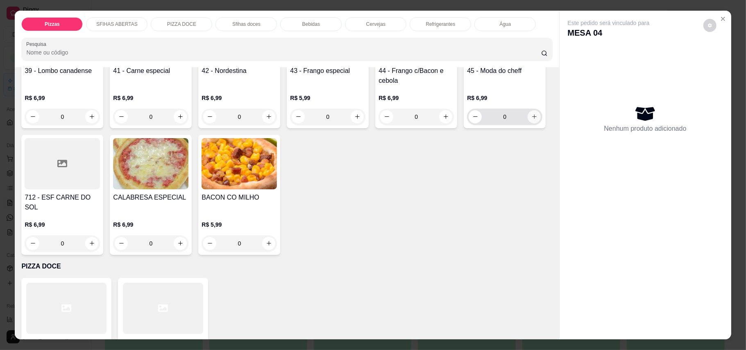
click at [531, 120] on icon "increase-product-quantity" at bounding box center [534, 116] width 6 height 6
type input "1"
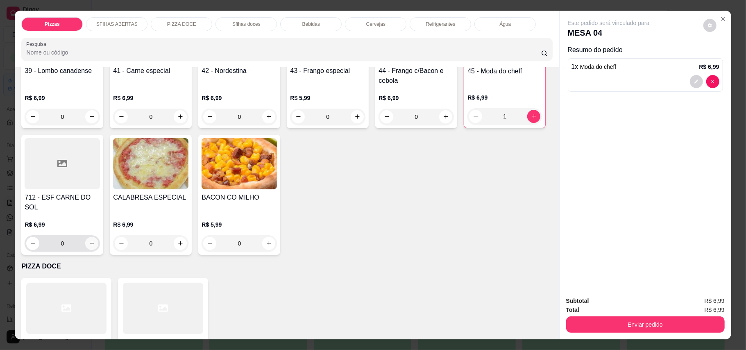
click at [98, 237] on button "increase-product-quantity" at bounding box center [91, 243] width 13 height 13
click at [95, 240] on icon "increase-product-quantity" at bounding box center [91, 243] width 6 height 6
type input "2"
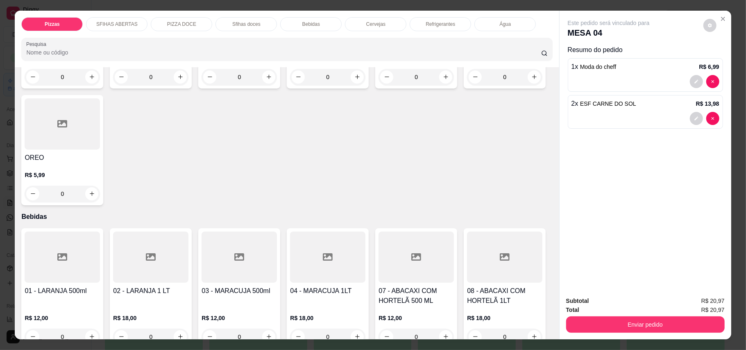
scroll to position [983, 0]
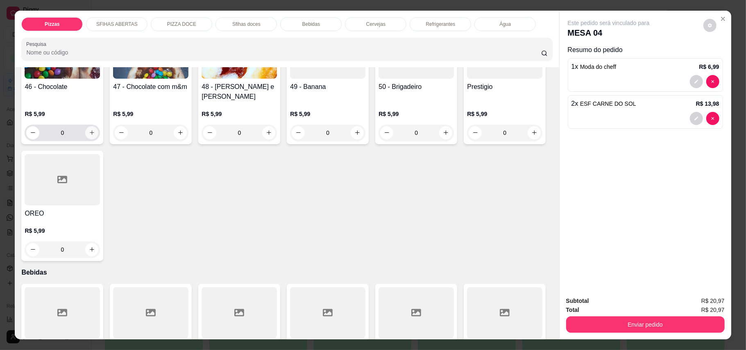
click at [89, 136] on icon "increase-product-quantity" at bounding box center [92, 132] width 6 height 6
type input "1"
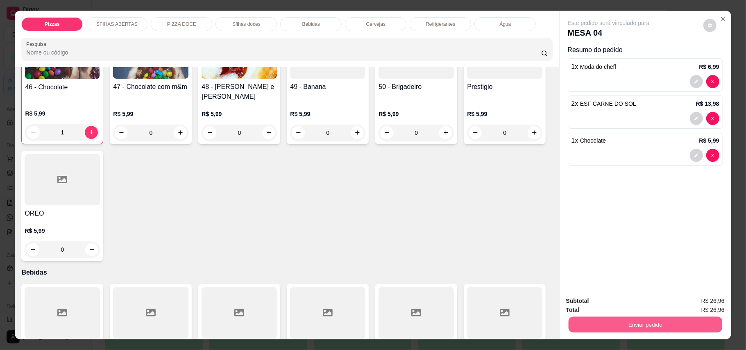
click at [679, 323] on button "Enviar pedido" at bounding box center [645, 325] width 154 height 16
click at [708, 301] on button "Enviar pedido" at bounding box center [702, 305] width 46 height 16
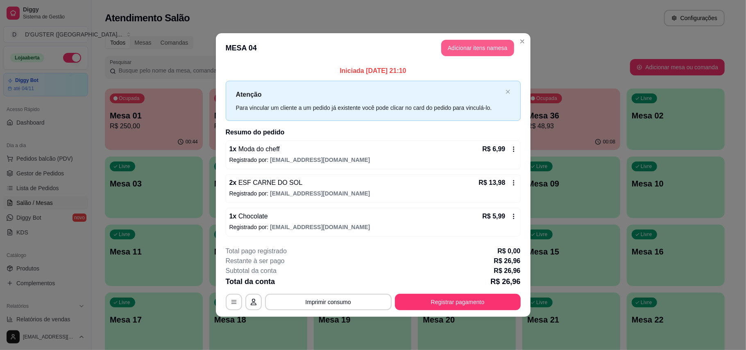
click at [488, 45] on button "Adicionar itens na mesa" at bounding box center [477, 48] width 73 height 16
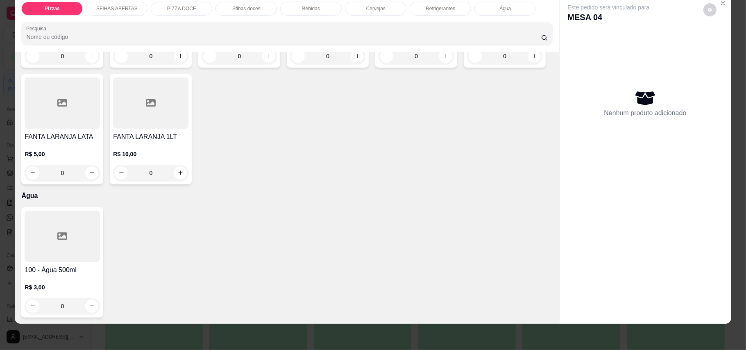
scroll to position [1966, 0]
click at [89, 59] on icon "increase-product-quantity" at bounding box center [92, 56] width 6 height 6
type input "1"
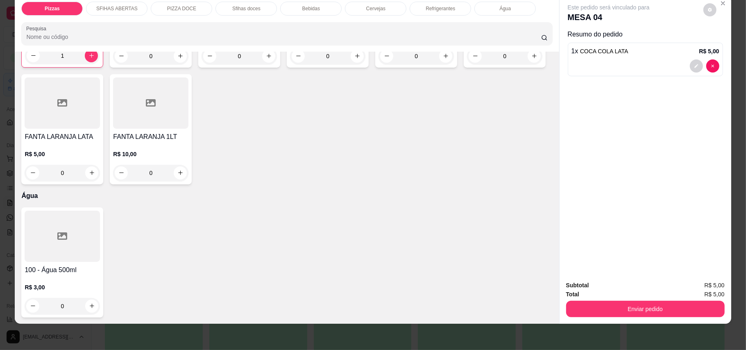
scroll to position [1967, 0]
click at [592, 318] on div "Subtotal R$ 5,00 Total R$ 5,00 Enviar pedido" at bounding box center [646, 299] width 172 height 50
click at [605, 317] on div "Subtotal R$ 5,00 Total R$ 5,00 Enviar pedido" at bounding box center [646, 299] width 172 height 50
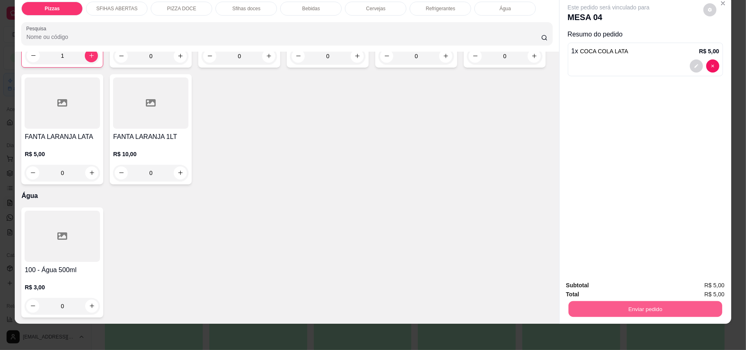
click at [631, 317] on button "Enviar pedido" at bounding box center [645, 309] width 154 height 16
click at [628, 303] on button "Enviar pedido" at bounding box center [645, 309] width 154 height 16
click at [637, 317] on button "Enviar pedido" at bounding box center [645, 309] width 159 height 16
click at [717, 288] on button "Enviar pedido" at bounding box center [702, 289] width 46 height 16
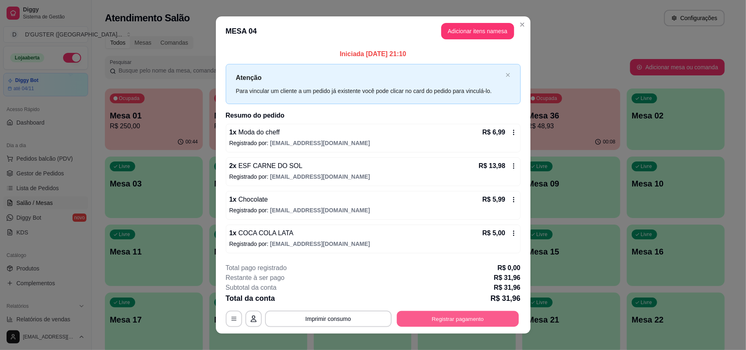
click at [500, 317] on button "Registrar pagamento" at bounding box center [458, 319] width 122 height 16
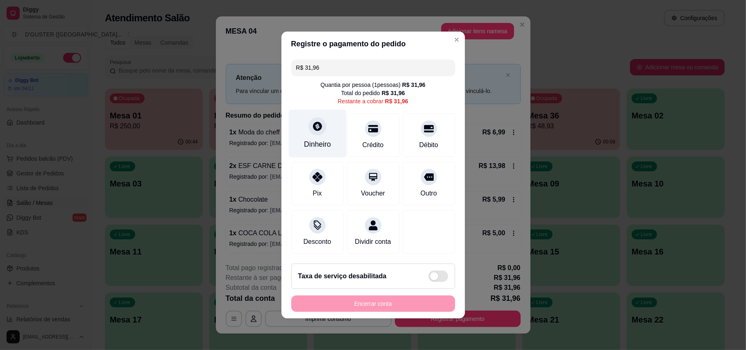
click at [307, 139] on div "Dinheiro" at bounding box center [317, 144] width 27 height 11
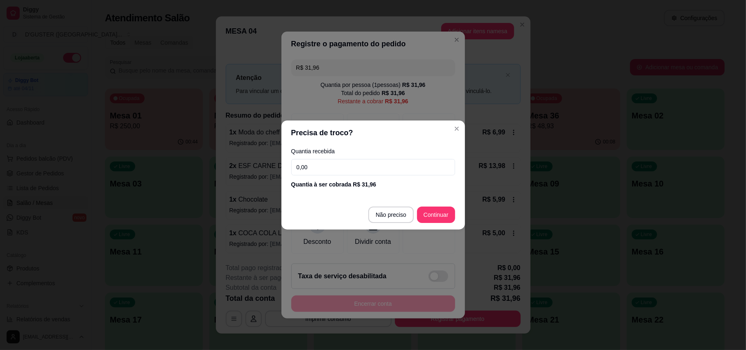
click at [412, 170] on input "0,00" at bounding box center [373, 167] width 164 height 16
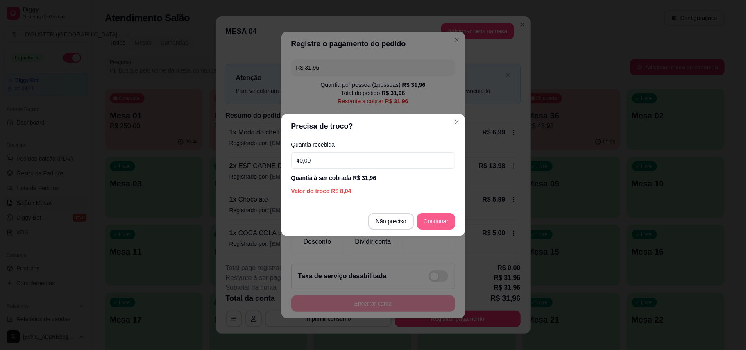
type input "40,00"
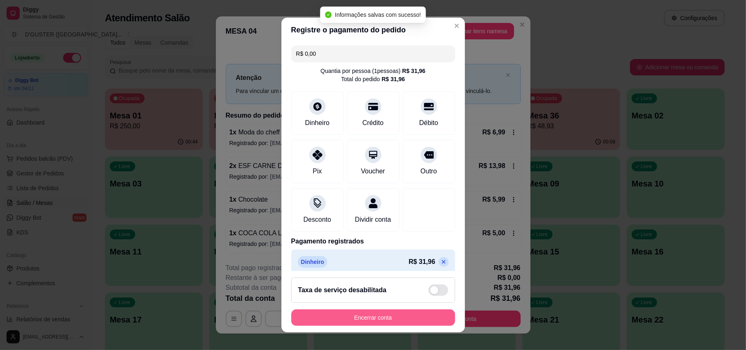
type input "R$ 0,00"
click at [423, 318] on button "Encerrar conta" at bounding box center [373, 317] width 164 height 16
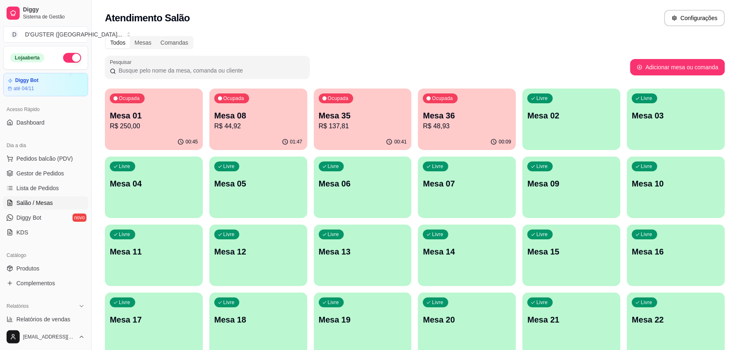
click at [490, 132] on div "Ocupada Mesa 36 R$ 48,93" at bounding box center [467, 110] width 98 height 45
click at [45, 202] on span "Salão / Mesas" at bounding box center [34, 203] width 36 height 8
click at [157, 112] on p "Mesa 01" at bounding box center [153, 115] width 85 height 11
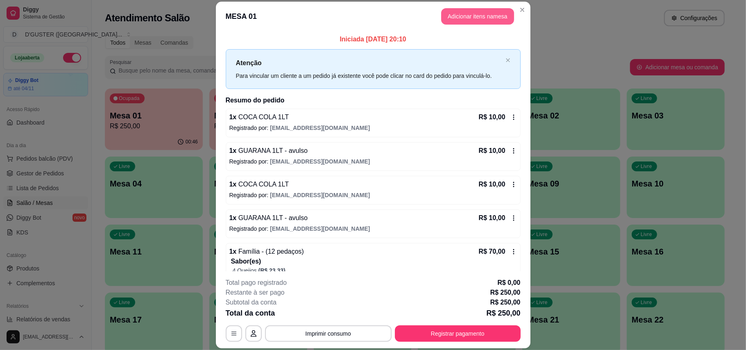
click at [474, 9] on button "Adicionar itens na mesa" at bounding box center [477, 16] width 73 height 16
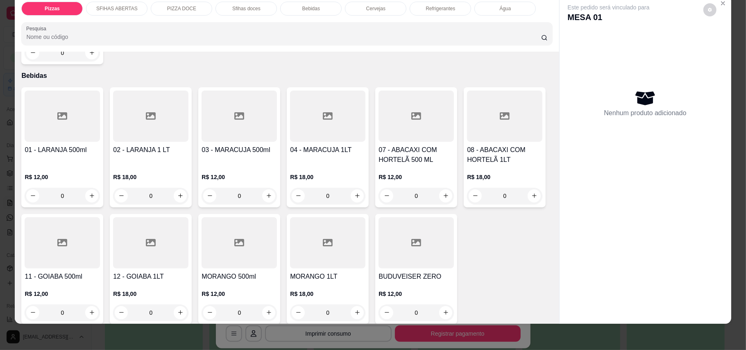
scroll to position [1044, 0]
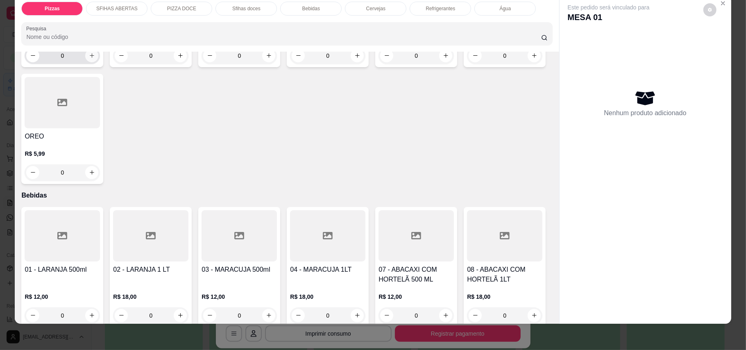
click at [91, 62] on button "increase-product-quantity" at bounding box center [91, 55] width 13 height 13
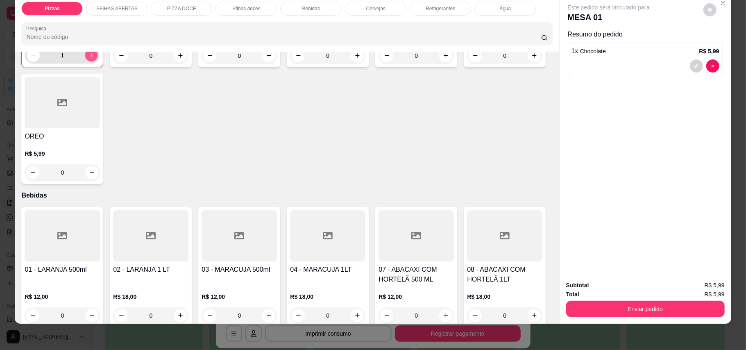
click at [91, 61] on button "increase-product-quantity" at bounding box center [91, 55] width 13 height 13
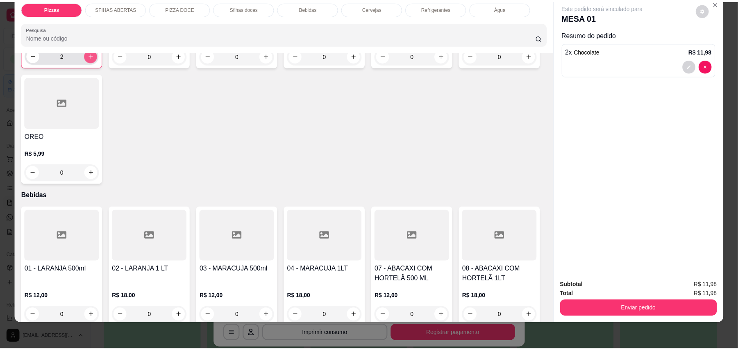
scroll to position [1044, 0]
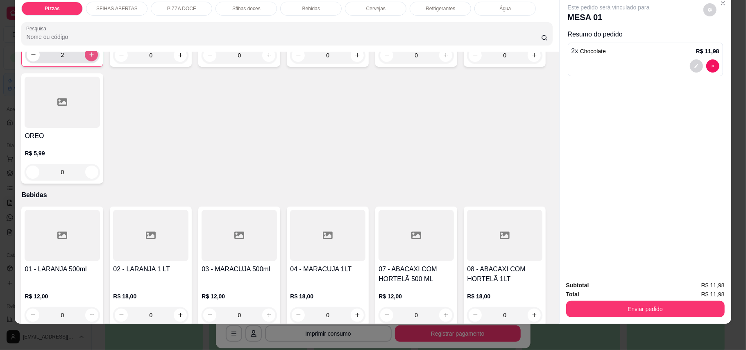
click at [91, 61] on button "increase-product-quantity" at bounding box center [91, 54] width 13 height 13
type input "4"
click at [181, 62] on button "increase-product-quantity" at bounding box center [180, 55] width 13 height 13
type input "1"
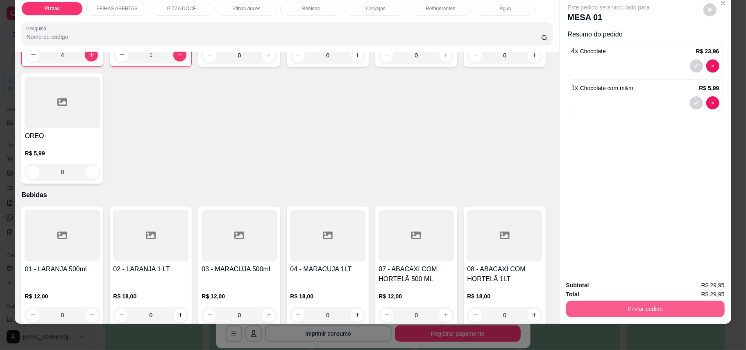
click at [658, 310] on button "Enviar pedido" at bounding box center [645, 309] width 159 height 16
click at [718, 284] on button "Enviar pedido" at bounding box center [702, 288] width 45 height 15
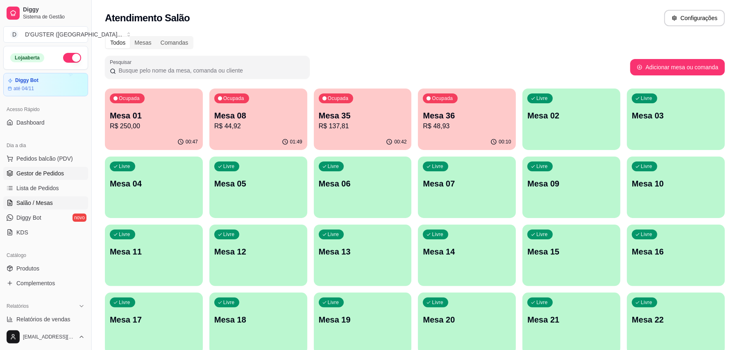
click at [52, 173] on span "Gestor de Pedidos" at bounding box center [40, 173] width 48 height 8
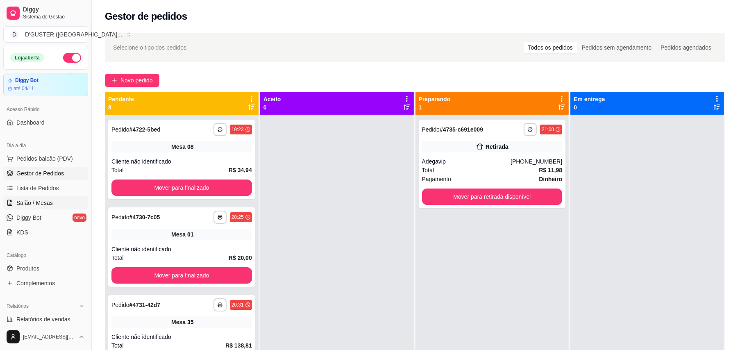
click at [39, 200] on span "Salão / Mesas" at bounding box center [34, 203] width 36 height 8
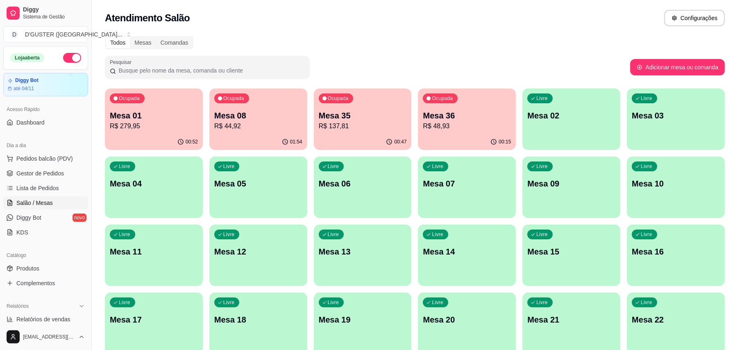
click at [382, 125] on p "R$ 137,81" at bounding box center [363, 126] width 88 height 10
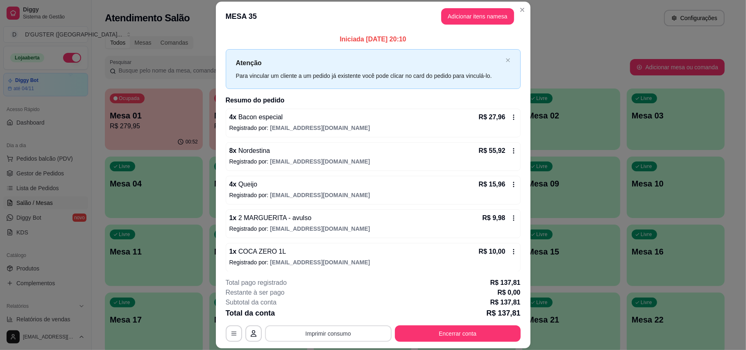
click at [325, 333] on button "Imprimir consumo" at bounding box center [328, 333] width 127 height 16
click at [327, 280] on button "IMPRESSORA" at bounding box center [326, 281] width 57 height 13
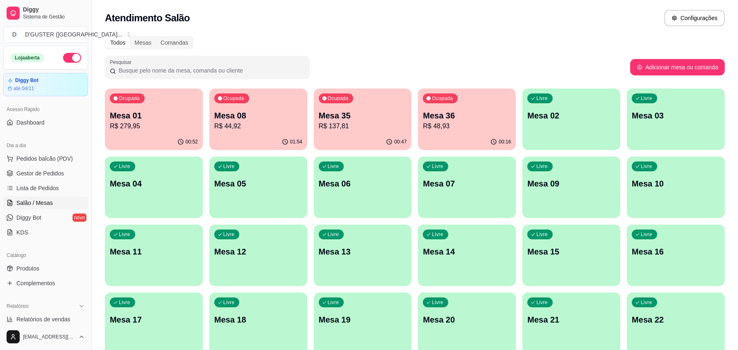
click at [456, 119] on p "Mesa 36" at bounding box center [467, 115] width 88 height 11
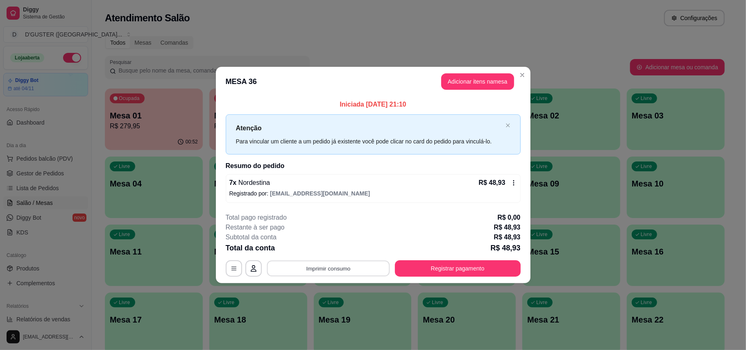
click at [369, 262] on button "Imprimir consumo" at bounding box center [328, 268] width 123 height 16
click at [348, 215] on button "IMPRESSORA" at bounding box center [330, 217] width 59 height 13
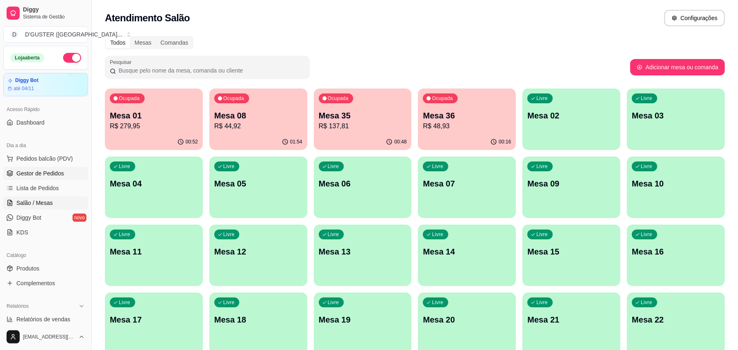
click at [35, 175] on span "Gestor de Pedidos" at bounding box center [40, 173] width 48 height 8
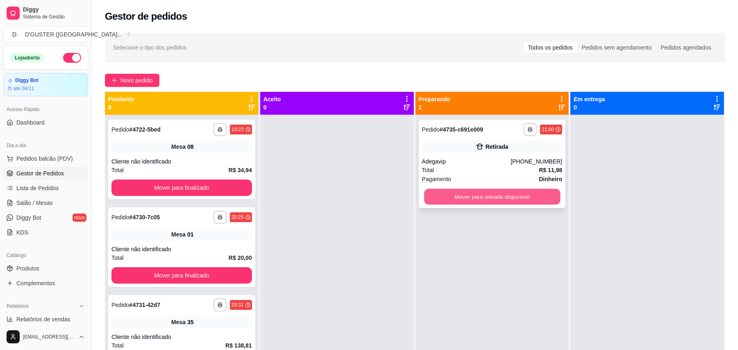
click at [525, 199] on button "Mover para retirada disponível" at bounding box center [492, 197] width 136 height 16
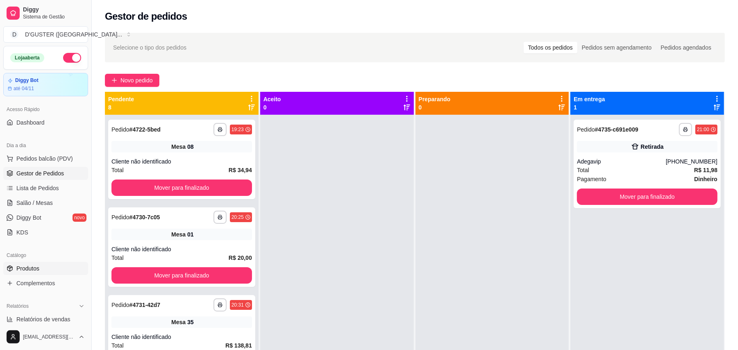
click at [35, 268] on span "Produtos" at bounding box center [27, 268] width 23 height 8
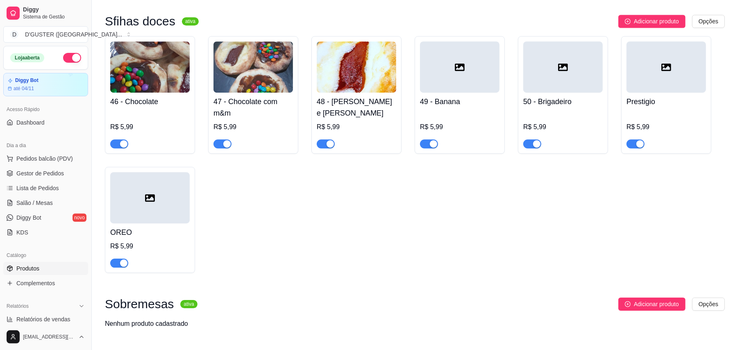
scroll to position [1693, 0]
click at [217, 139] on span "button" at bounding box center [222, 143] width 18 height 9
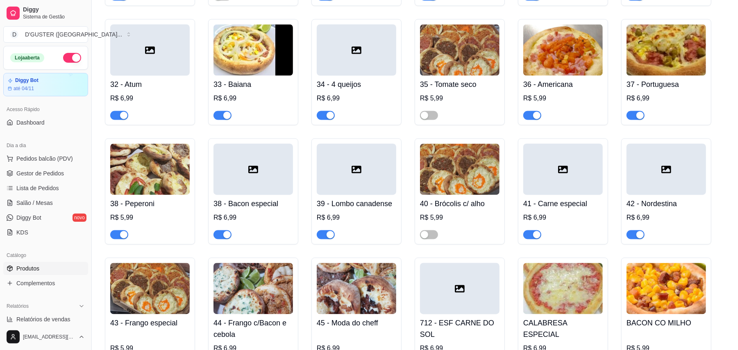
scroll to position [1038, 0]
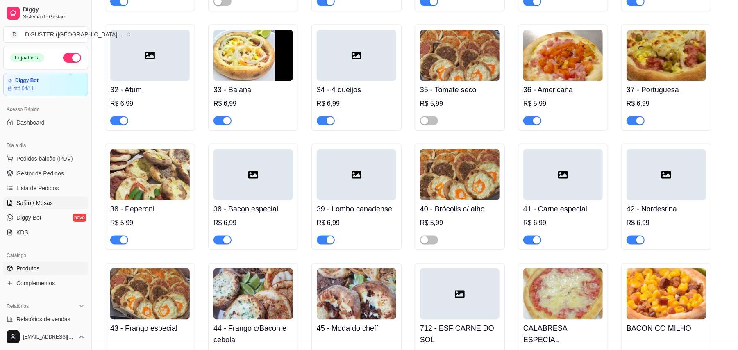
click at [40, 197] on link "Salão / Mesas" at bounding box center [45, 202] width 85 height 13
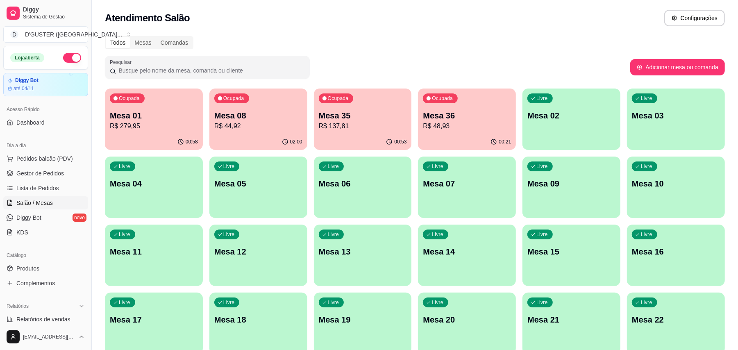
click at [436, 121] on p "R$ 48,93" at bounding box center [467, 126] width 88 height 10
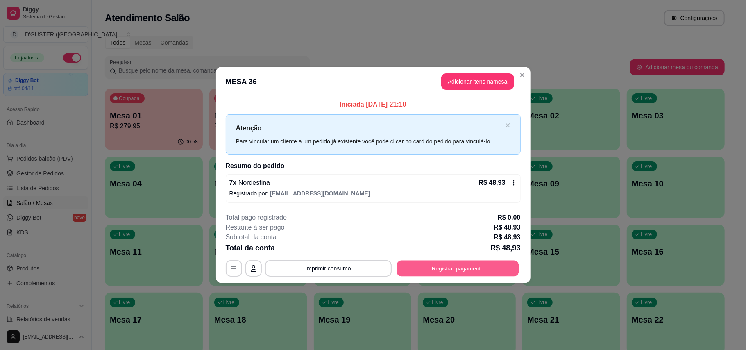
click at [451, 268] on button "Registrar pagamento" at bounding box center [458, 268] width 122 height 16
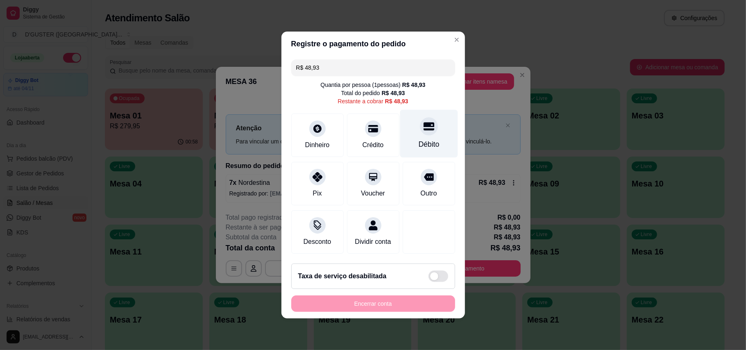
click at [418, 131] on div "Débito" at bounding box center [429, 134] width 58 height 48
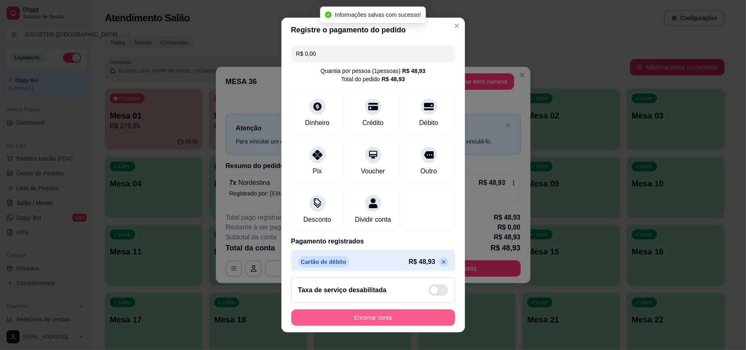
type input "R$ 0,00"
click at [406, 311] on button "Encerrar conta" at bounding box center [373, 317] width 164 height 16
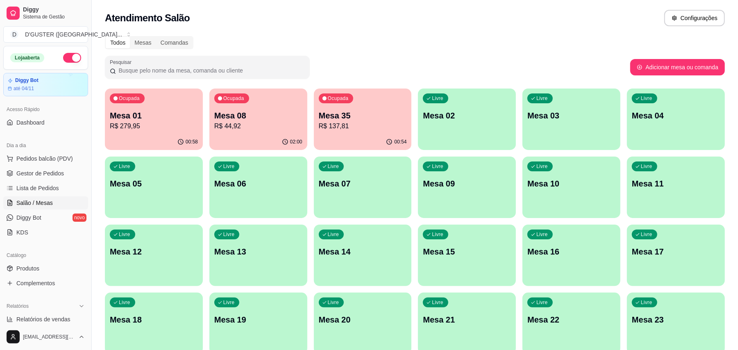
click at [360, 109] on div "Ocupada Mesa 35 R$ 137,81" at bounding box center [363, 110] width 98 height 45
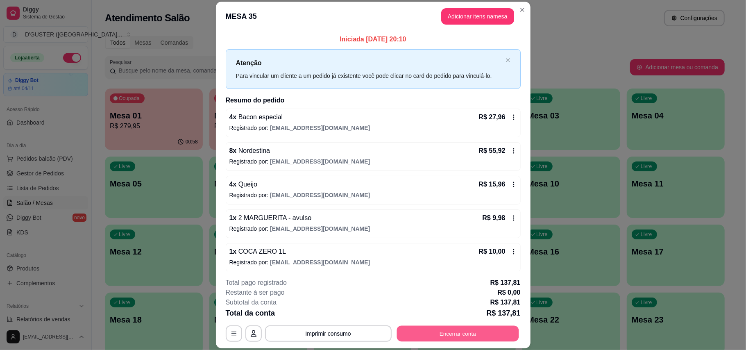
click at [459, 333] on button "Encerrar conta" at bounding box center [458, 333] width 122 height 16
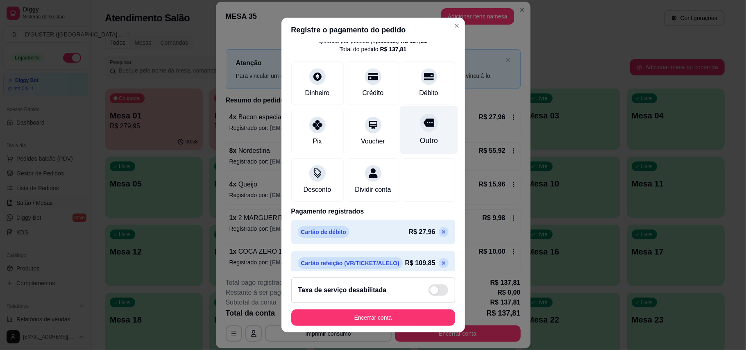
scroll to position [56, 0]
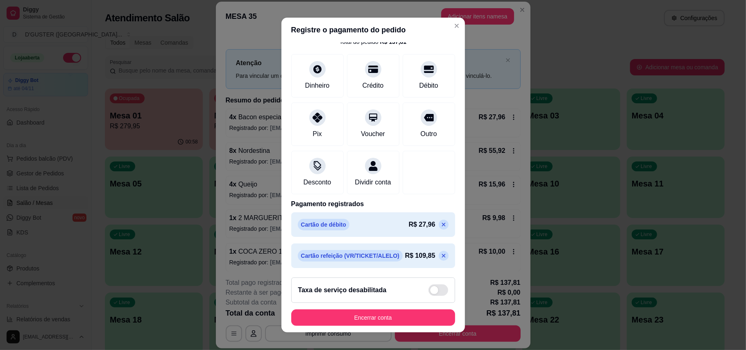
click at [440, 252] on icon at bounding box center [443, 255] width 7 height 7
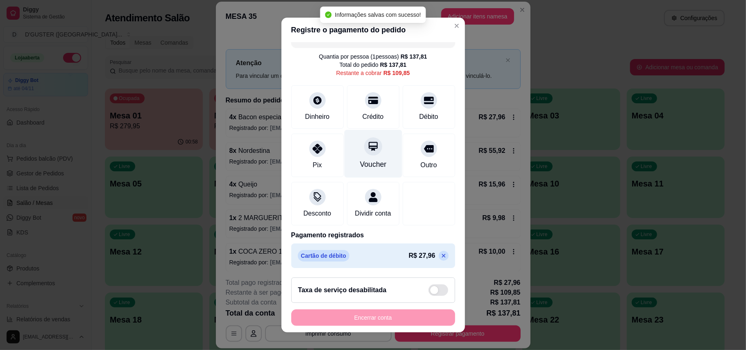
scroll to position [0, 0]
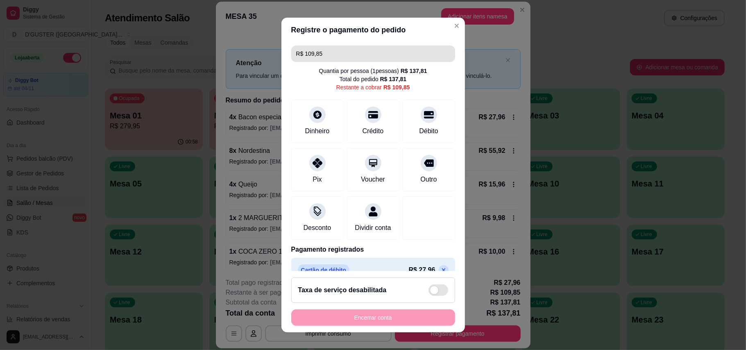
click at [330, 49] on input "R$ 109,85" at bounding box center [373, 53] width 154 height 16
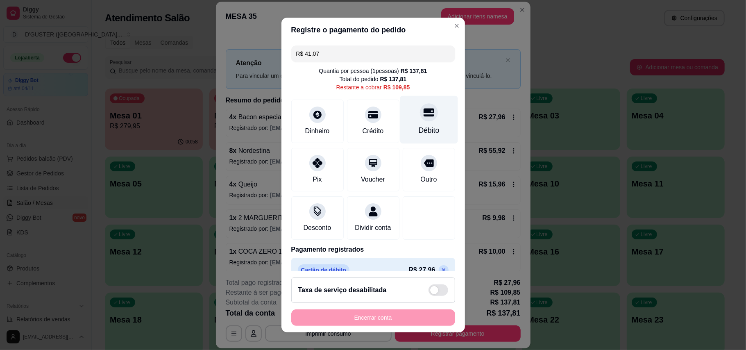
click at [410, 123] on div "Débito" at bounding box center [429, 119] width 58 height 48
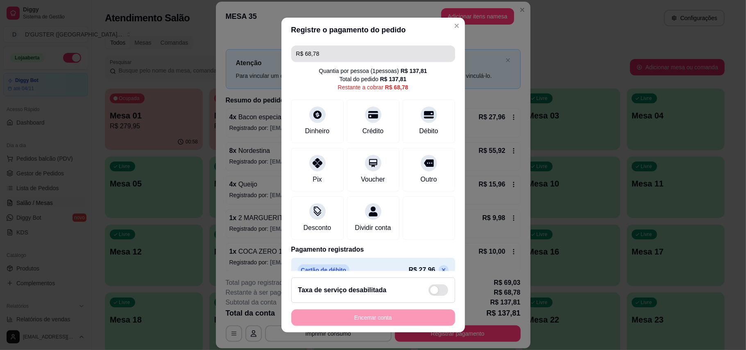
click at [405, 51] on input "R$ 68,78" at bounding box center [373, 53] width 154 height 16
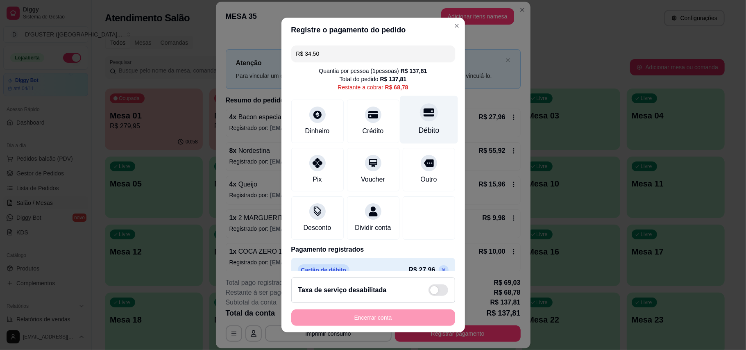
click at [420, 120] on div at bounding box center [429, 112] width 18 height 18
type input "R$ 34,28"
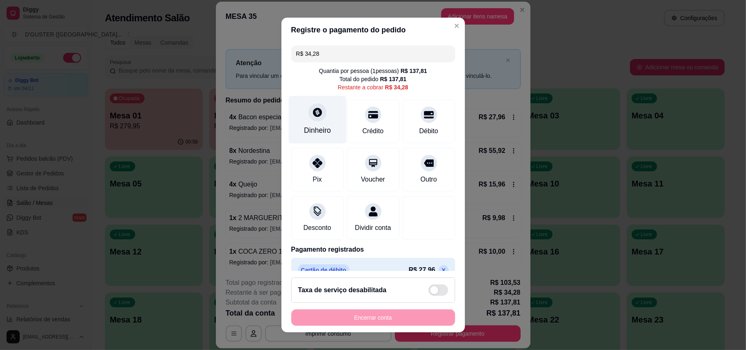
click at [312, 114] on icon at bounding box center [317, 112] width 11 height 11
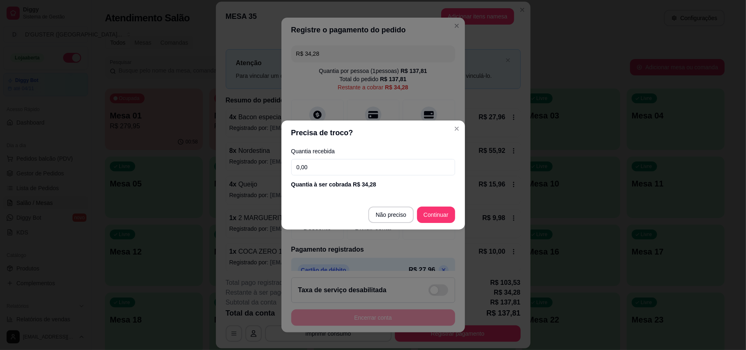
click at [360, 168] on input "0,00" at bounding box center [373, 167] width 164 height 16
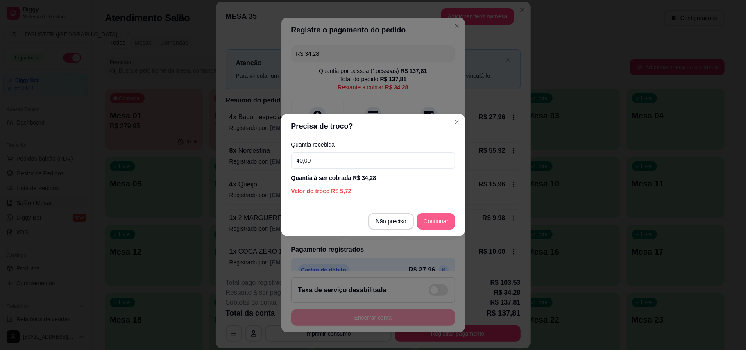
type input "40,00"
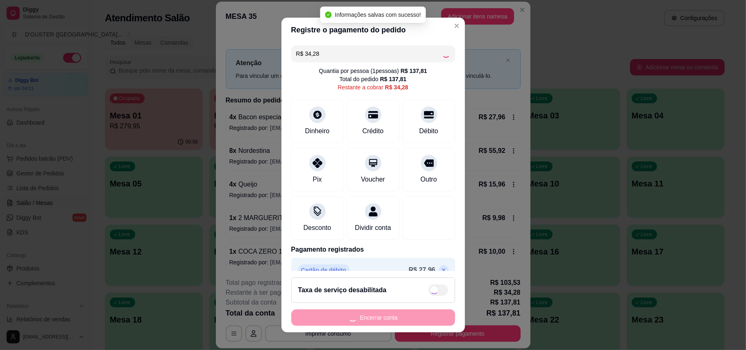
type input "R$ 0,00"
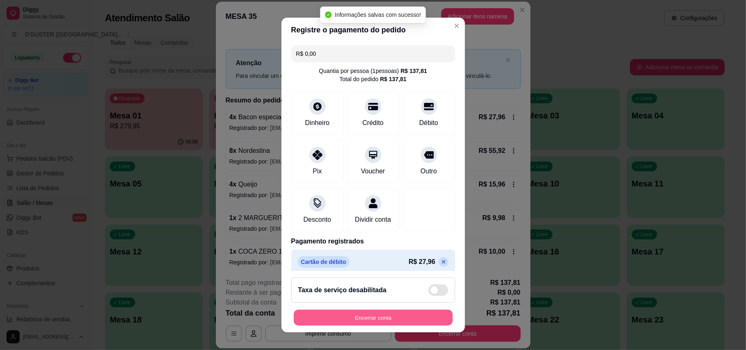
click at [387, 317] on button "Encerrar conta" at bounding box center [373, 318] width 159 height 16
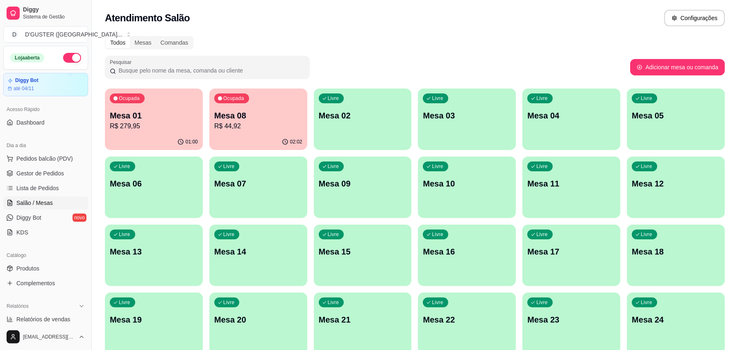
click at [484, 188] on p "Mesa 10" at bounding box center [467, 183] width 88 height 11
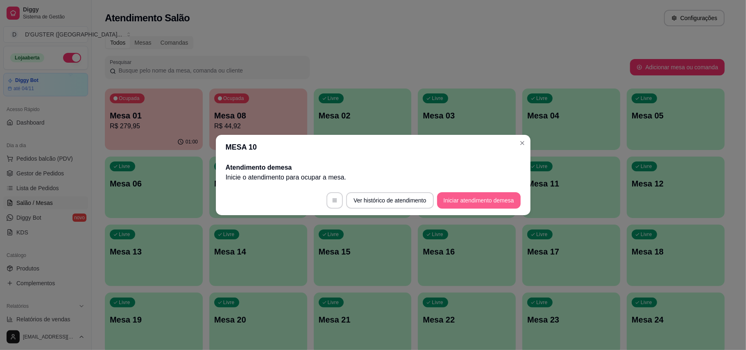
click at [514, 204] on button "Iniciar atendimento de mesa" at bounding box center [479, 200] width 84 height 16
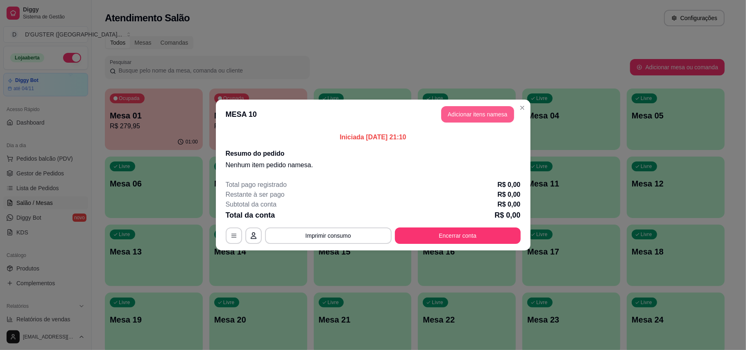
click at [499, 107] on button "Adicionar itens na mesa" at bounding box center [477, 114] width 73 height 16
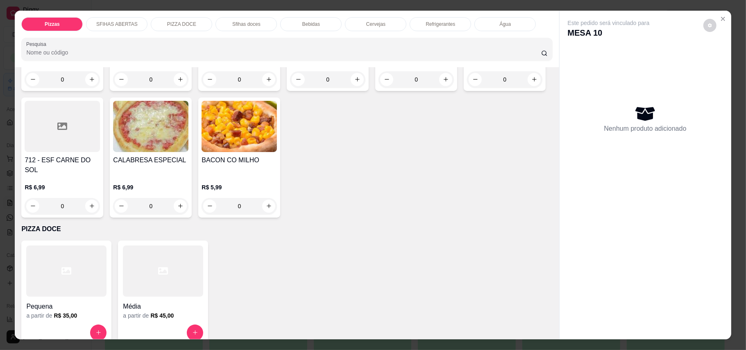
scroll to position [655, 0]
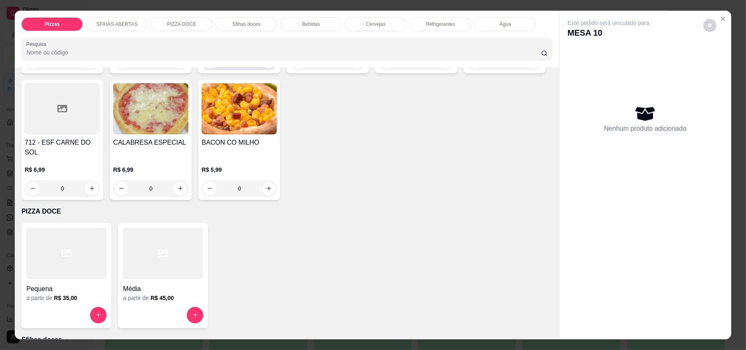
click at [263, 68] on button "increase-product-quantity" at bounding box center [269, 61] width 13 height 13
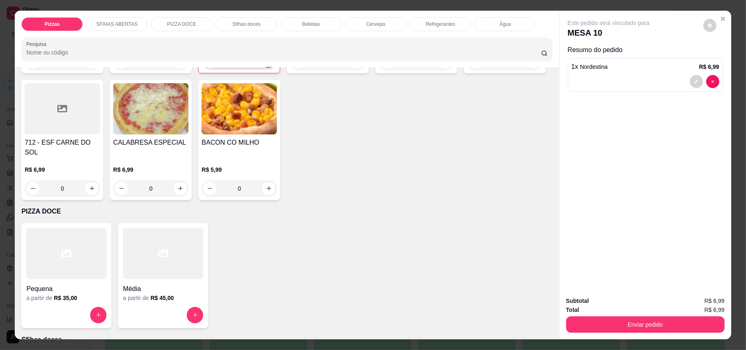
scroll to position [656, 0]
click at [262, 68] on button "increase-product-quantity" at bounding box center [268, 60] width 13 height 13
type input "2"
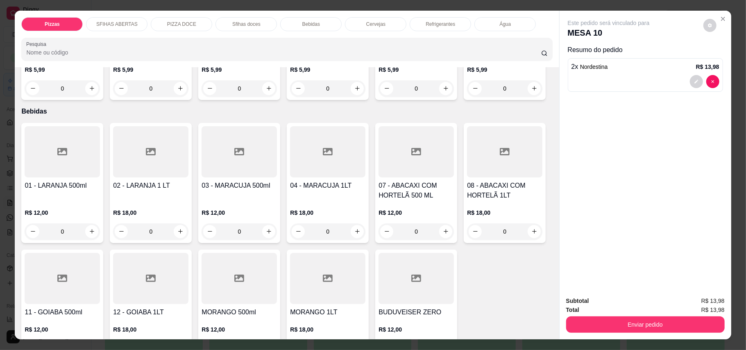
scroll to position [1038, 0]
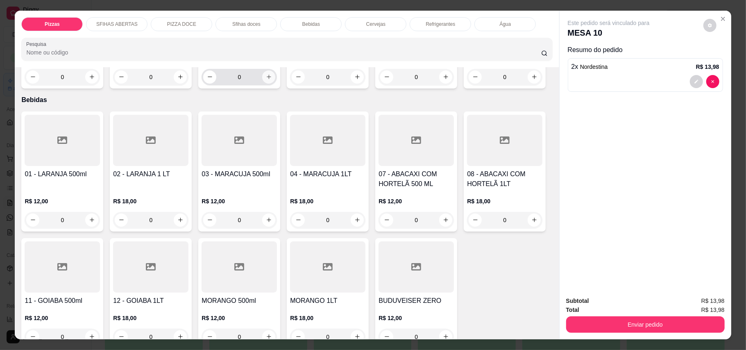
click at [267, 79] on icon "increase-product-quantity" at bounding box center [269, 77] width 5 height 5
click at [265, 79] on icon "increase-product-quantity" at bounding box center [268, 76] width 6 height 6
type input "2"
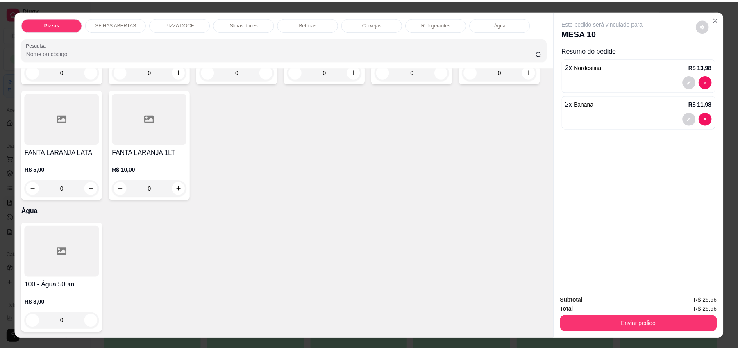
scroll to position [1857, 0]
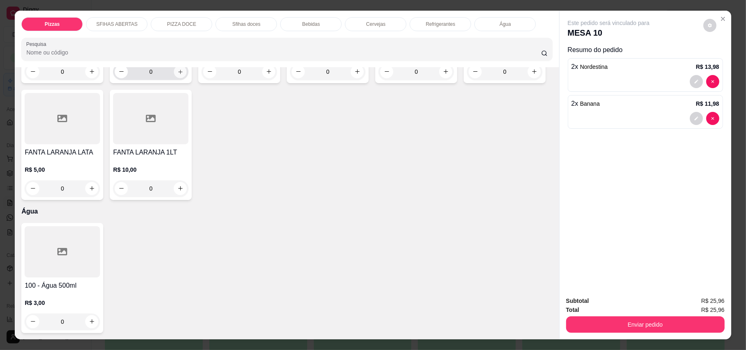
click at [179, 75] on icon "increase-product-quantity" at bounding box center [180, 71] width 6 height 6
click at [179, 74] on icon "increase-product-quantity" at bounding box center [180, 71] width 6 height 6
type input "2"
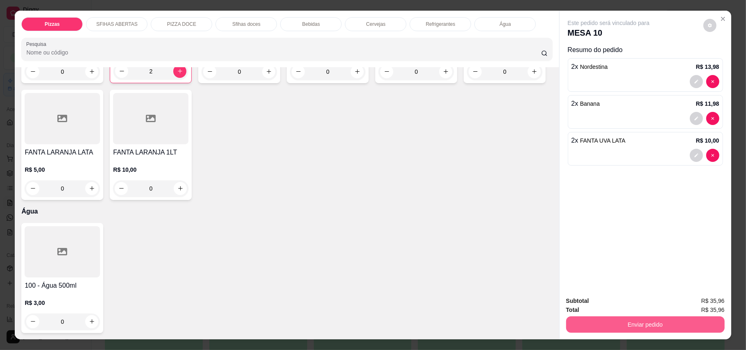
click at [685, 326] on button "Enviar pedido" at bounding box center [645, 324] width 159 height 16
click at [691, 304] on button "Enviar pedido" at bounding box center [702, 305] width 46 height 16
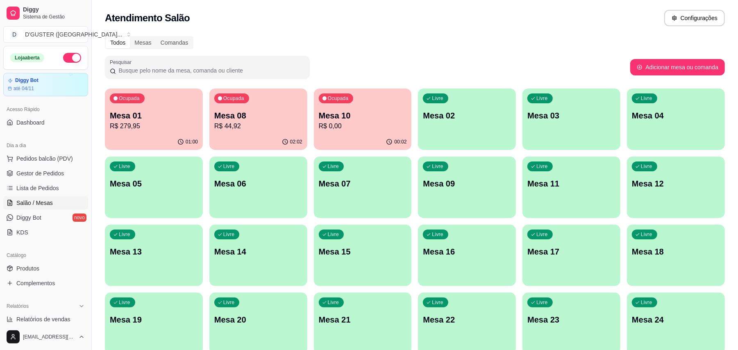
drag, startPoint x: 437, startPoint y: 35, endPoint x: 429, endPoint y: 38, distance: 7.9
click at [435, 36] on div "Todos Mesas Comandas Pesquisar Adicionar mesa ou comanda Ocupada Mesa 01 R$ 279…" at bounding box center [415, 265] width 646 height 469
click at [51, 266] on link "Produtos" at bounding box center [45, 268] width 85 height 13
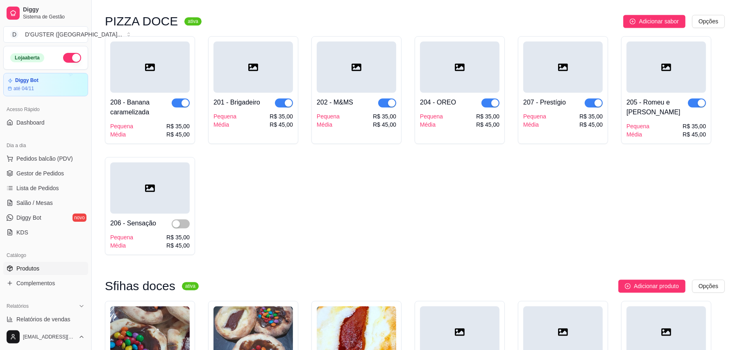
scroll to position [1365, 0]
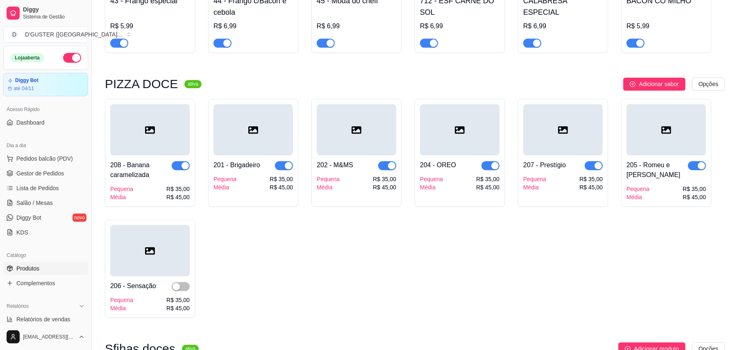
click at [384, 161] on span "button" at bounding box center [387, 165] width 18 height 9
click at [387, 243] on div "208 - Banana caramelizada Pequena Média R$ 35,00 R$ 45,00 201 - Brigadeiro Pequ…" at bounding box center [415, 208] width 620 height 219
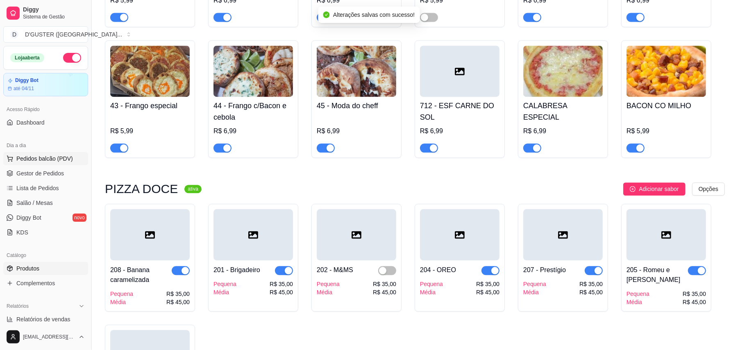
scroll to position [1256, 0]
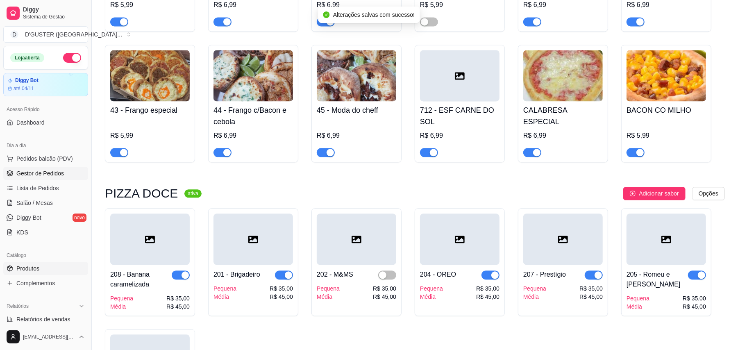
click at [58, 172] on span "Gestor de Pedidos" at bounding box center [40, 173] width 48 height 8
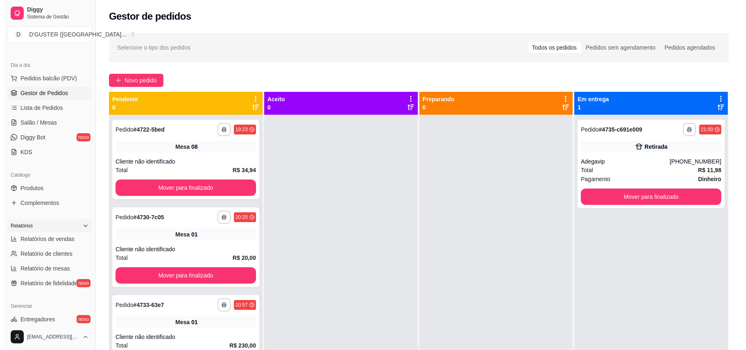
scroll to position [54, 0]
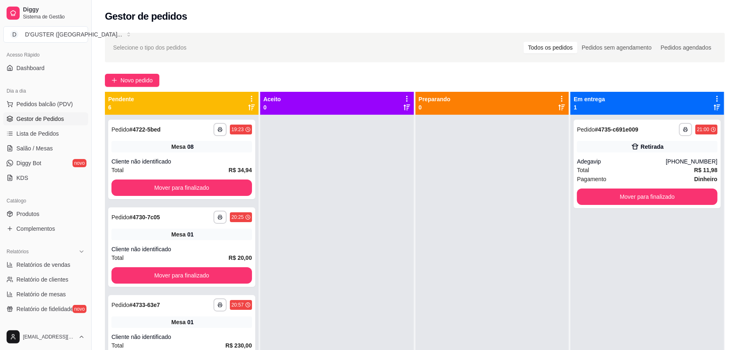
click at [48, 141] on ul "Pedidos balcão (PDV) Gestor de Pedidos Lista de Pedidos Salão / Mesas Diggy Bot…" at bounding box center [45, 140] width 85 height 87
click at [49, 146] on span "Salão / Mesas" at bounding box center [34, 148] width 36 height 8
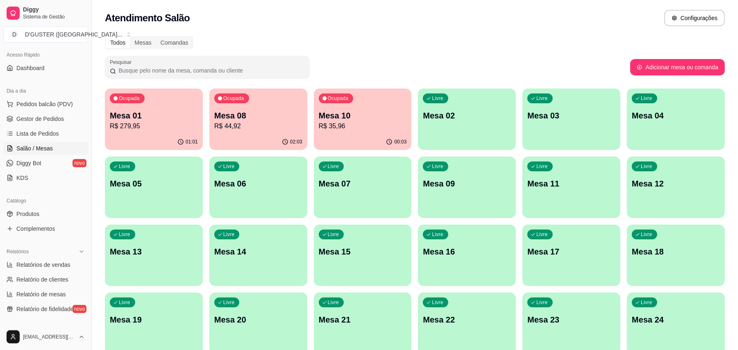
click at [186, 123] on p "R$ 279,95" at bounding box center [154, 126] width 88 height 10
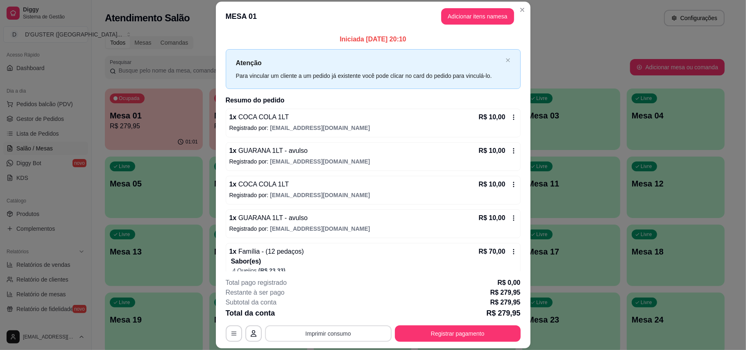
click at [355, 333] on button "Imprimir consumo" at bounding box center [328, 333] width 127 height 16
click at [343, 282] on button "IMPRESSORA" at bounding box center [326, 281] width 59 height 13
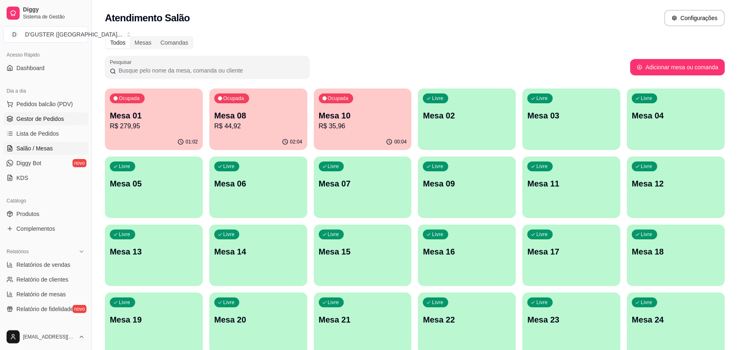
click at [36, 116] on span "Gestor de Pedidos" at bounding box center [40, 119] width 48 height 8
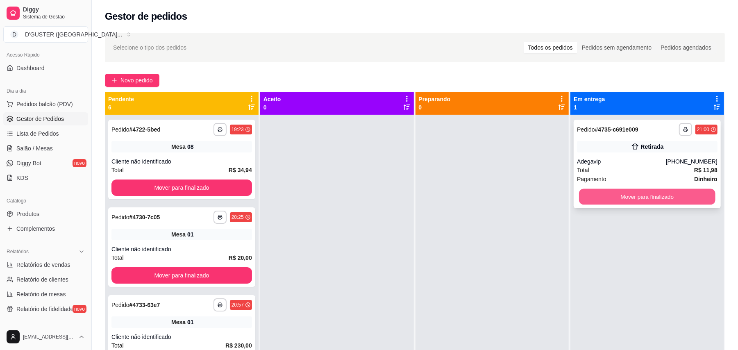
click at [638, 191] on button "Mover para finalizado" at bounding box center [647, 197] width 136 height 16
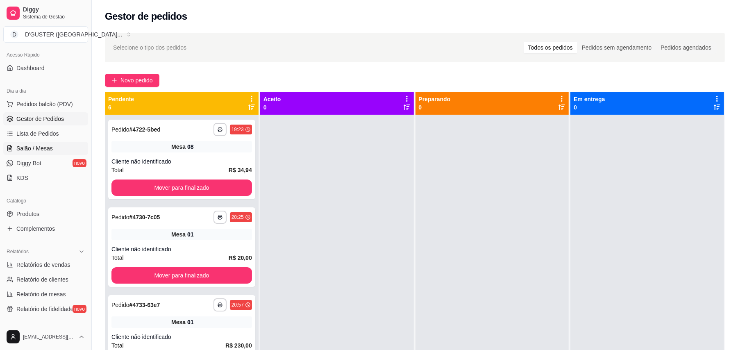
click at [29, 149] on span "Salão / Mesas" at bounding box center [34, 148] width 36 height 8
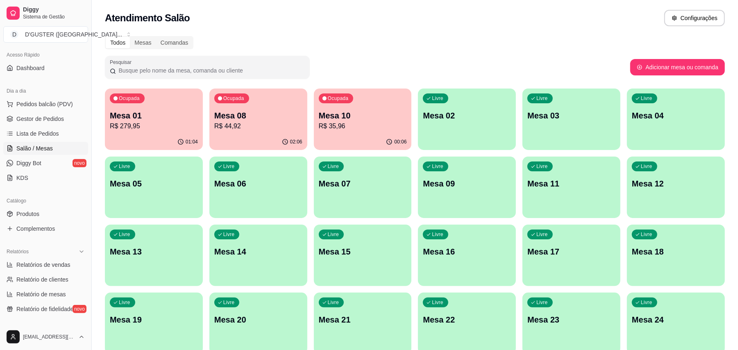
click at [169, 128] on p "R$ 279,95" at bounding box center [154, 126] width 88 height 10
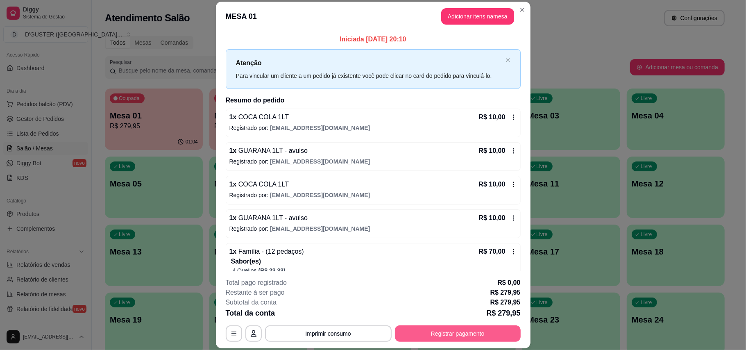
click at [473, 338] on button "Registrar pagamento" at bounding box center [458, 333] width 126 height 16
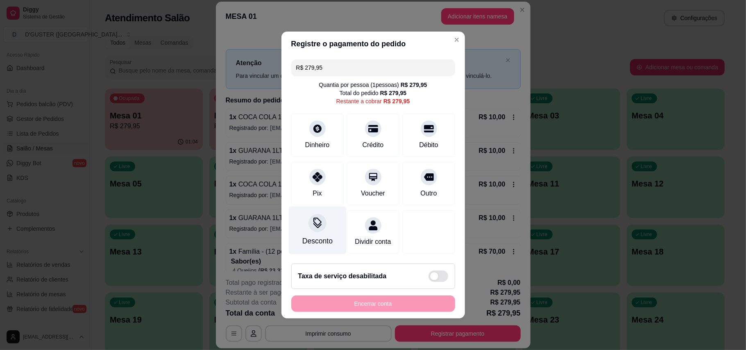
click at [313, 236] on div "Desconto" at bounding box center [317, 241] width 30 height 11
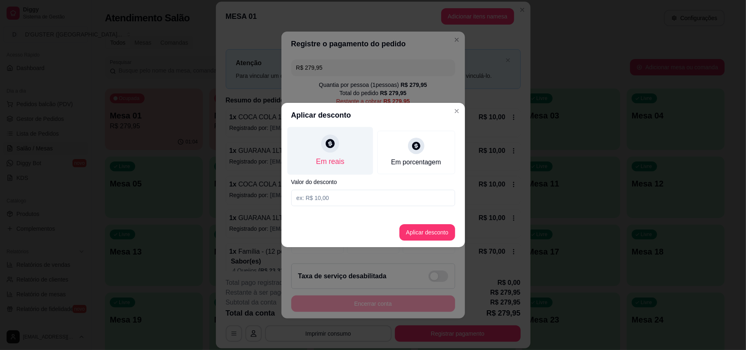
click at [331, 150] on div at bounding box center [330, 143] width 18 height 18
click at [343, 196] on input at bounding box center [373, 198] width 164 height 16
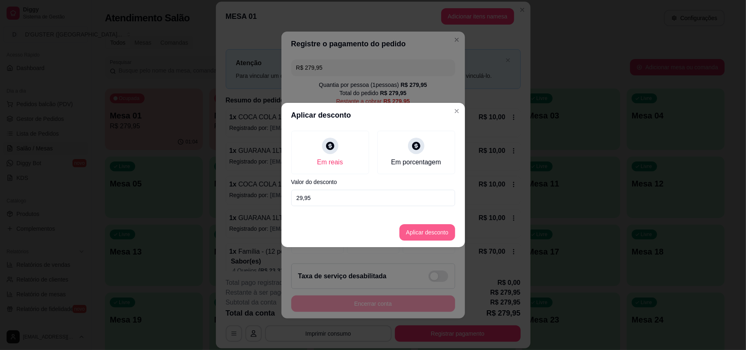
type input "29,95"
click at [437, 234] on button "Aplicar desconto" at bounding box center [427, 232] width 56 height 16
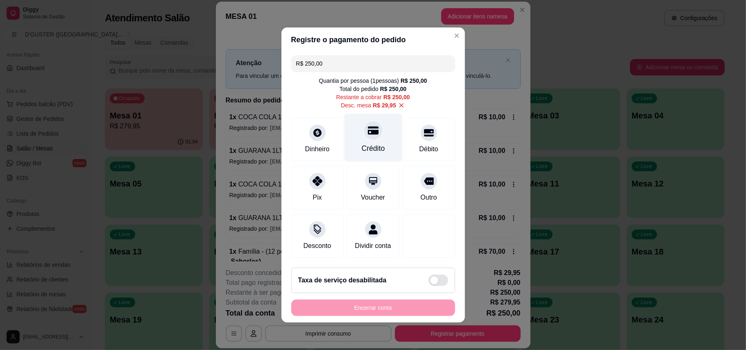
click at [361, 143] on div "Crédito" at bounding box center [372, 148] width 23 height 11
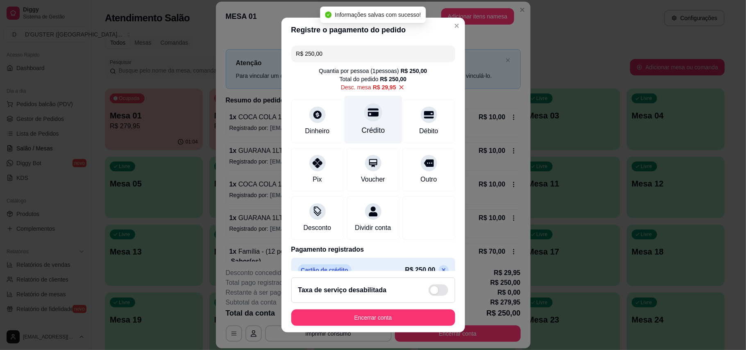
type input "R$ 0,00"
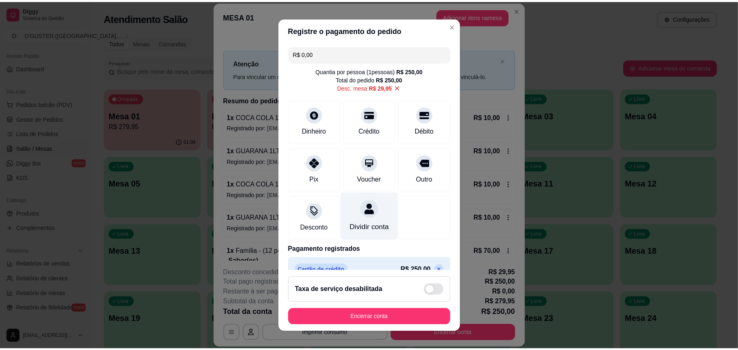
scroll to position [25, 0]
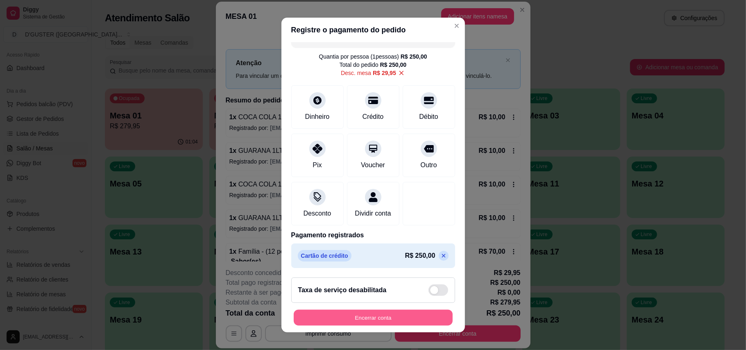
click at [390, 316] on button "Encerrar conta" at bounding box center [373, 318] width 159 height 16
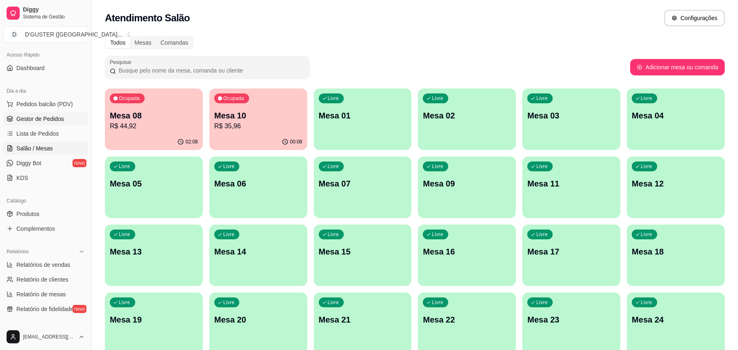
click at [48, 120] on span "Gestor de Pedidos" at bounding box center [40, 119] width 48 height 8
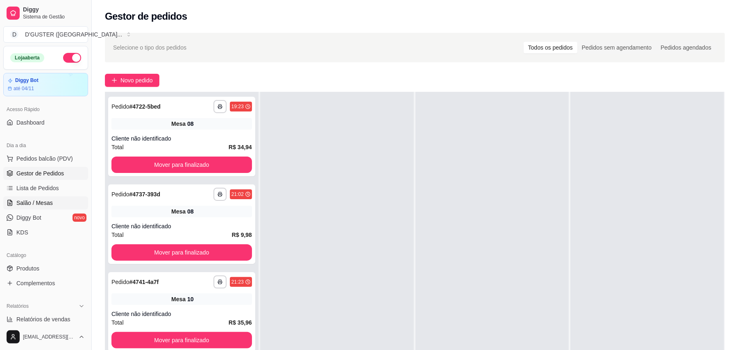
click at [38, 199] on span "Salão / Mesas" at bounding box center [34, 203] width 36 height 8
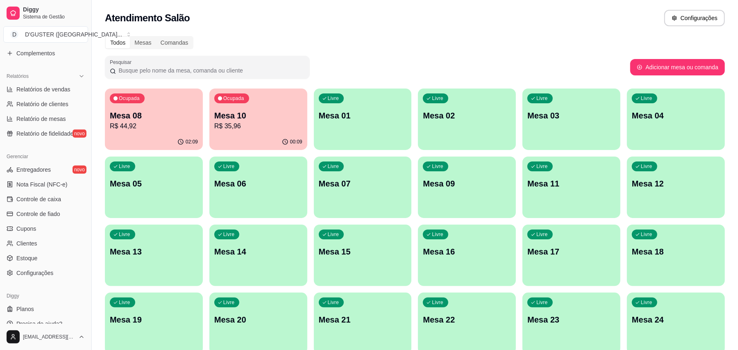
scroll to position [240, 0]
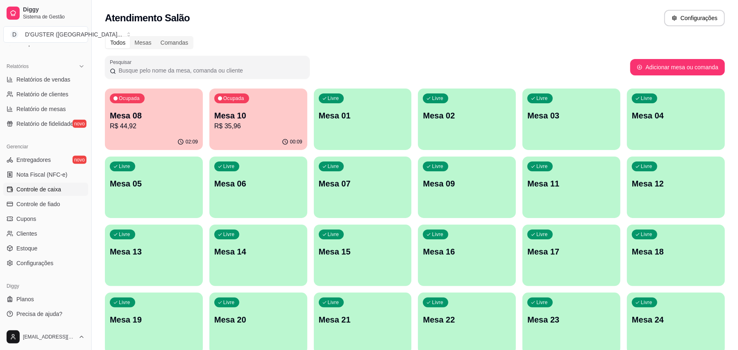
click at [38, 192] on span "Controle de caixa" at bounding box center [38, 189] width 45 height 8
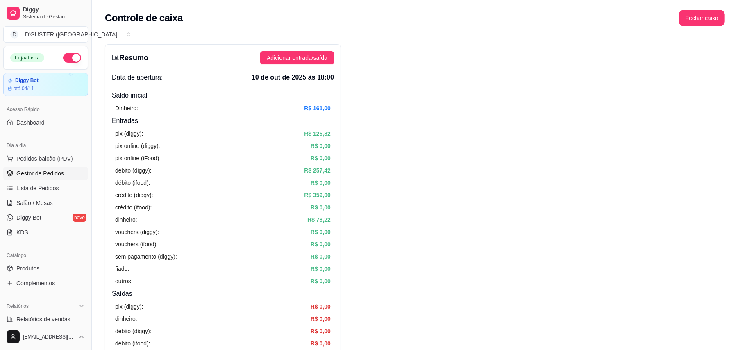
click at [46, 178] on link "Gestor de Pedidos" at bounding box center [45, 173] width 85 height 13
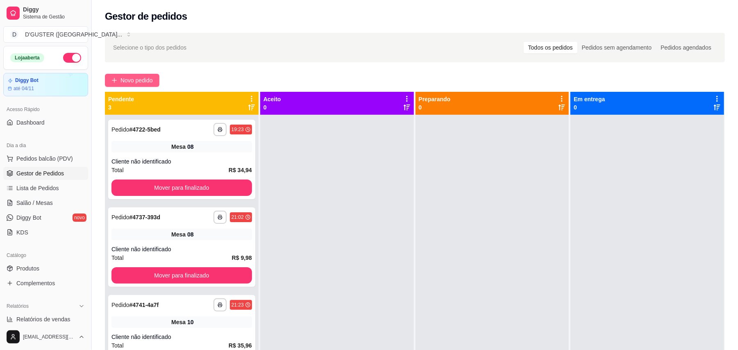
click at [139, 79] on span "Novo pedido" at bounding box center [136, 80] width 32 height 9
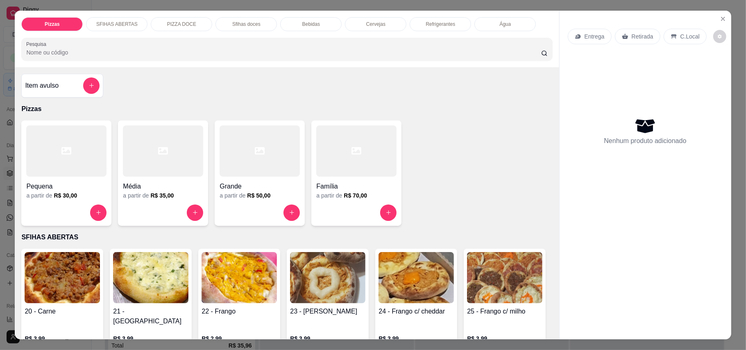
click at [593, 39] on div "Entrega" at bounding box center [590, 37] width 44 height 16
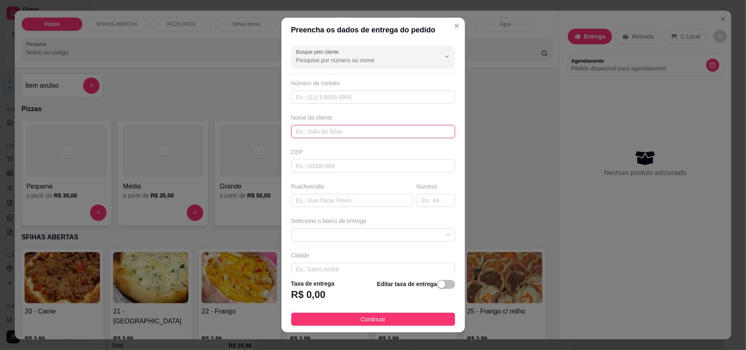
click at [346, 137] on input "text" at bounding box center [373, 131] width 164 height 13
type input "JOELMA"
click at [369, 201] on input "text" at bounding box center [352, 200] width 122 height 13
type input "RUA [PERSON_NAME]"
click at [417, 204] on input "text" at bounding box center [436, 200] width 39 height 13
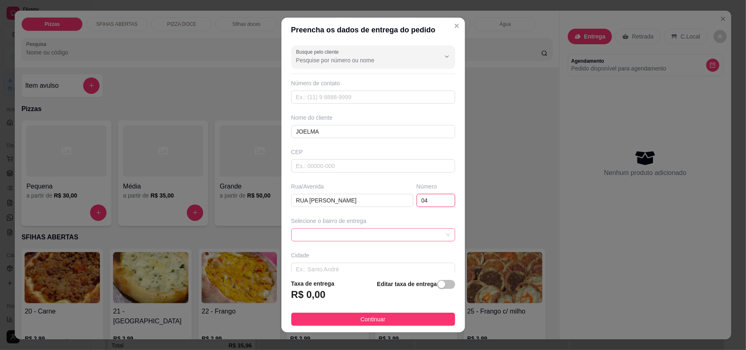
click at [392, 230] on span at bounding box center [373, 235] width 154 height 12
type input "04"
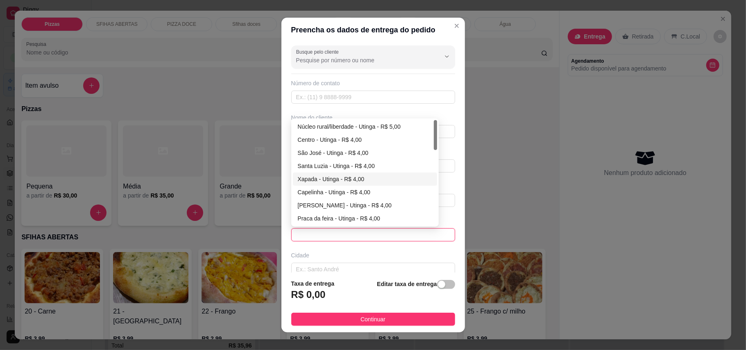
scroll to position [54, 0]
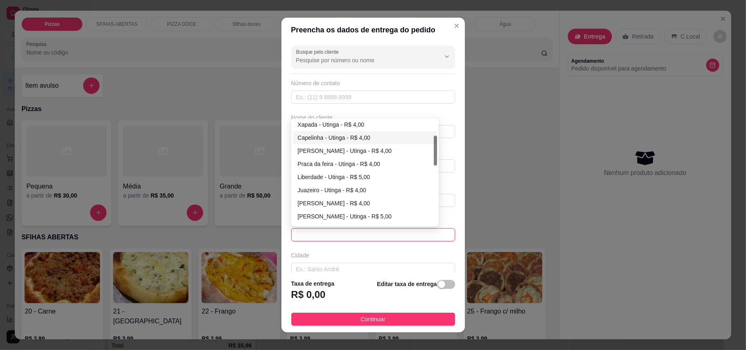
click at [314, 135] on div "Capelinha - Utinga - R$ 4,00" at bounding box center [365, 137] width 134 height 9
type input "Utinga"
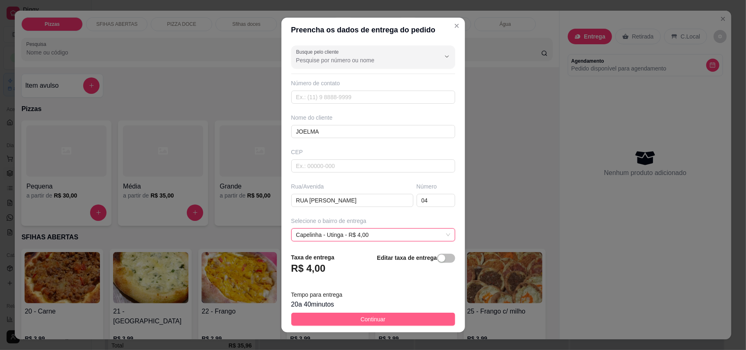
click at [361, 320] on span "Continuar" at bounding box center [372, 319] width 25 height 9
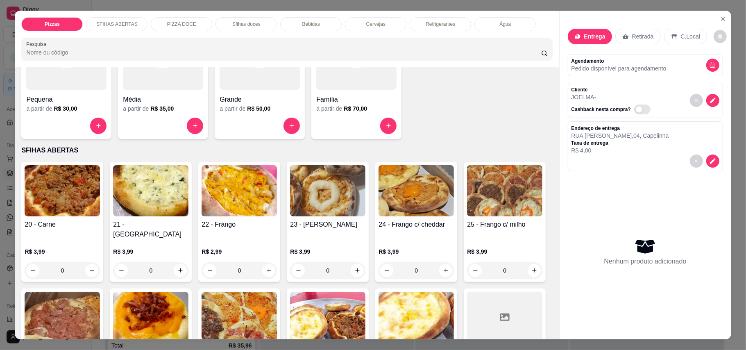
scroll to position [164, 0]
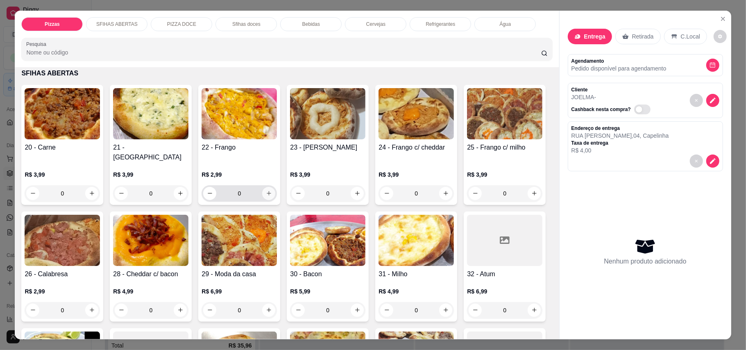
click at [268, 190] on icon "increase-product-quantity" at bounding box center [269, 193] width 6 height 6
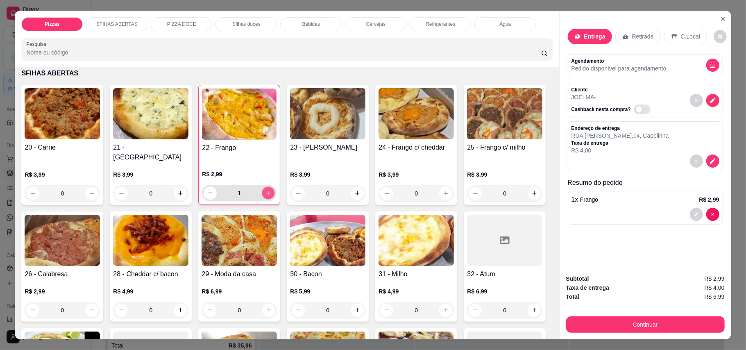
click at [268, 186] on button "increase-product-quantity" at bounding box center [268, 192] width 13 height 13
click at [209, 188] on button "decrease-product-quantity" at bounding box center [210, 192] width 13 height 13
click at [208, 188] on button "decrease-product-quantity" at bounding box center [210, 192] width 13 height 13
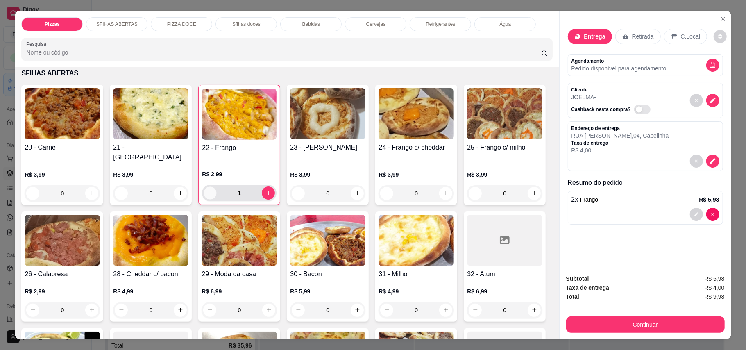
type input "0"
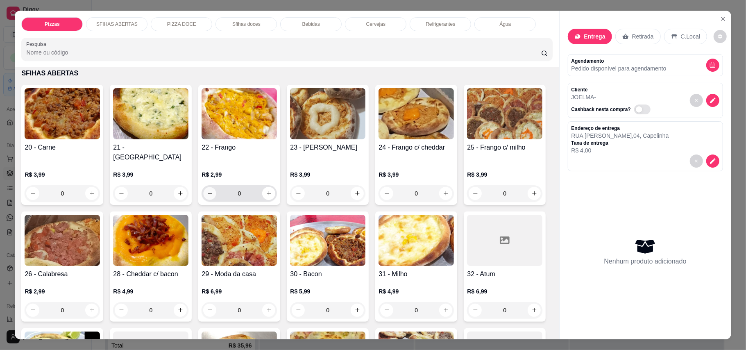
click at [208, 188] on button "decrease-product-quantity" at bounding box center [210, 193] width 13 height 13
click at [354, 190] on icon "increase-product-quantity" at bounding box center [357, 193] width 6 height 6
click at [351, 187] on button "increase-product-quantity" at bounding box center [357, 193] width 13 height 13
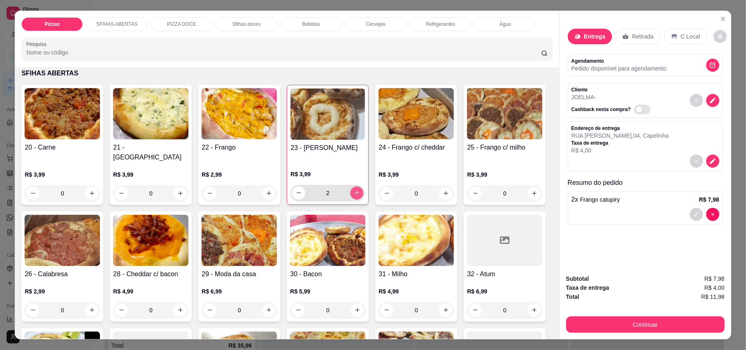
click at [351, 186] on button "increase-product-quantity" at bounding box center [356, 192] width 13 height 13
type input "3"
click at [98, 306] on button "increase-product-quantity" at bounding box center [91, 310] width 13 height 13
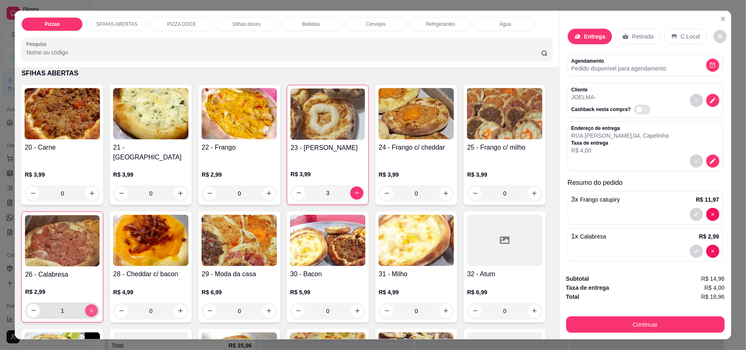
click at [95, 307] on icon "increase-product-quantity" at bounding box center [91, 310] width 6 height 6
type input "2"
click at [187, 304] on button "increase-product-quantity" at bounding box center [180, 310] width 13 height 13
type input "1"
click at [639, 35] on p "Retirada" at bounding box center [643, 36] width 22 height 8
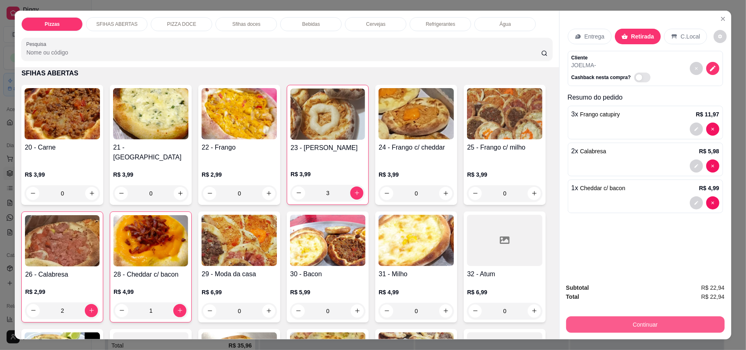
click at [664, 329] on button "Continuar" at bounding box center [645, 324] width 159 height 16
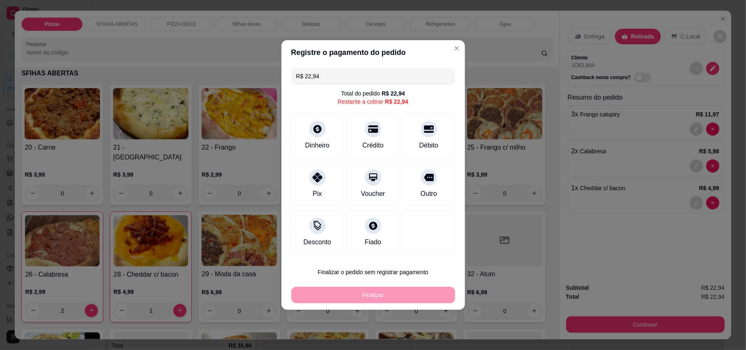
drag, startPoint x: 400, startPoint y: 190, endPoint x: 394, endPoint y: 192, distance: 6.9
click at [403, 191] on div "Outro" at bounding box center [429, 183] width 52 height 43
type input "R$ 0,00"
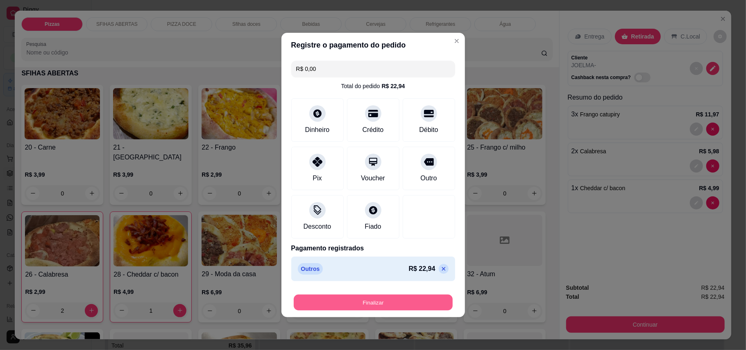
click at [419, 308] on button "Finalizar" at bounding box center [373, 303] width 159 height 16
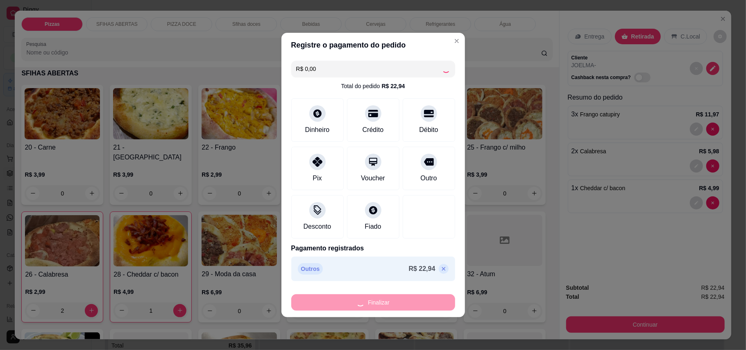
type input "0"
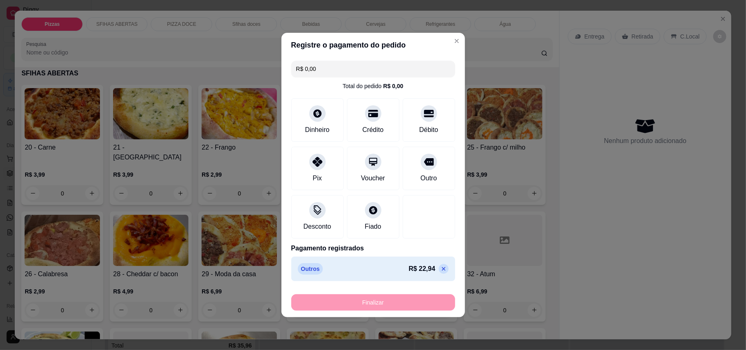
type input "-R$ 22,94"
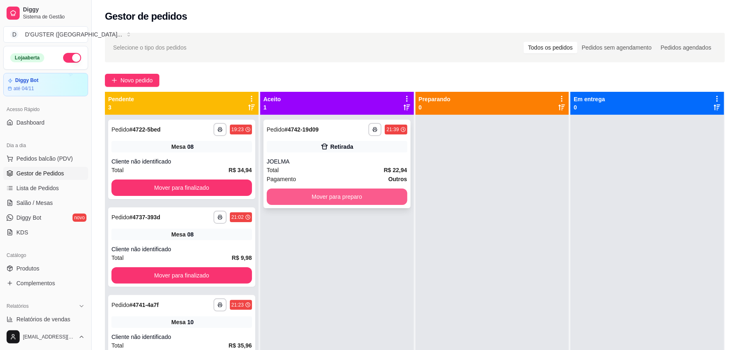
click at [380, 199] on button "Mover para preparo" at bounding box center [337, 196] width 141 height 16
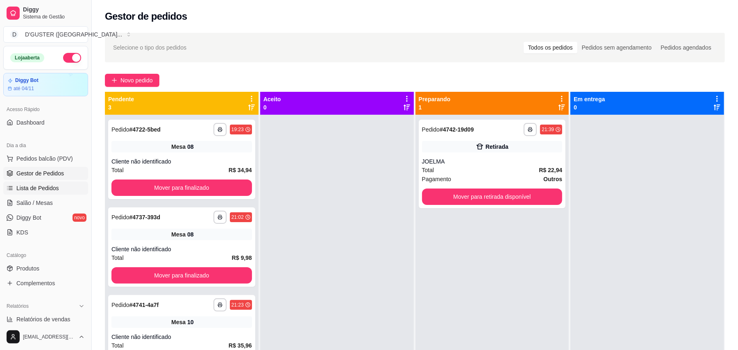
click at [45, 193] on link "Lista de Pedidos" at bounding box center [45, 187] width 85 height 13
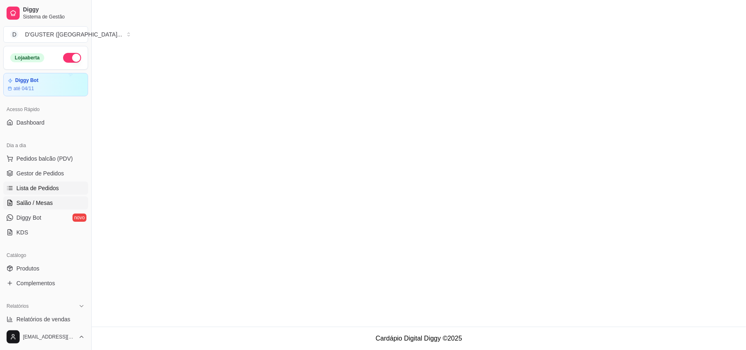
click at [44, 202] on span "Salão / Mesas" at bounding box center [34, 203] width 36 height 8
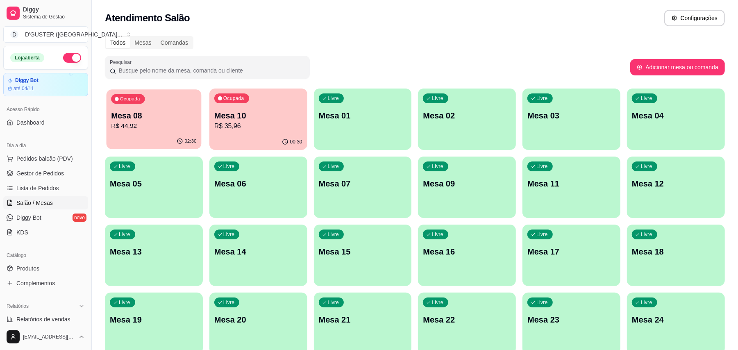
click at [164, 132] on div "Ocupada Mesa 08 R$ 44,92" at bounding box center [154, 111] width 95 height 44
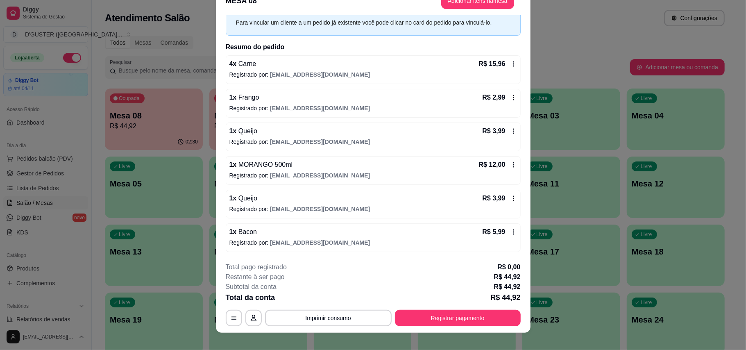
scroll to position [25, 0]
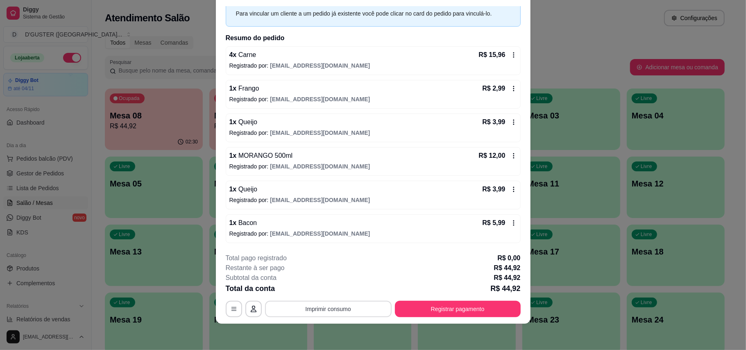
click at [345, 309] on button "Imprimir consumo" at bounding box center [328, 309] width 127 height 16
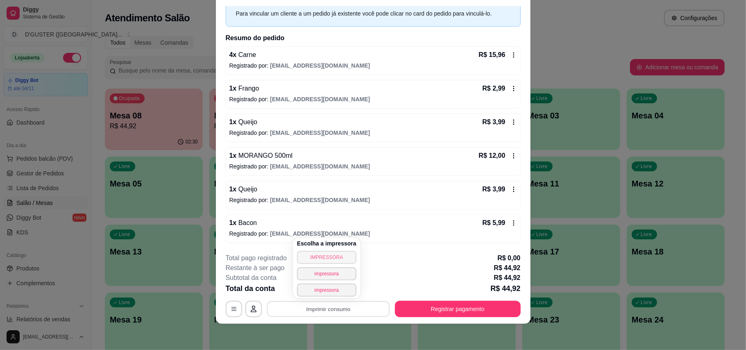
click at [336, 256] on button "IMPRESSORA" at bounding box center [326, 257] width 59 height 13
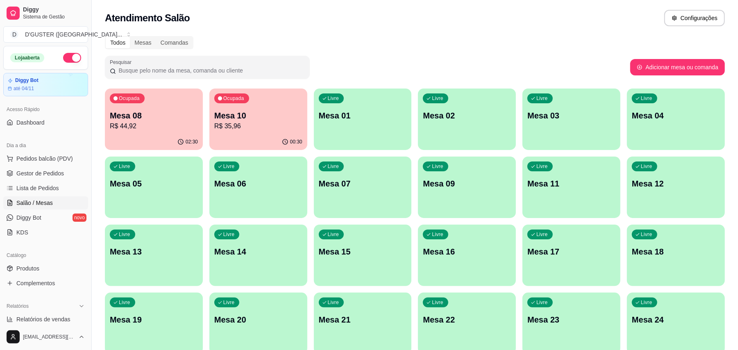
click at [405, 122] on div "Livre Mesa 01" at bounding box center [363, 114] width 98 height 52
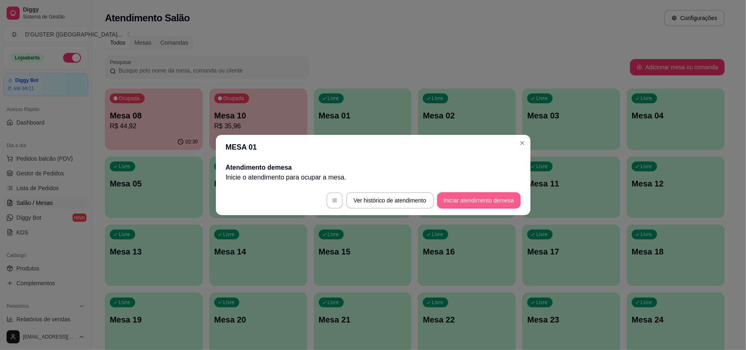
click at [497, 202] on button "Iniciar atendimento de mesa" at bounding box center [479, 200] width 84 height 16
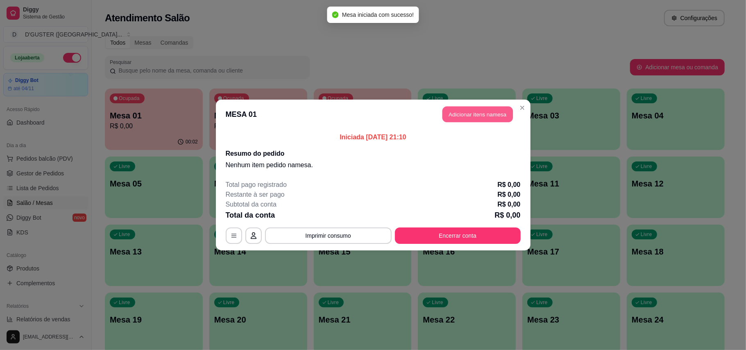
click at [497, 115] on button "Adicionar itens na mesa" at bounding box center [477, 115] width 70 height 16
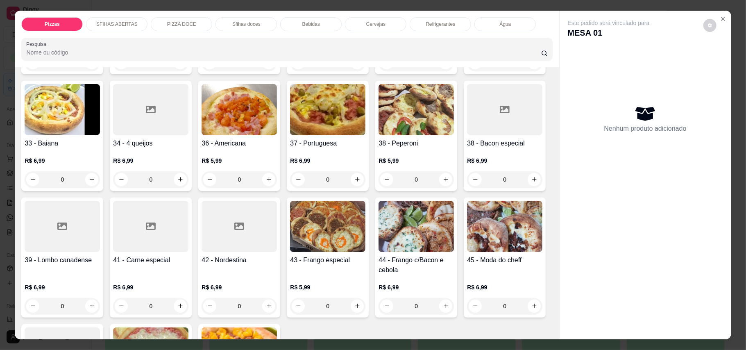
scroll to position [382, 0]
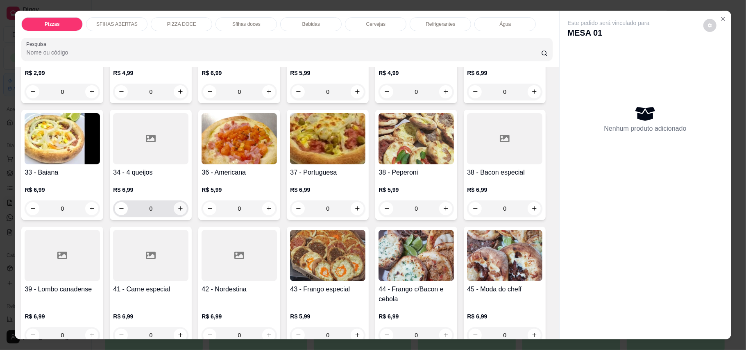
click at [184, 205] on icon "increase-product-quantity" at bounding box center [180, 208] width 6 height 6
type input "1"
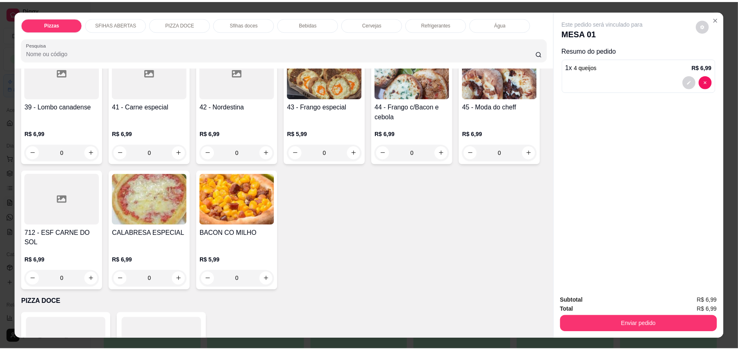
scroll to position [546, 0]
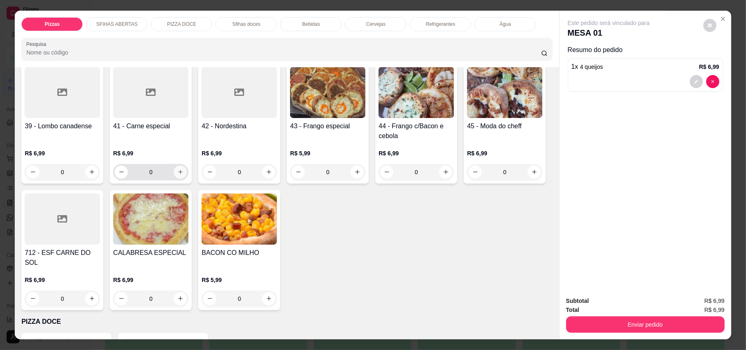
click at [184, 169] on icon "increase-product-quantity" at bounding box center [180, 172] width 6 height 6
type input "1"
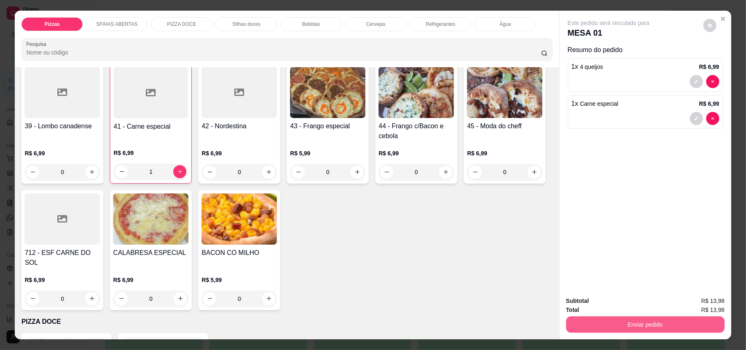
click at [653, 329] on button "Enviar pedido" at bounding box center [645, 324] width 159 height 16
click at [703, 300] on button "Enviar pedido" at bounding box center [702, 305] width 46 height 16
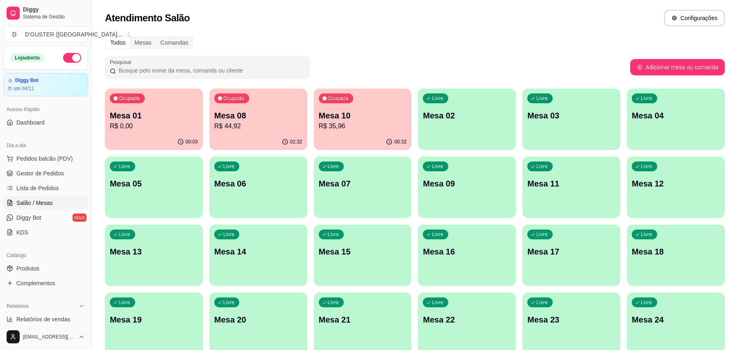
click at [145, 122] on p "R$ 0,00" at bounding box center [154, 126] width 88 height 10
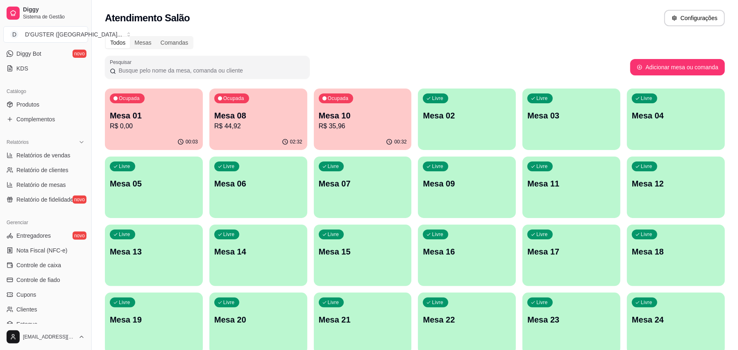
scroll to position [218, 0]
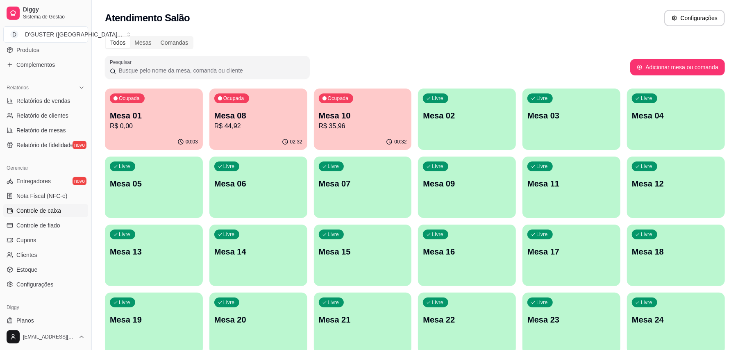
click at [35, 212] on span "Controle de caixa" at bounding box center [38, 210] width 45 height 8
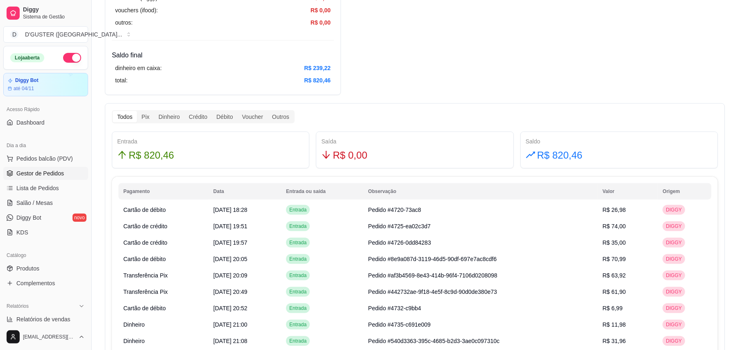
click at [52, 171] on span "Gestor de Pedidos" at bounding box center [40, 173] width 48 height 8
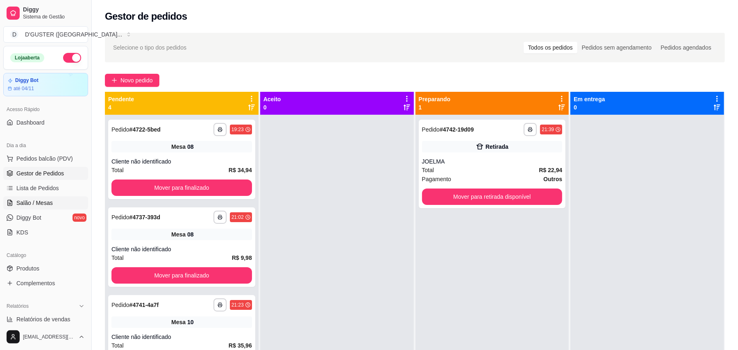
click at [29, 197] on link "Salão / Mesas" at bounding box center [45, 202] width 85 height 13
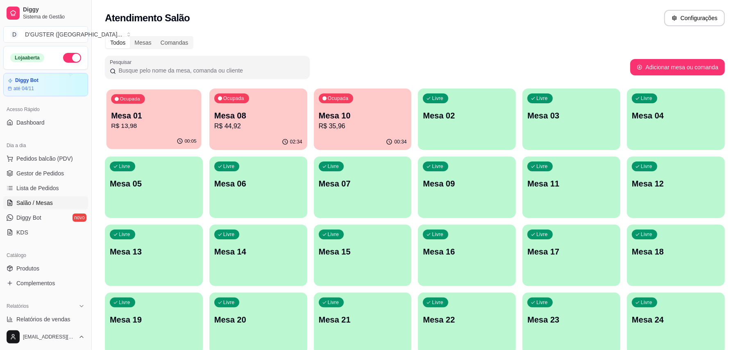
click at [155, 124] on p "R$ 13,98" at bounding box center [153, 125] width 85 height 9
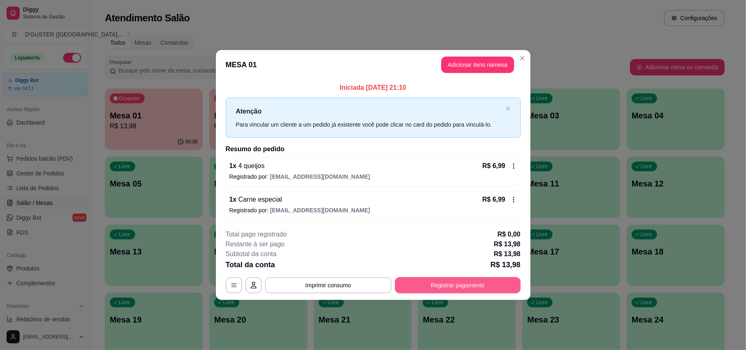
click at [497, 277] on button "Registrar pagamento" at bounding box center [458, 285] width 126 height 16
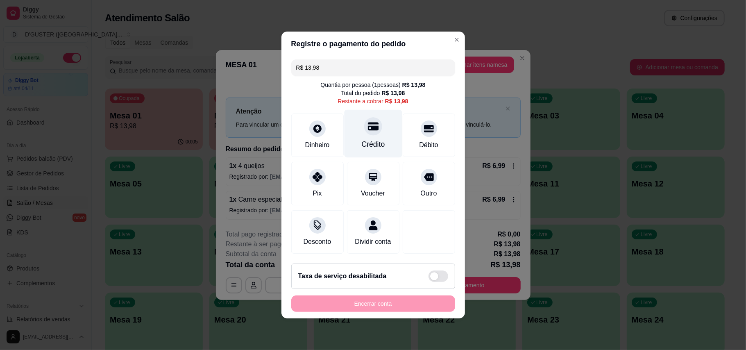
click at [379, 140] on div "Crédito" at bounding box center [372, 144] width 23 height 11
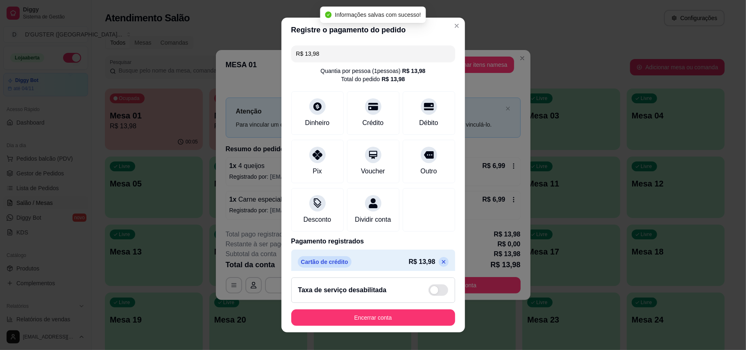
type input "R$ 0,00"
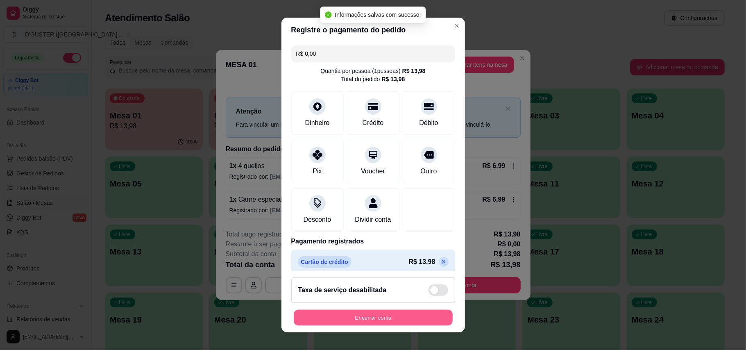
click at [417, 317] on button "Encerrar conta" at bounding box center [373, 318] width 159 height 16
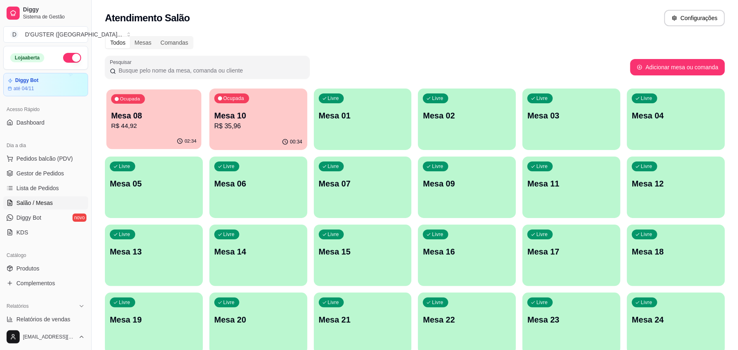
click at [164, 109] on div "Ocupada Mesa 08 R$ 44,92" at bounding box center [154, 111] width 95 height 44
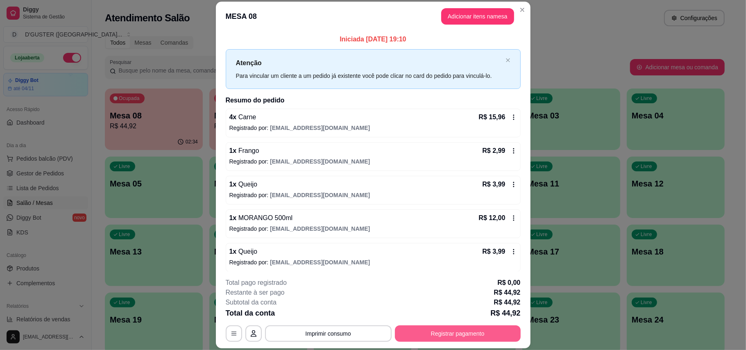
click at [448, 336] on button "Registrar pagamento" at bounding box center [458, 333] width 126 height 16
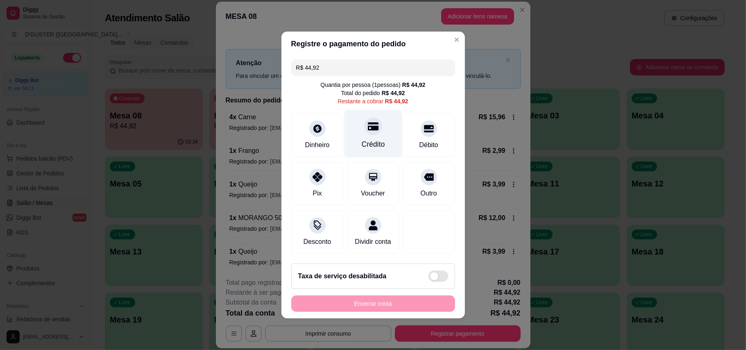
click at [369, 122] on icon at bounding box center [372, 126] width 11 height 8
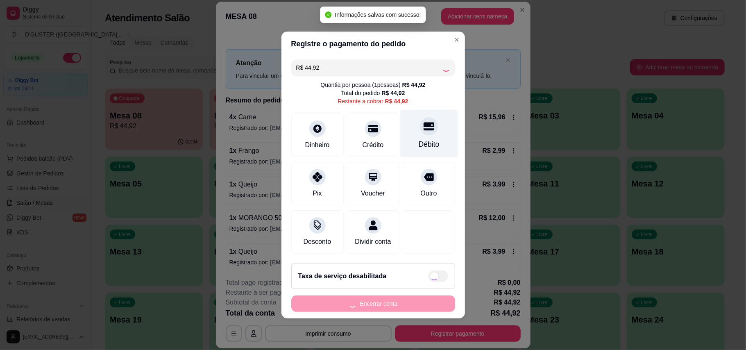
type input "R$ 0,00"
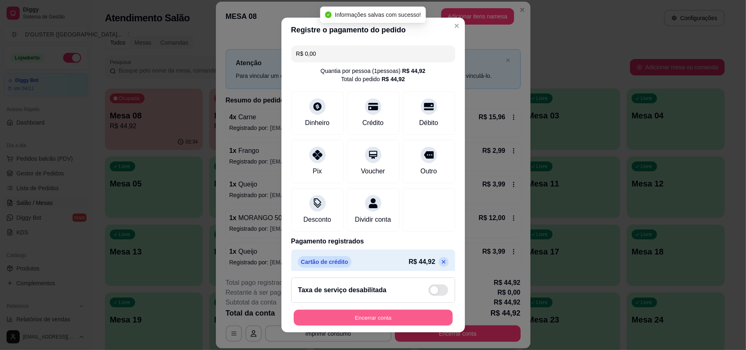
click at [402, 320] on button "Encerrar conta" at bounding box center [373, 318] width 159 height 16
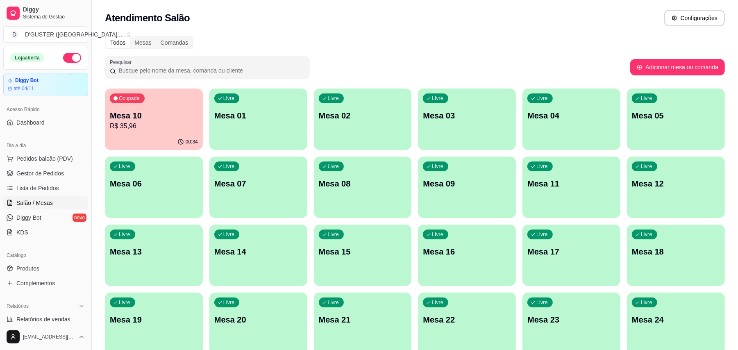
click at [392, 25] on div "Atendimento Salão Configurações" at bounding box center [415, 18] width 620 height 16
click at [144, 130] on p "R$ 35,96" at bounding box center [153, 125] width 85 height 9
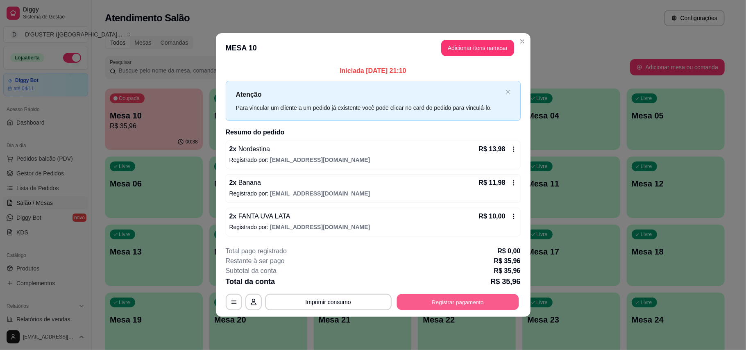
click at [457, 304] on button "Registrar pagamento" at bounding box center [458, 302] width 122 height 16
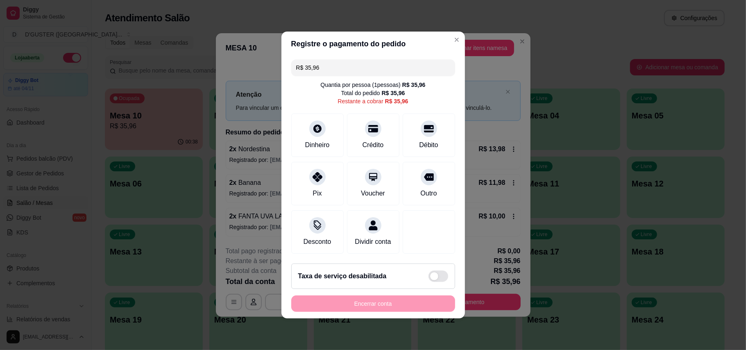
click at [351, 61] on input "R$ 35,96" at bounding box center [373, 67] width 154 height 16
type input "R$ 17,98"
click at [320, 169] on icon at bounding box center [317, 174] width 11 height 11
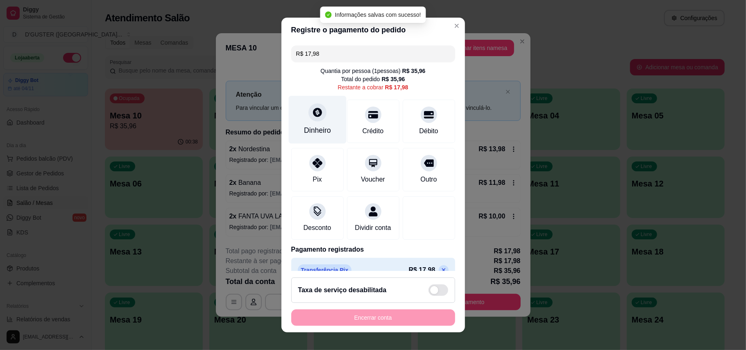
click at [314, 124] on div "Dinheiro" at bounding box center [317, 119] width 58 height 48
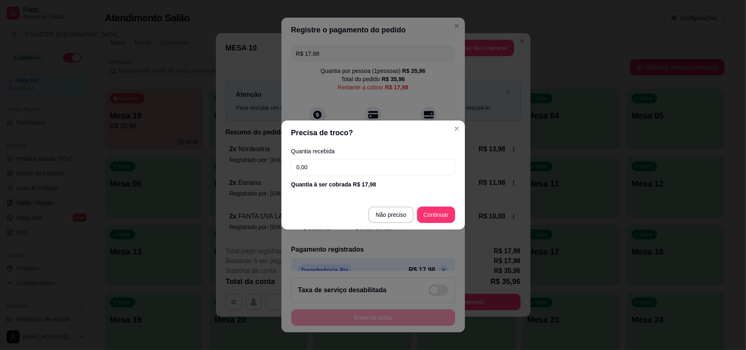
click at [350, 168] on input "0,00" at bounding box center [373, 167] width 164 height 16
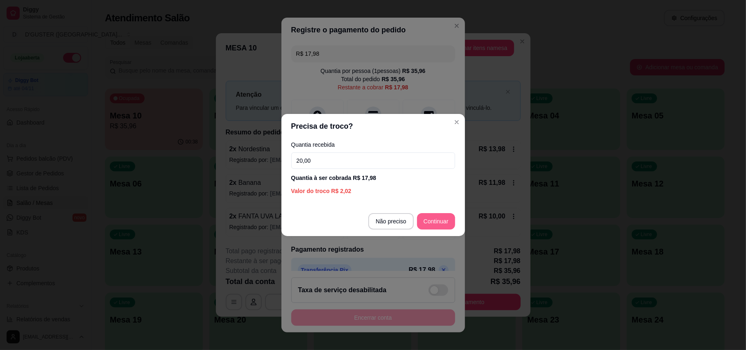
type input "20,00"
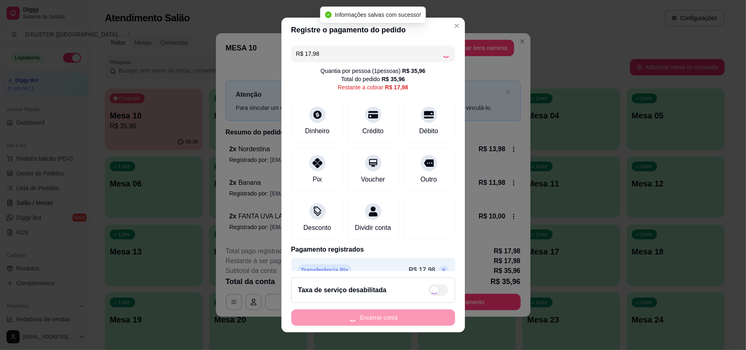
type input "R$ 0,00"
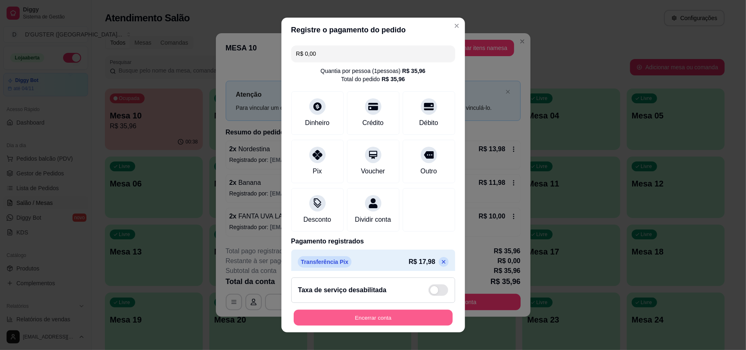
click at [390, 323] on button "Encerrar conta" at bounding box center [373, 318] width 159 height 16
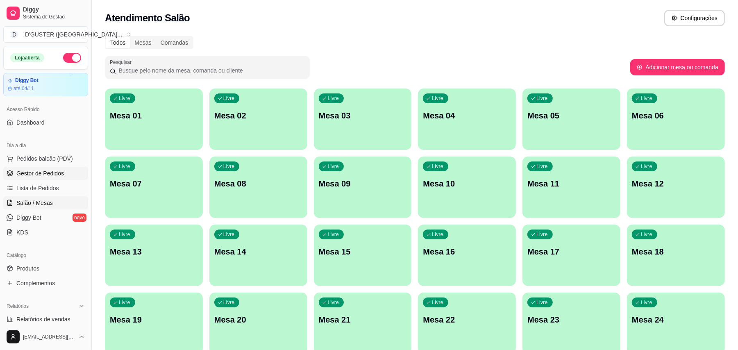
click at [61, 170] on span "Gestor de Pedidos" at bounding box center [40, 173] width 48 height 8
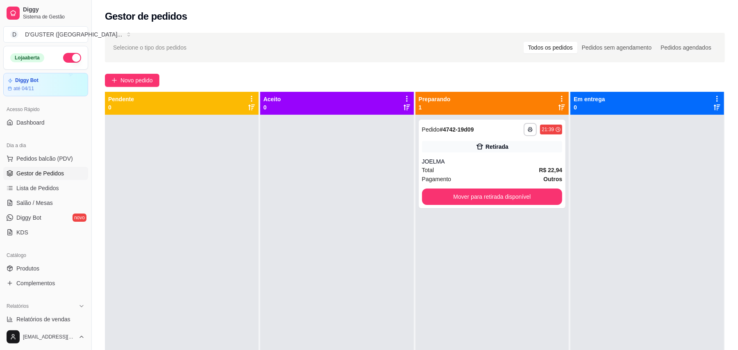
click at [3, 167] on link "Gestor de Pedidos" at bounding box center [45, 173] width 85 height 13
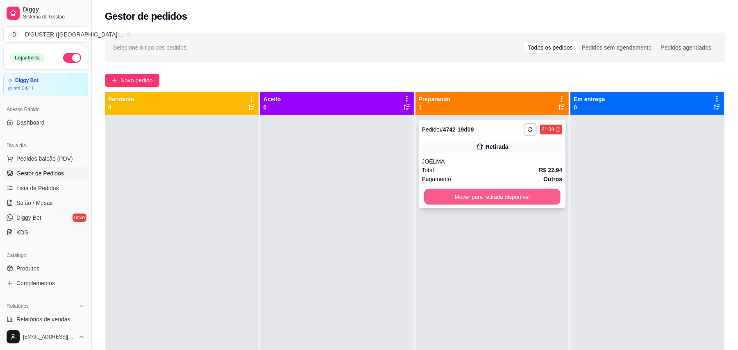
click at [528, 198] on button "Mover para retirada disponível" at bounding box center [492, 197] width 136 height 16
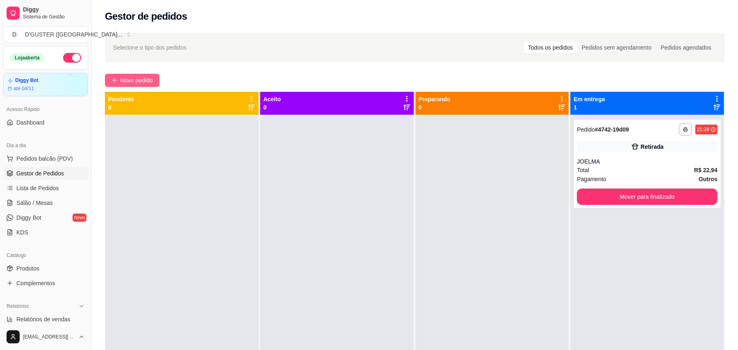
click at [141, 84] on span "Novo pedido" at bounding box center [136, 80] width 32 height 9
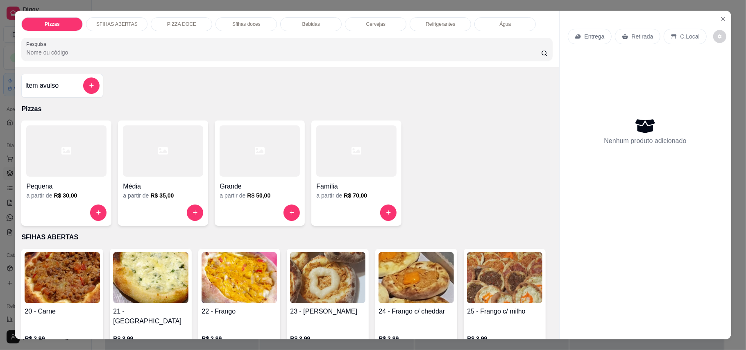
click at [643, 33] on p "Retirada" at bounding box center [643, 36] width 22 height 8
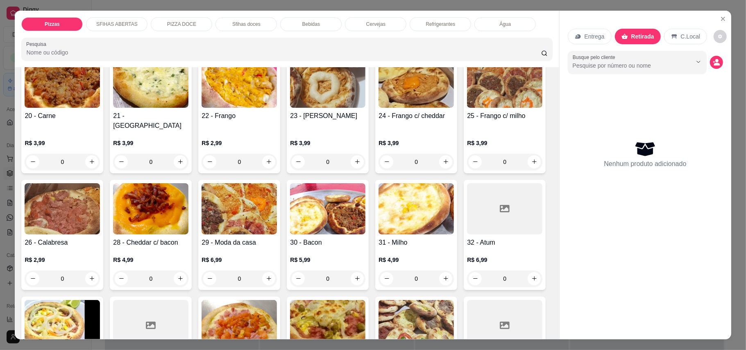
scroll to position [218, 0]
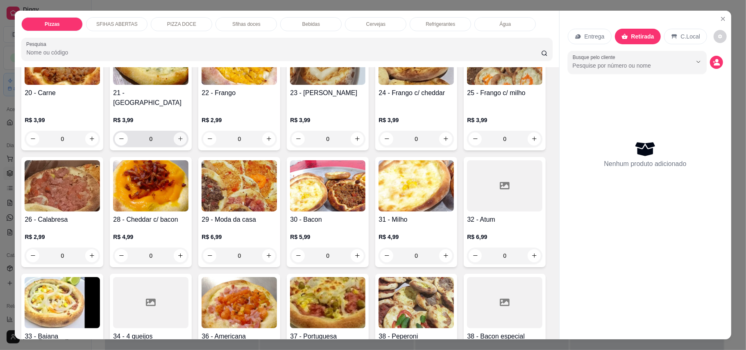
click at [177, 136] on icon "increase-product-quantity" at bounding box center [180, 139] width 6 height 6
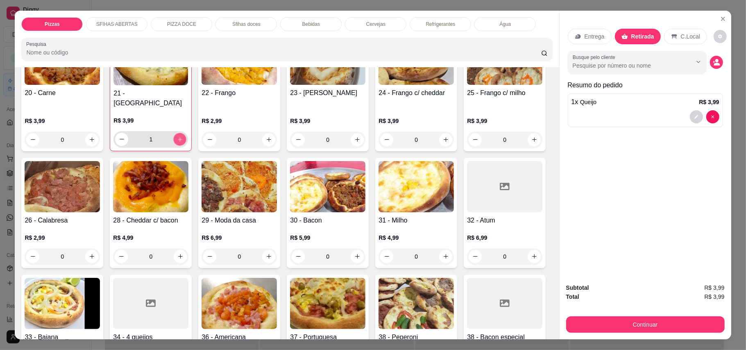
click at [178, 137] on icon "increase-product-quantity" at bounding box center [180, 139] width 4 height 4
type input "2"
click at [354, 136] on icon "increase-product-quantity" at bounding box center [357, 139] width 6 height 6
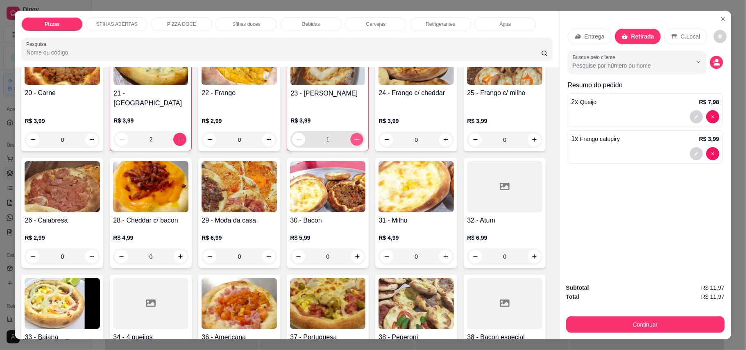
click at [354, 136] on icon "increase-product-quantity" at bounding box center [357, 139] width 6 height 6
type input "2"
click at [266, 136] on icon "increase-product-quantity" at bounding box center [269, 139] width 6 height 6
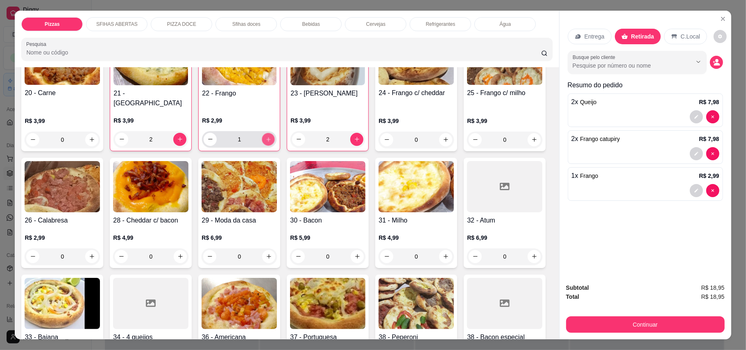
click at [265, 136] on icon "increase-product-quantity" at bounding box center [268, 139] width 6 height 6
type input "2"
click at [98, 251] on button "increase-product-quantity" at bounding box center [91, 256] width 13 height 13
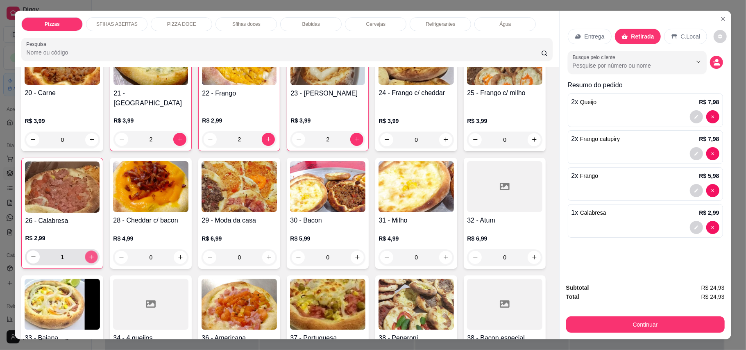
click at [98, 251] on button "increase-product-quantity" at bounding box center [91, 256] width 13 height 13
type input "2"
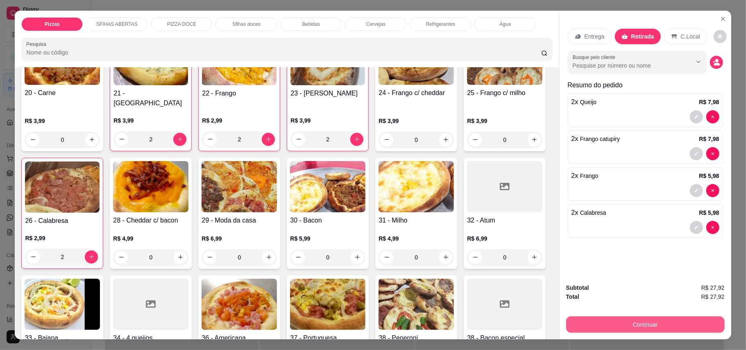
click at [665, 317] on button "Continuar" at bounding box center [645, 324] width 159 height 16
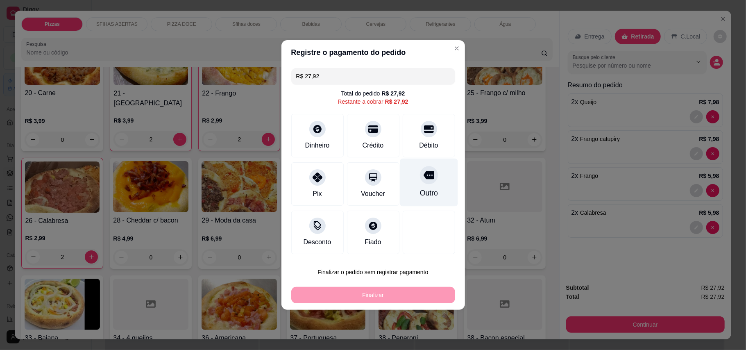
click at [425, 187] on div "Outro" at bounding box center [429, 183] width 58 height 48
type input "R$ 0,00"
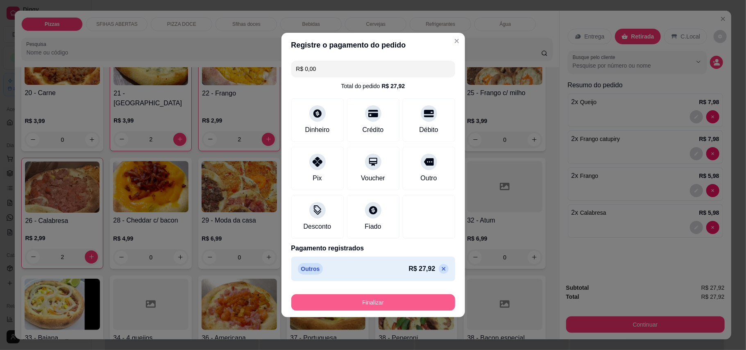
click at [383, 301] on button "Finalizar" at bounding box center [373, 302] width 164 height 16
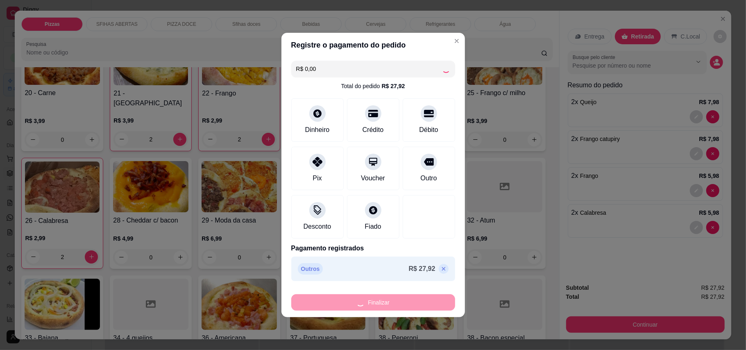
type input "0"
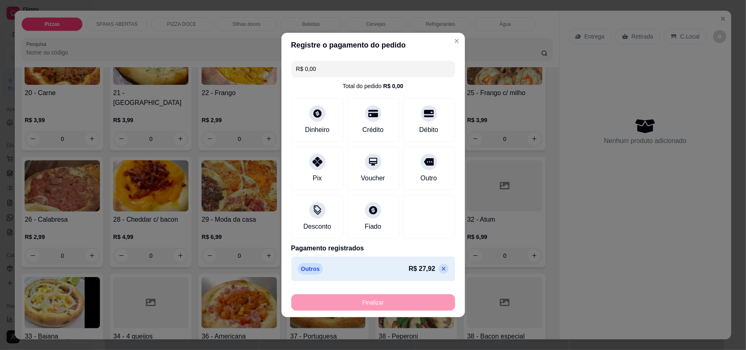
type input "-R$ 27,92"
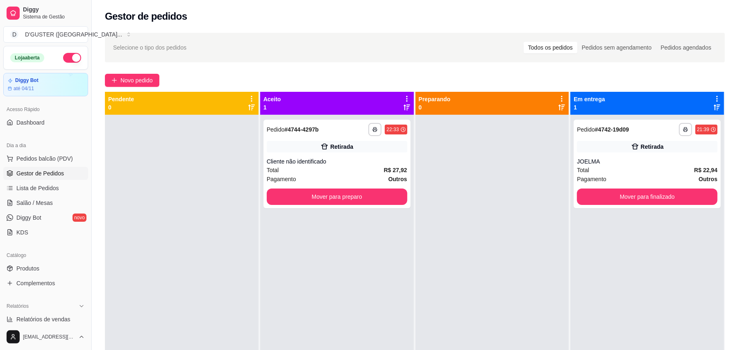
click at [501, 223] on div at bounding box center [492, 290] width 154 height 350
click at [382, 204] on button "Mover para preparo" at bounding box center [337, 197] width 136 height 16
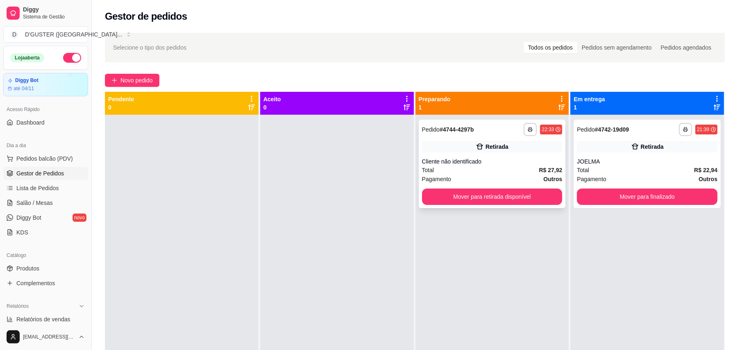
click at [484, 178] on div "Pagamento Outros" at bounding box center [492, 179] width 141 height 9
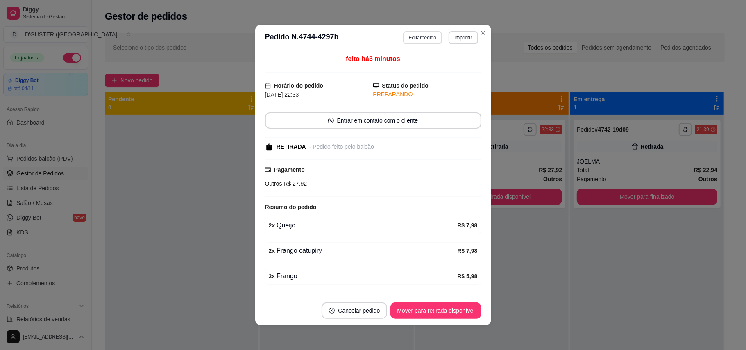
click at [404, 34] on button "Editar pedido" at bounding box center [422, 37] width 39 height 13
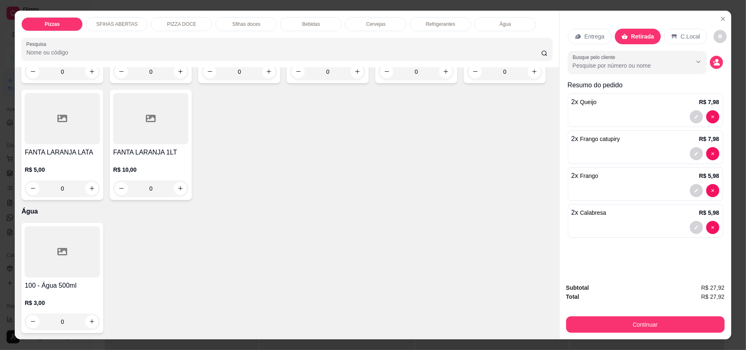
scroll to position [1966, 0]
click at [178, 74] on icon "increase-product-quantity" at bounding box center [180, 72] width 4 height 4
type input "1"
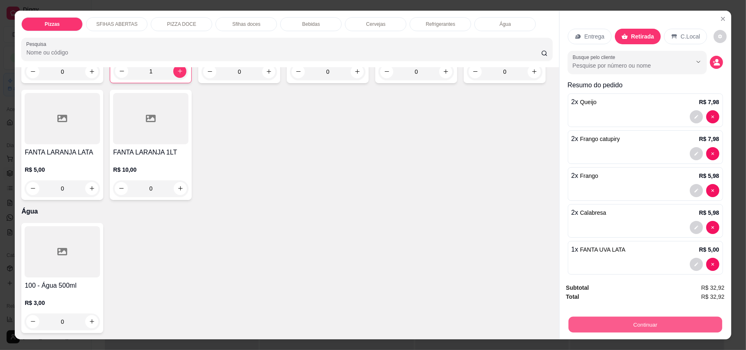
click at [625, 332] on button "Continuar" at bounding box center [645, 325] width 154 height 16
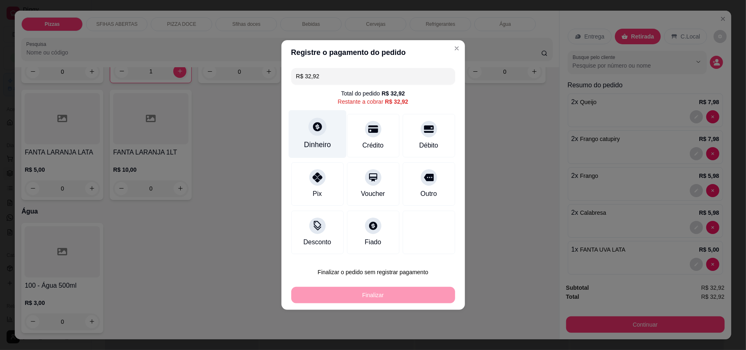
click at [320, 143] on div "Dinheiro" at bounding box center [317, 144] width 27 height 11
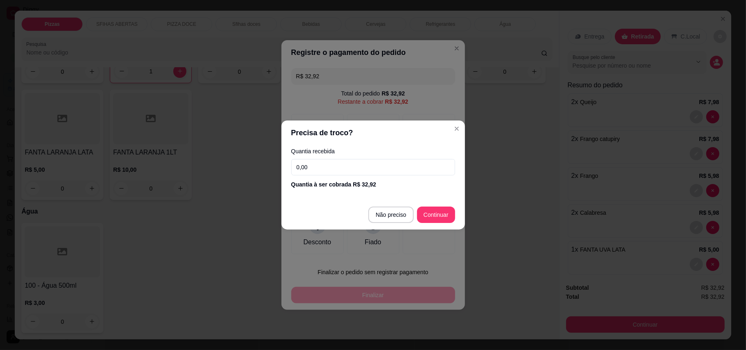
click at [388, 169] on input "0,00" at bounding box center [373, 167] width 164 height 16
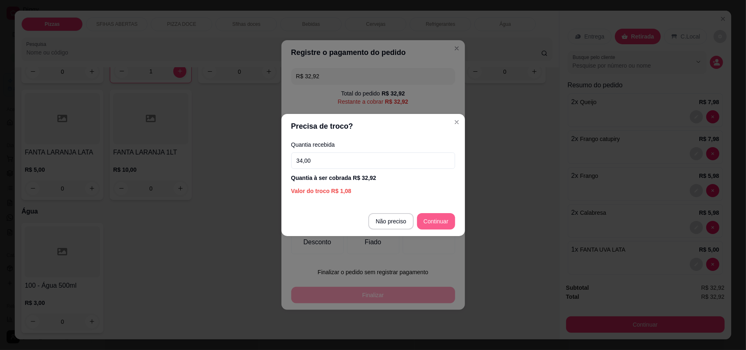
type input "34,00"
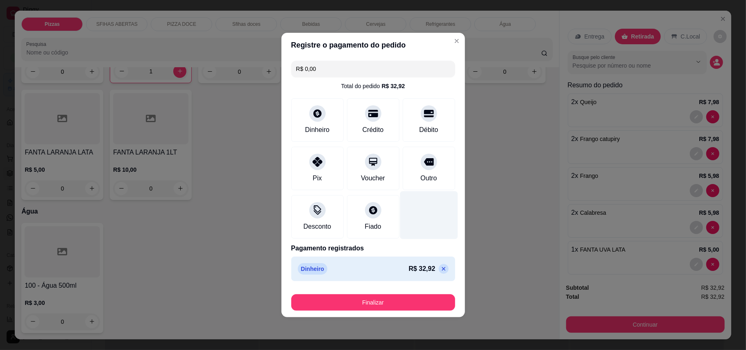
type input "R$ 0,00"
click at [406, 311] on footer "Finalizar" at bounding box center [373, 300] width 184 height 33
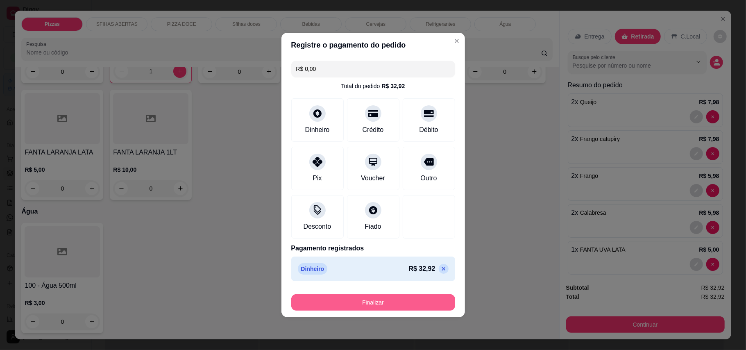
click at [410, 302] on button "Finalizar" at bounding box center [373, 302] width 164 height 16
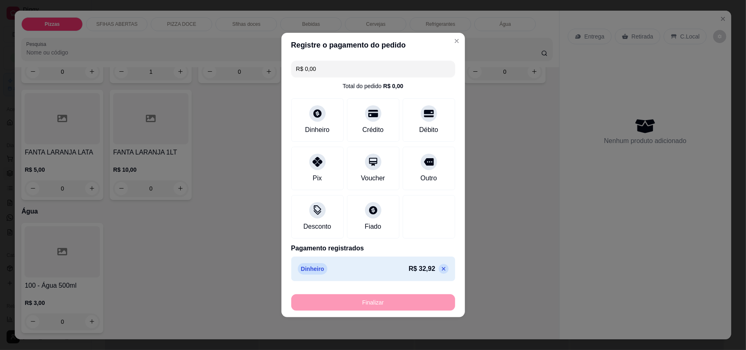
type input "0"
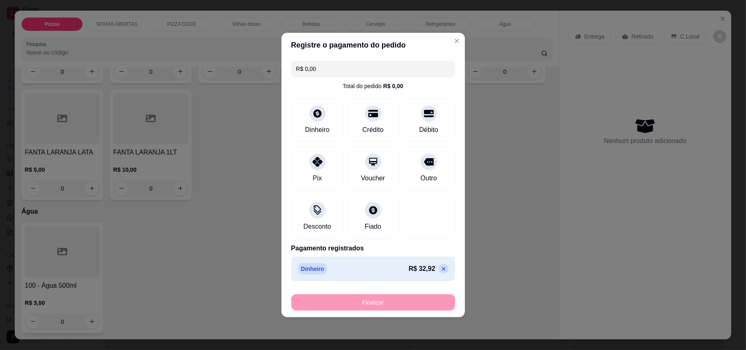
type input "-R$ 32,92"
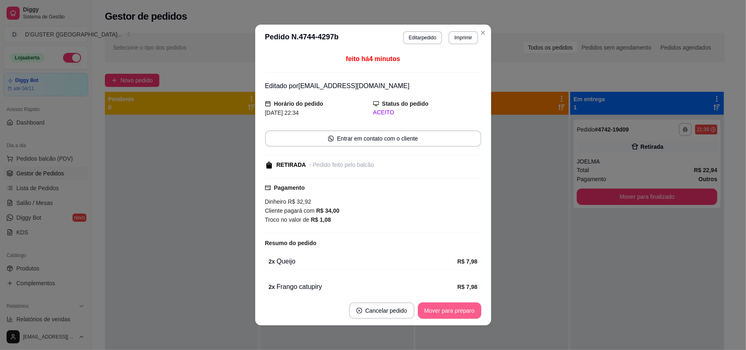
click at [469, 311] on button "Mover para preparo" at bounding box center [449, 310] width 63 height 16
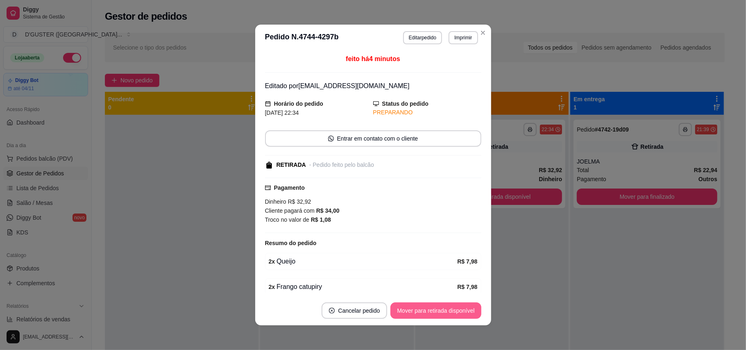
click at [466, 314] on button "Mover para retirada disponível" at bounding box center [435, 310] width 91 height 16
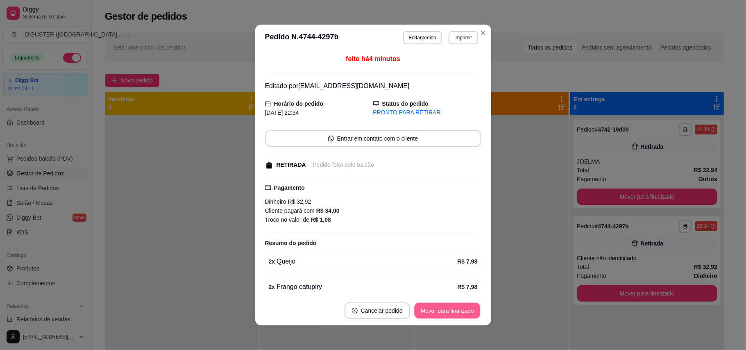
click at [466, 314] on button "Mover para finalizado" at bounding box center [447, 311] width 66 height 16
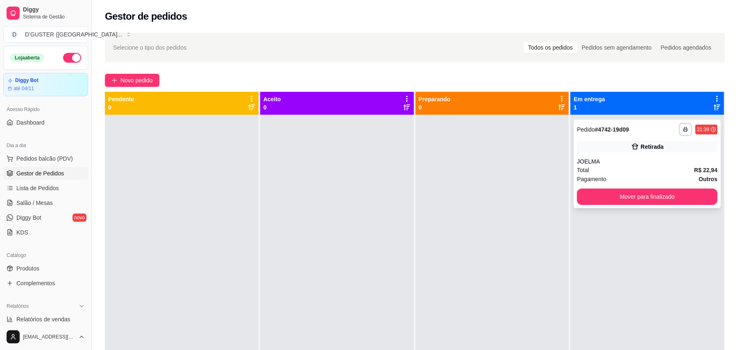
click at [660, 150] on div "Retirada" at bounding box center [647, 146] width 141 height 11
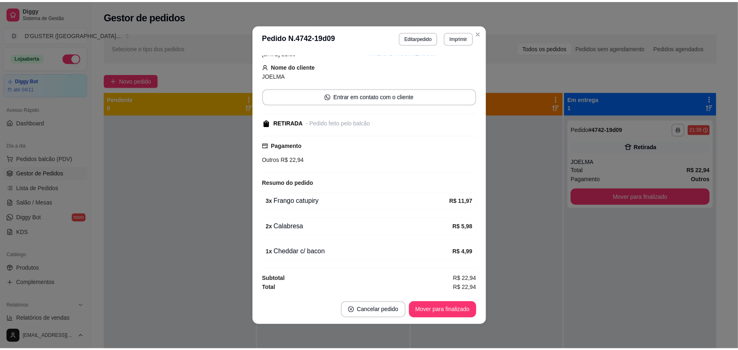
scroll to position [2, 0]
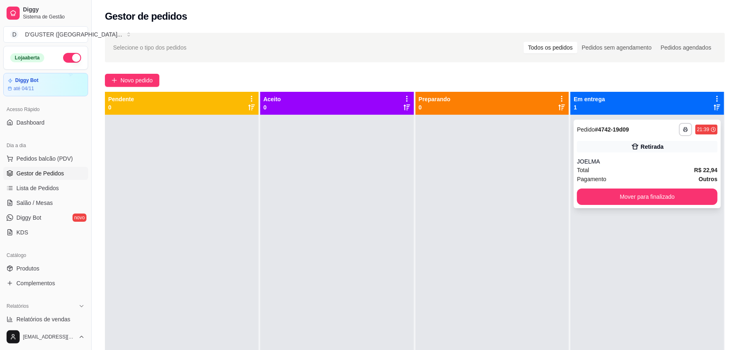
click at [634, 161] on div "JOELMA" at bounding box center [647, 161] width 141 height 8
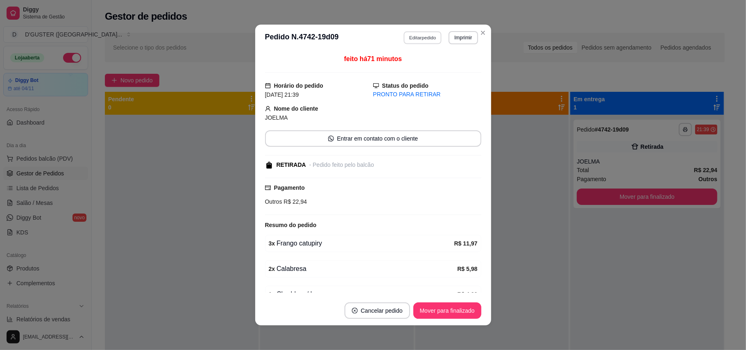
click at [426, 37] on button "Editar pedido" at bounding box center [423, 37] width 38 height 13
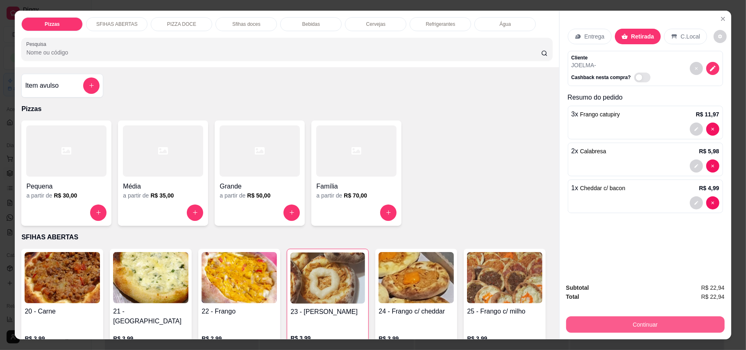
click at [631, 322] on button "Continuar" at bounding box center [645, 324] width 159 height 16
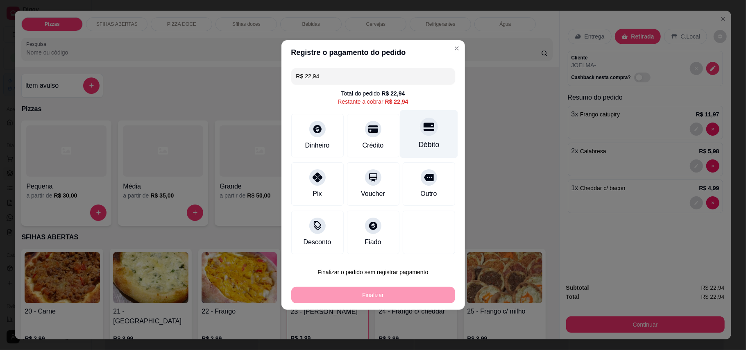
click at [421, 141] on div "Débito" at bounding box center [428, 144] width 21 height 11
type input "R$ 0,00"
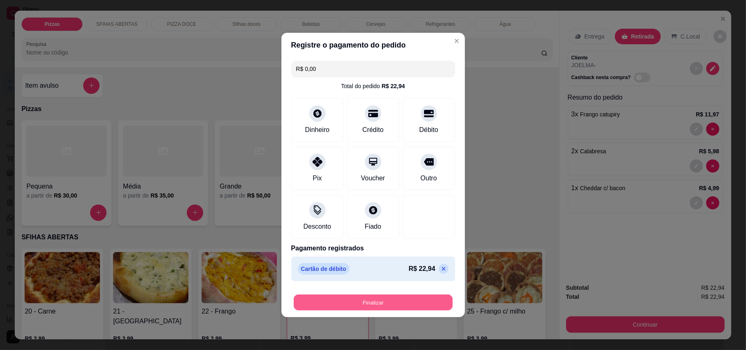
click at [379, 307] on button "Finalizar" at bounding box center [373, 303] width 159 height 16
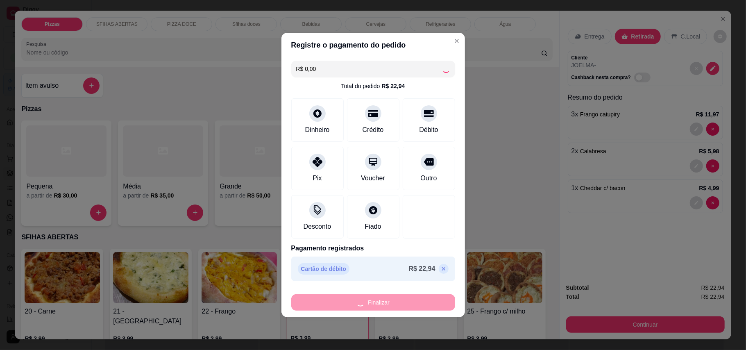
type input "0"
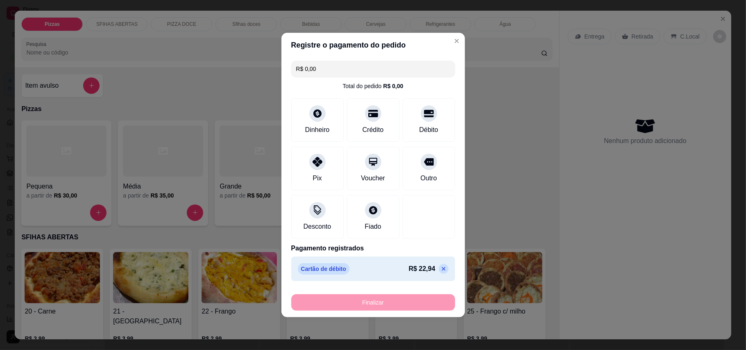
type input "-R$ 22,94"
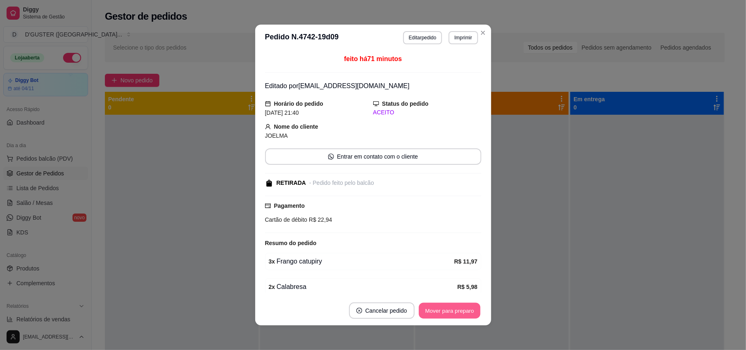
click at [440, 311] on button "Mover para preparo" at bounding box center [449, 311] width 61 height 16
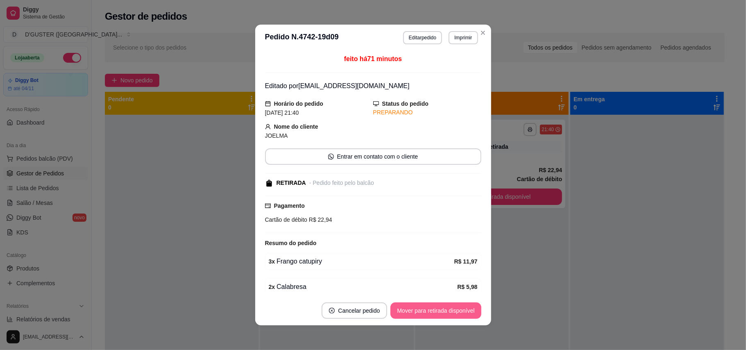
click at [440, 311] on button "Mover para retirada disponível" at bounding box center [435, 310] width 91 height 16
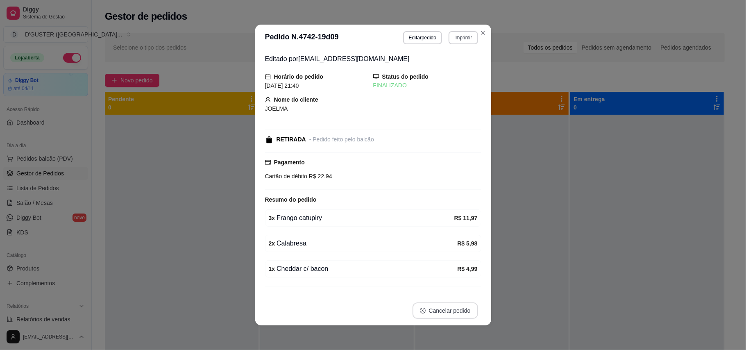
click at [440, 311] on button "Cancelar pedido" at bounding box center [446, 310] width 66 height 16
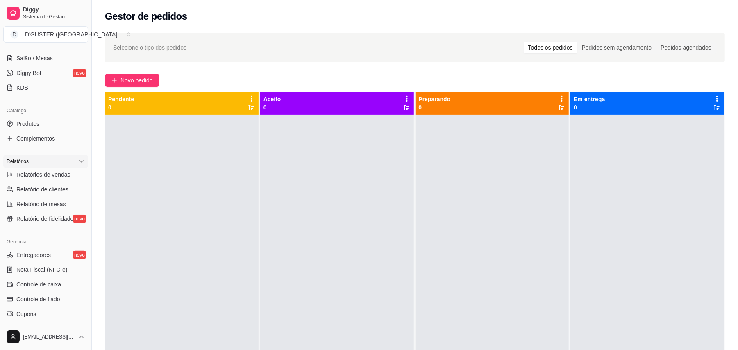
scroll to position [164, 0]
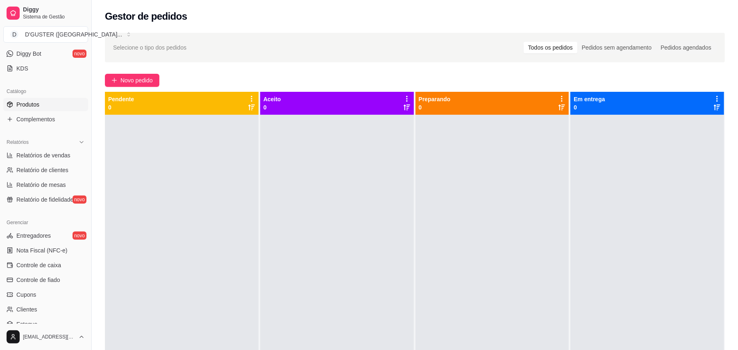
click at [35, 102] on span "Produtos" at bounding box center [27, 104] width 23 height 8
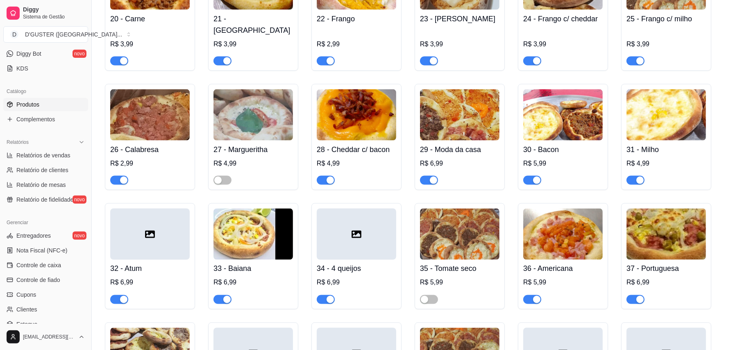
scroll to position [874, 0]
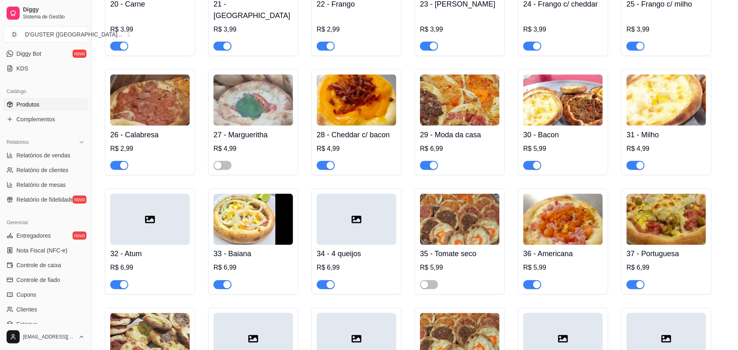
click at [118, 42] on span "button" at bounding box center [119, 46] width 18 height 9
click at [220, 42] on span "button" at bounding box center [222, 46] width 18 height 9
click at [323, 42] on span "button" at bounding box center [326, 46] width 18 height 9
click at [423, 42] on span "button" at bounding box center [429, 46] width 18 height 9
click at [531, 42] on span "button" at bounding box center [532, 46] width 18 height 9
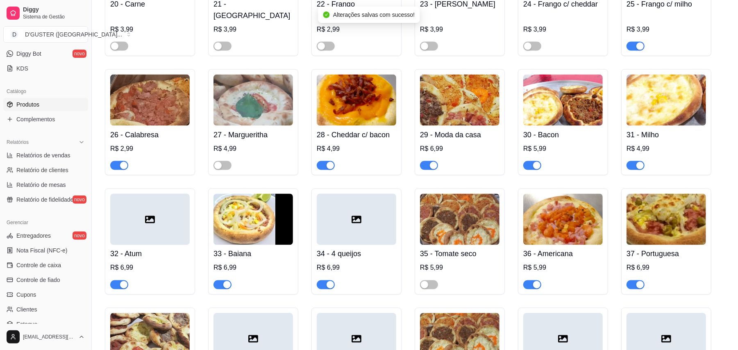
click at [633, 42] on span "button" at bounding box center [635, 46] width 18 height 9
click at [632, 161] on span "button" at bounding box center [635, 165] width 18 height 9
drag, startPoint x: 532, startPoint y: 145, endPoint x: 531, endPoint y: 154, distance: 9.5
click at [532, 161] on span "button" at bounding box center [532, 165] width 18 height 9
click at [428, 161] on button "button" at bounding box center [429, 165] width 18 height 9
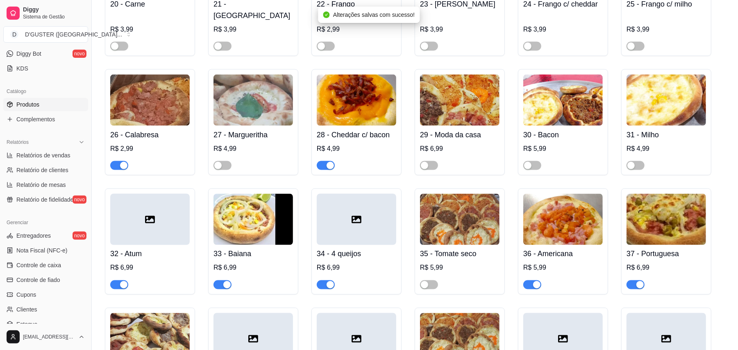
click at [326, 162] on div "button" at bounding box center [329, 165] width 7 height 7
click at [111, 161] on span "button" at bounding box center [119, 165] width 18 height 9
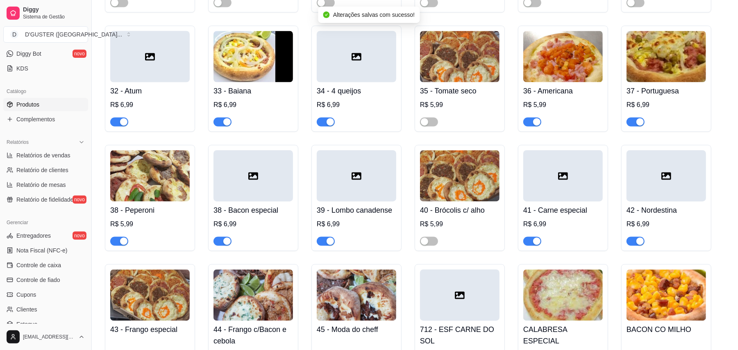
scroll to position [1038, 0]
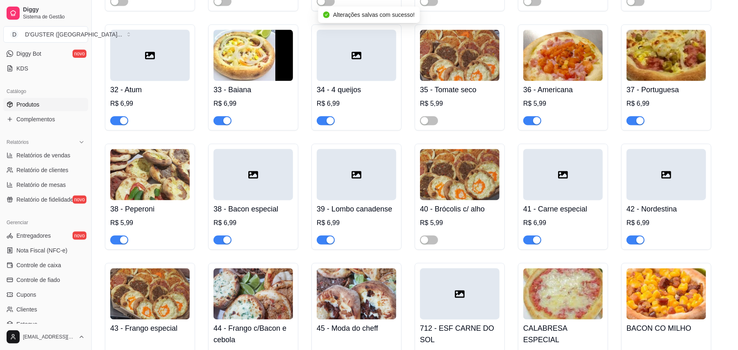
click at [110, 105] on div "32 - Atum R$ 6,99" at bounding box center [150, 78] width 90 height 106
click at [113, 116] on span "button" at bounding box center [119, 120] width 18 height 9
click at [218, 116] on span "button" at bounding box center [222, 120] width 18 height 9
click at [320, 116] on span "button" at bounding box center [326, 120] width 18 height 9
click at [531, 116] on button "button" at bounding box center [532, 120] width 18 height 9
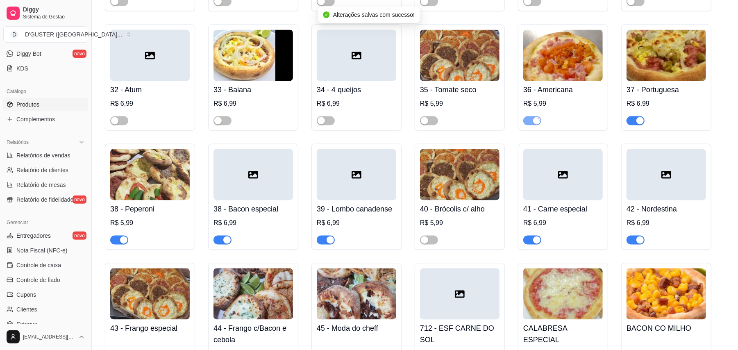
click at [628, 116] on span "button" at bounding box center [635, 120] width 18 height 9
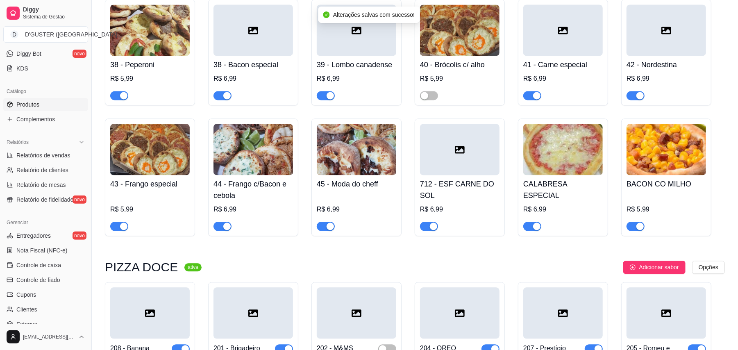
scroll to position [1202, 0]
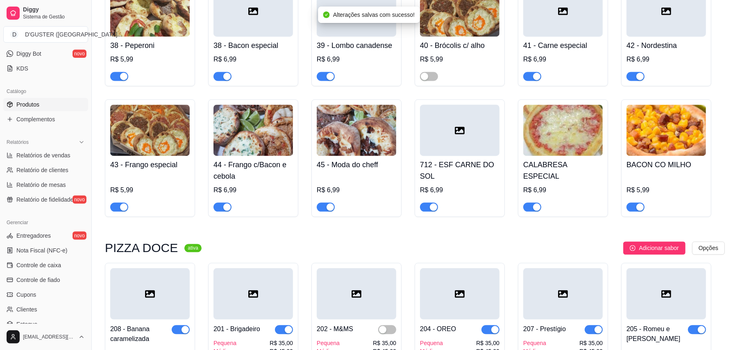
click at [117, 72] on span "button" at bounding box center [119, 76] width 18 height 9
click at [217, 72] on span "button" at bounding box center [222, 76] width 18 height 9
click at [323, 72] on span "button" at bounding box center [326, 76] width 18 height 9
click at [533, 73] on div "button" at bounding box center [536, 76] width 7 height 7
click at [629, 72] on span "button" at bounding box center [635, 76] width 18 height 9
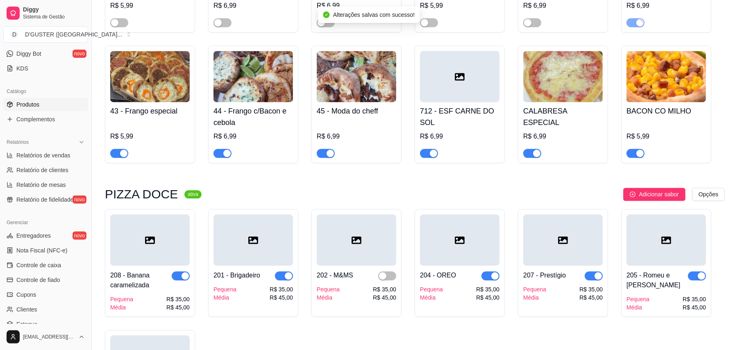
scroll to position [1311, 0]
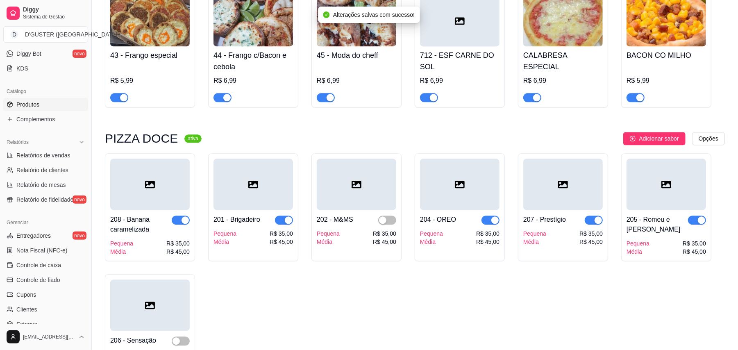
click at [113, 93] on span "button" at bounding box center [119, 97] width 18 height 9
click at [220, 93] on span "button" at bounding box center [222, 97] width 18 height 9
click at [317, 93] on span "button" at bounding box center [326, 97] width 18 height 9
click at [423, 93] on span "button" at bounding box center [429, 97] width 18 height 9
click at [527, 93] on span "button" at bounding box center [532, 97] width 18 height 9
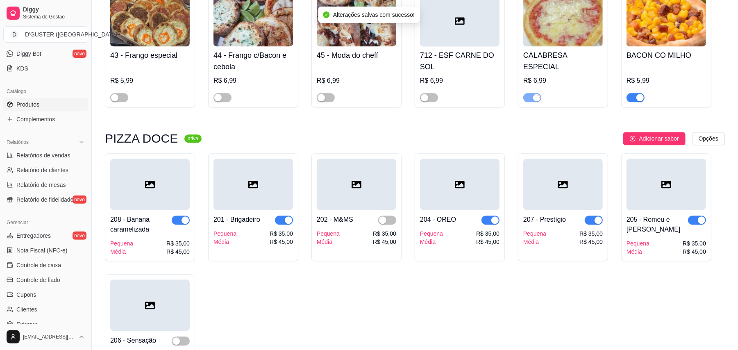
click at [633, 93] on span "button" at bounding box center [635, 97] width 18 height 9
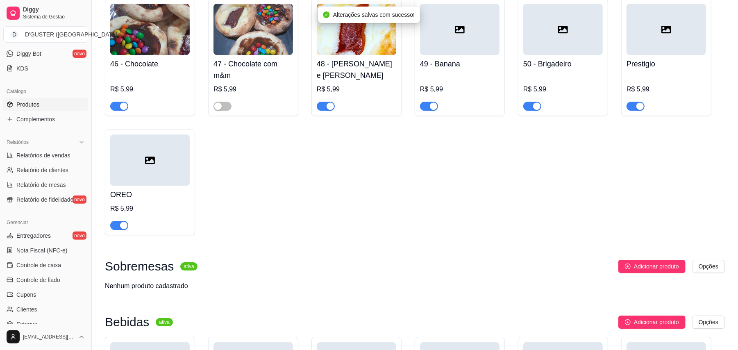
scroll to position [1748, 0]
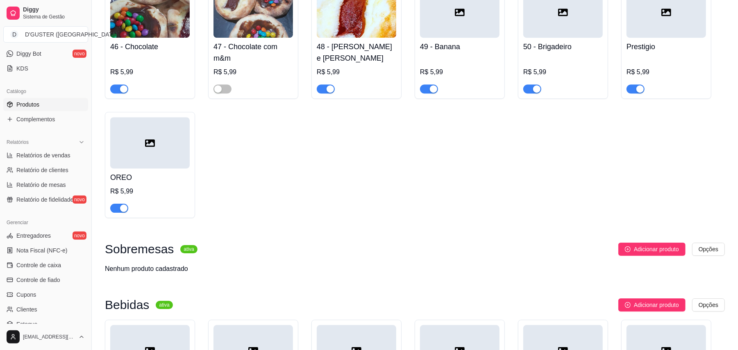
click at [113, 84] on span "button" at bounding box center [119, 88] width 18 height 9
click at [320, 84] on span "button" at bounding box center [326, 88] width 18 height 9
click at [424, 84] on span "button" at bounding box center [429, 88] width 18 height 9
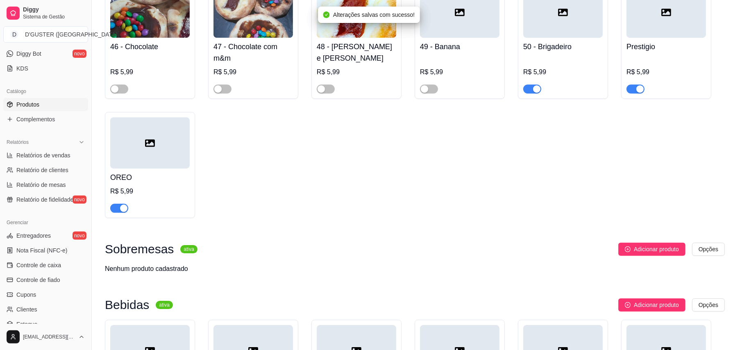
click at [530, 84] on span "button" at bounding box center [532, 88] width 18 height 9
click at [631, 84] on span "button" at bounding box center [635, 88] width 18 height 9
click at [113, 204] on span "button" at bounding box center [119, 208] width 18 height 9
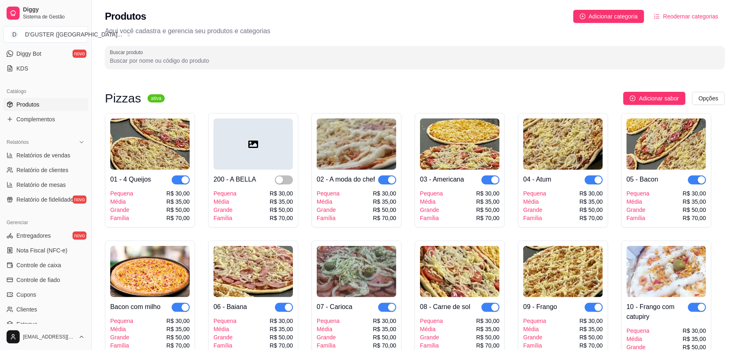
scroll to position [0, 0]
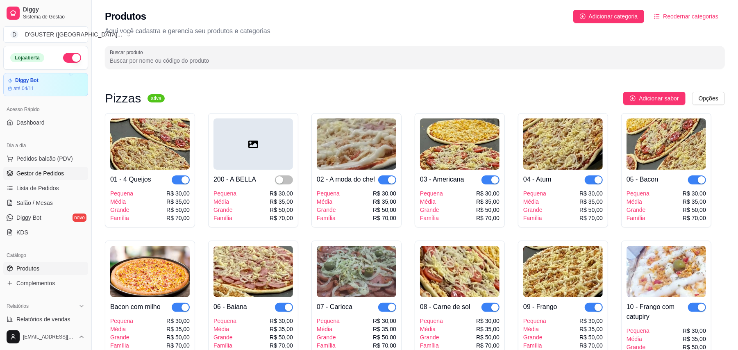
drag, startPoint x: 34, startPoint y: 165, endPoint x: 39, endPoint y: 171, distance: 7.0
click at [34, 166] on ul "Pedidos balcão (PDV) Gestor de Pedidos Lista de Pedidos Salão / Mesas Diggy Bot…" at bounding box center [45, 195] width 85 height 87
click at [39, 171] on span "Gestor de Pedidos" at bounding box center [40, 173] width 48 height 8
